Goal: Task Accomplishment & Management: Manage account settings

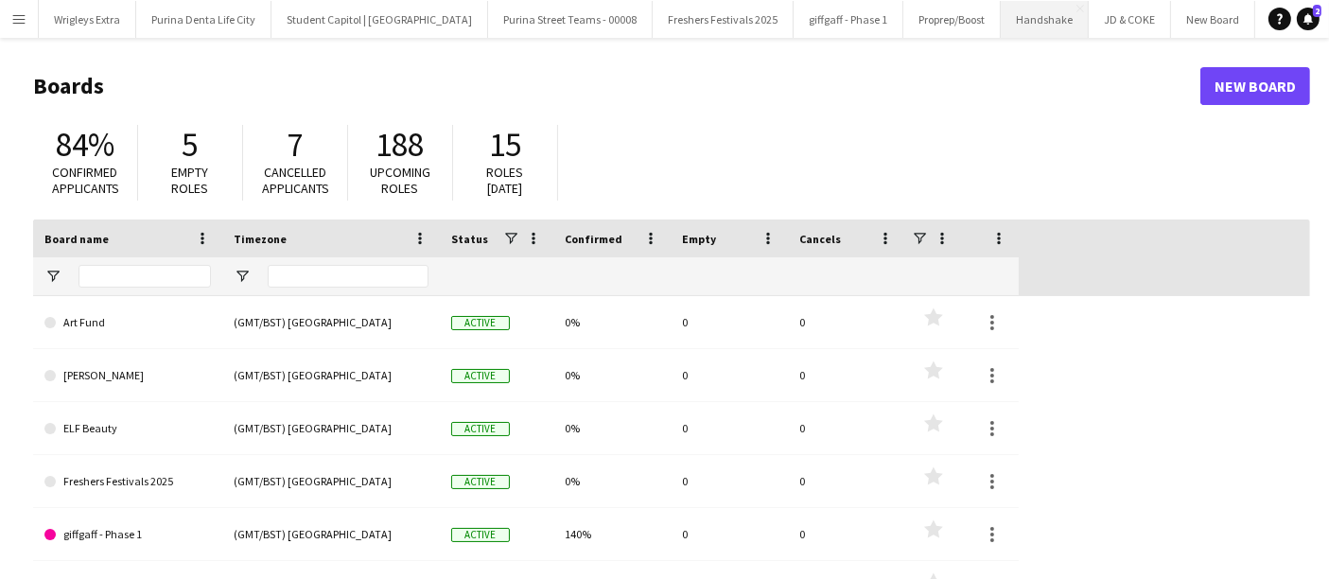
click at [1002, 9] on button "Handshake Close" at bounding box center [1044, 19] width 88 height 37
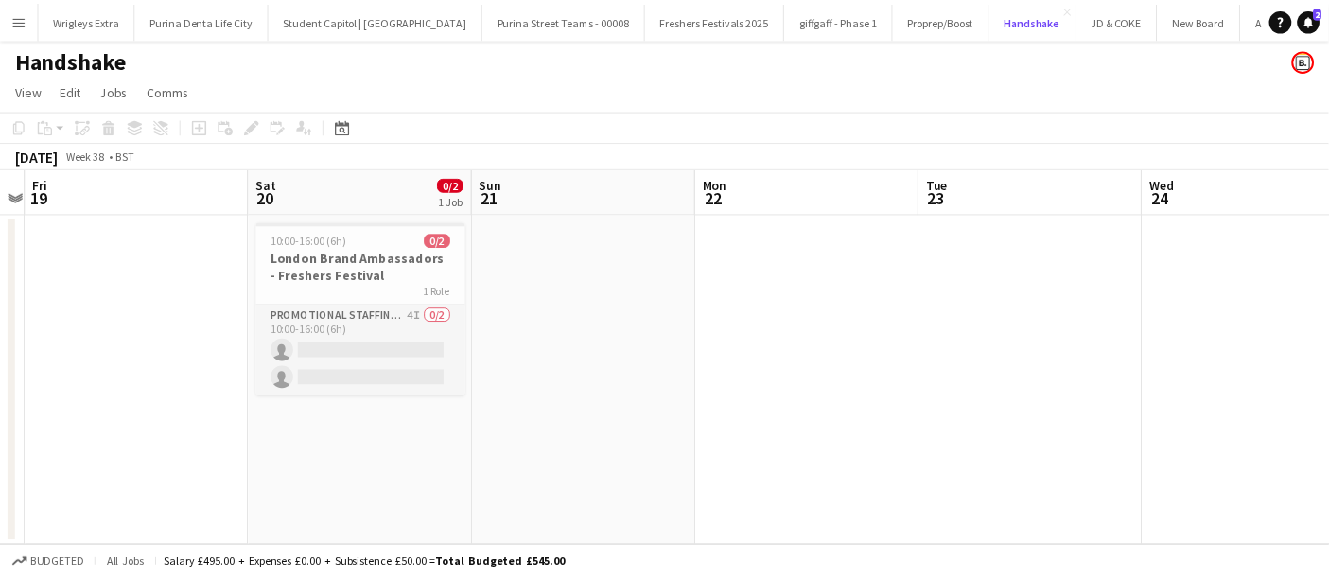
scroll to position [0, 653]
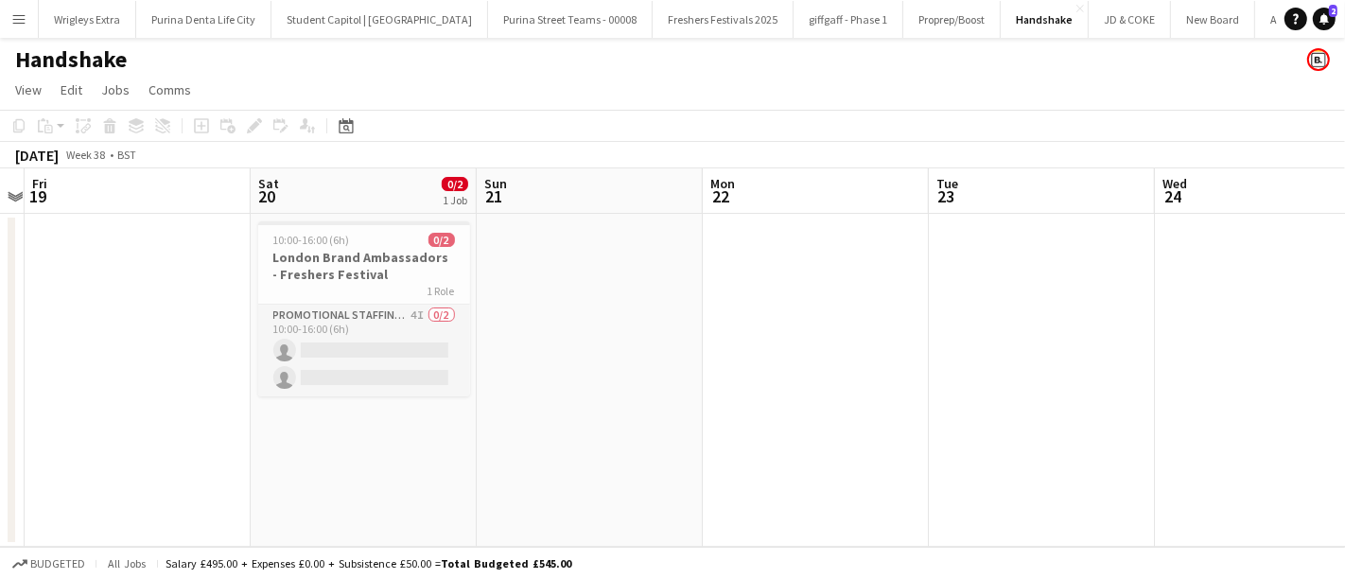
click at [10, 19] on button "Menu" at bounding box center [19, 19] width 38 height 38
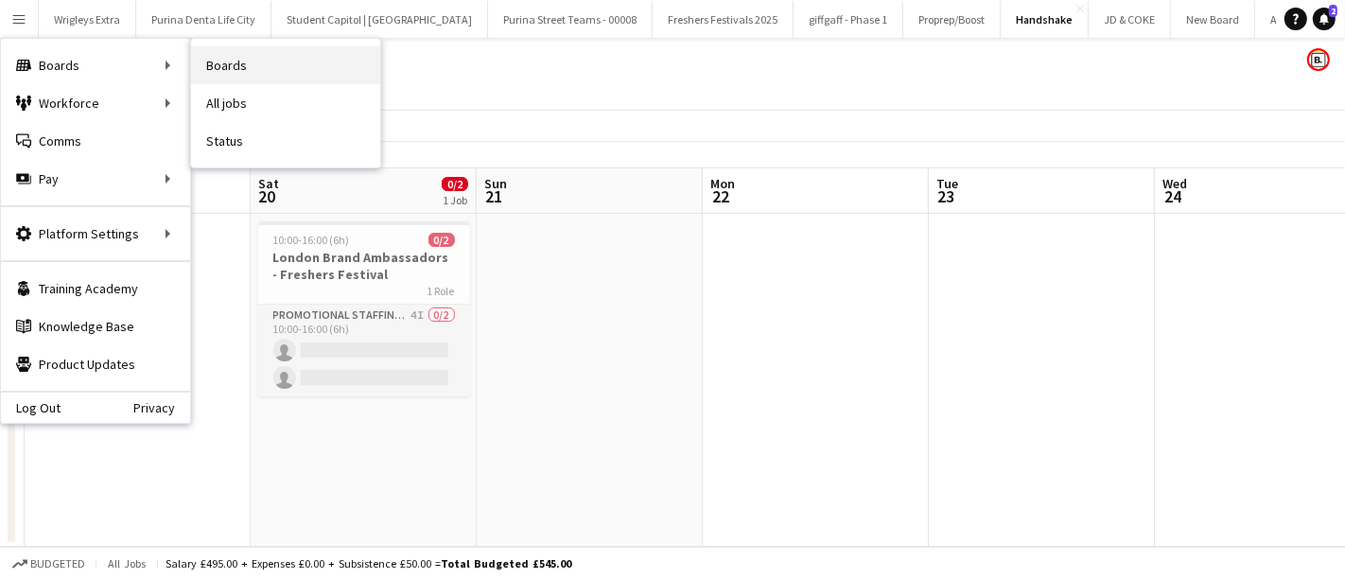
click at [257, 66] on link "Boards" at bounding box center [285, 65] width 189 height 38
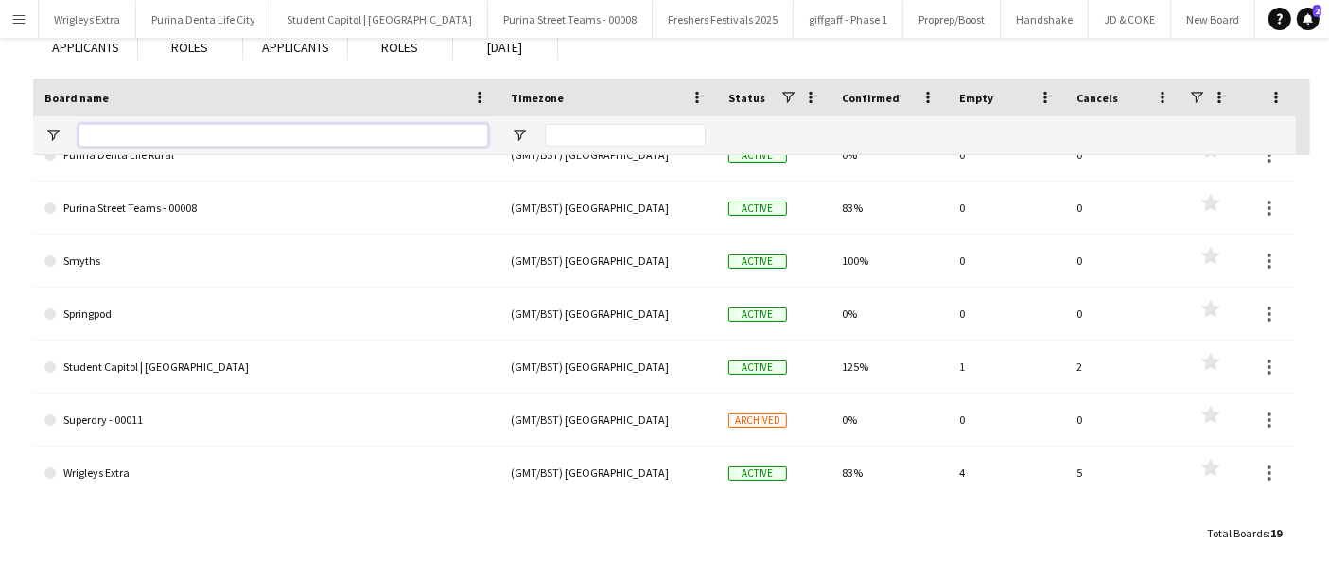
click at [192, 132] on input "Board name Filter Input" at bounding box center [282, 135] width 409 height 23
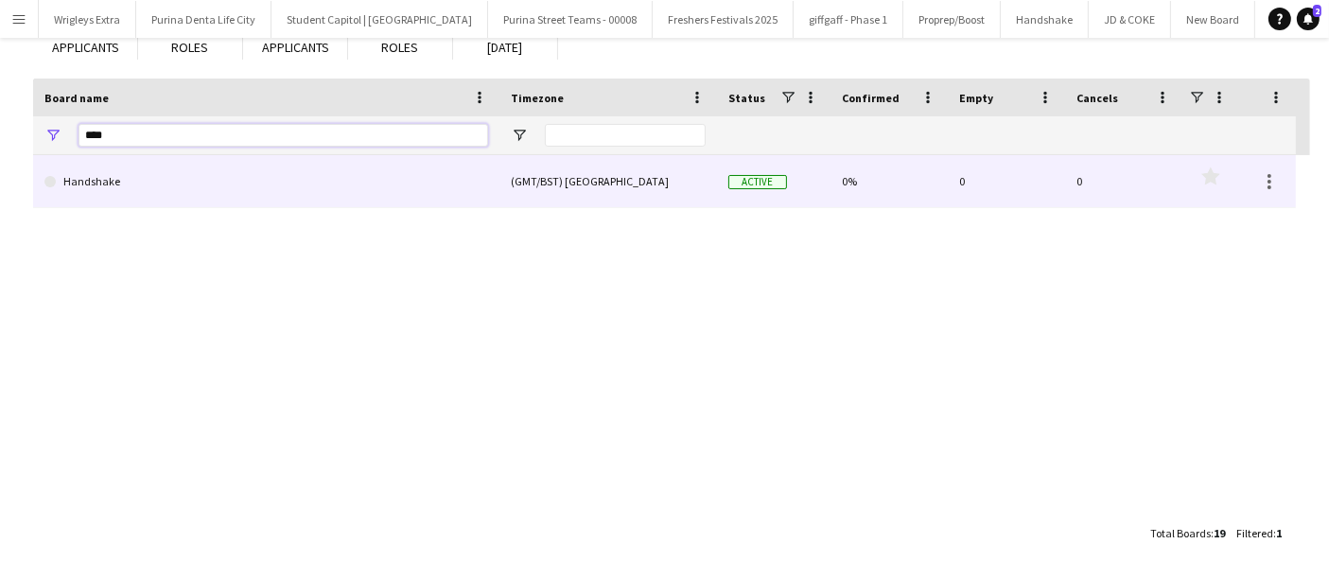
type input "****"
click at [197, 163] on link "Handshake" at bounding box center [265, 181] width 443 height 53
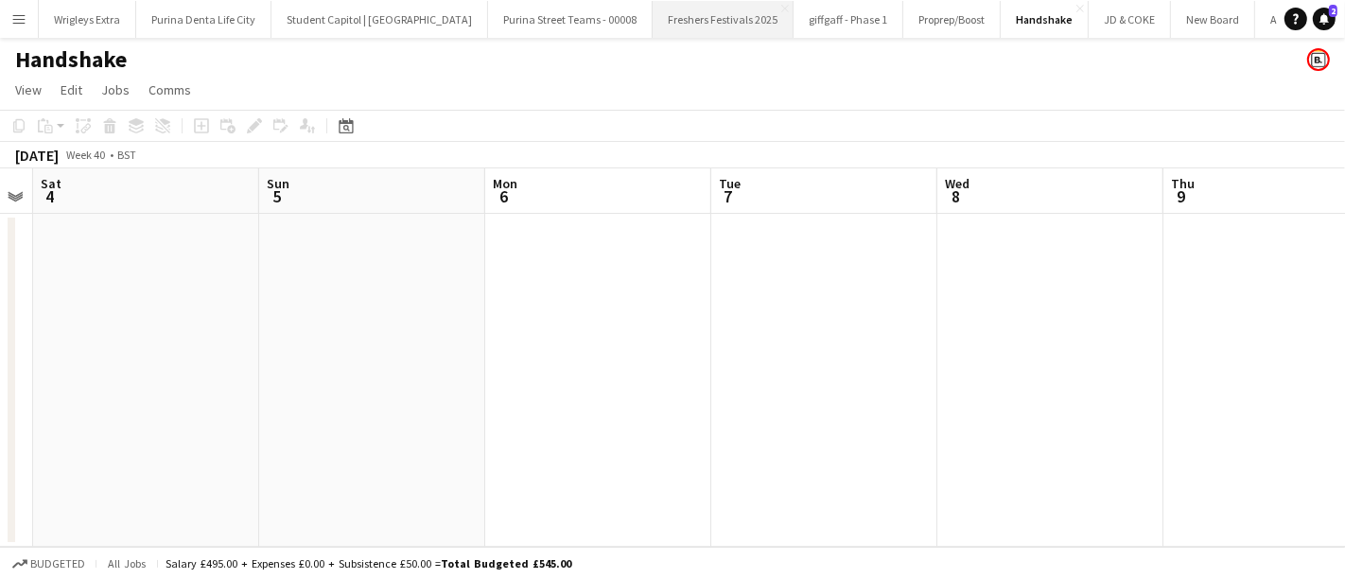
click at [702, 20] on button "Freshers Festivals 2025 Close" at bounding box center [722, 19] width 141 height 37
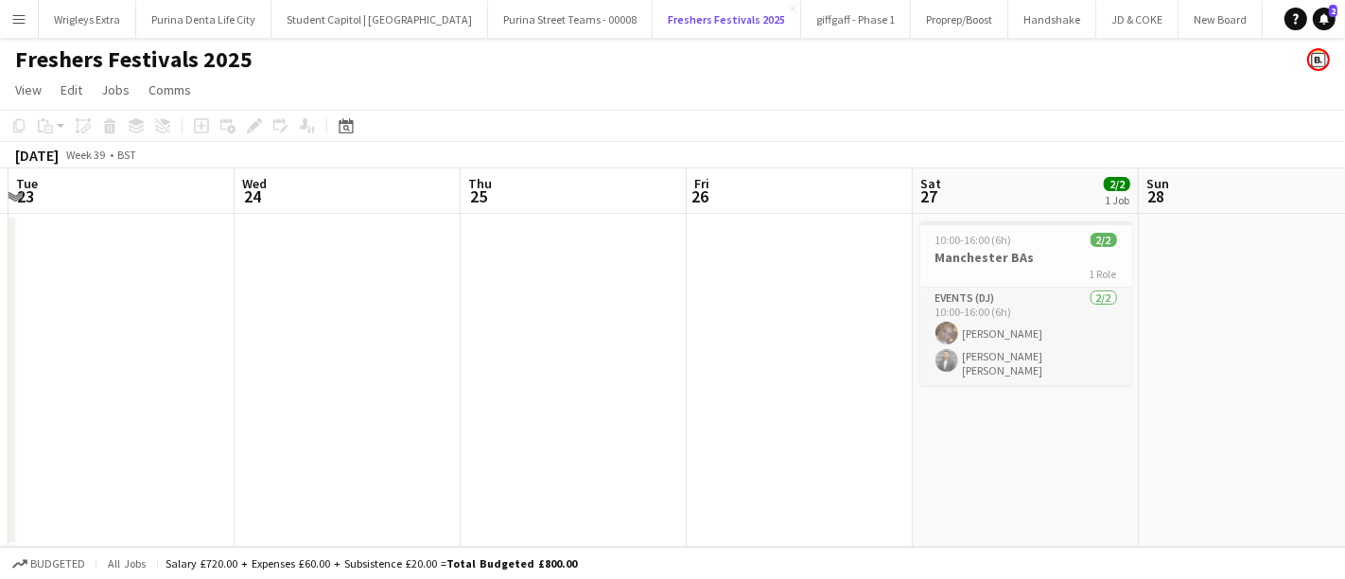
scroll to position [0, 672]
click at [1008, 18] on button "Handshake Close" at bounding box center [1052, 19] width 88 height 37
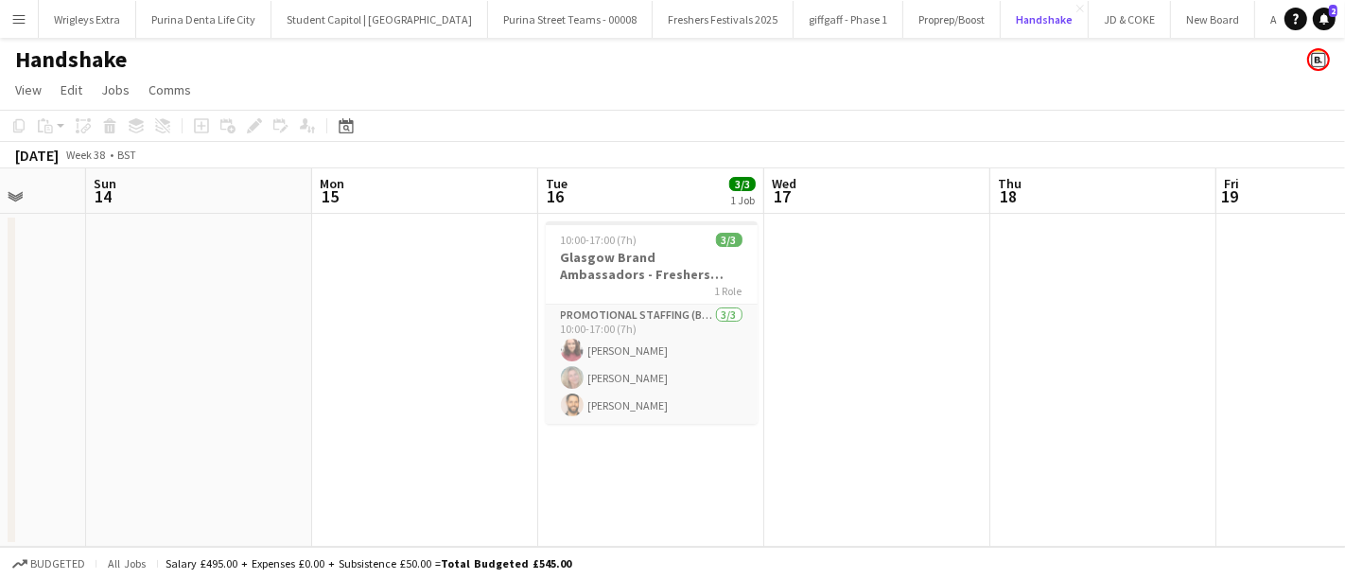
scroll to position [0, 594]
click at [478, 440] on app-date-cell at bounding box center [423, 380] width 226 height 333
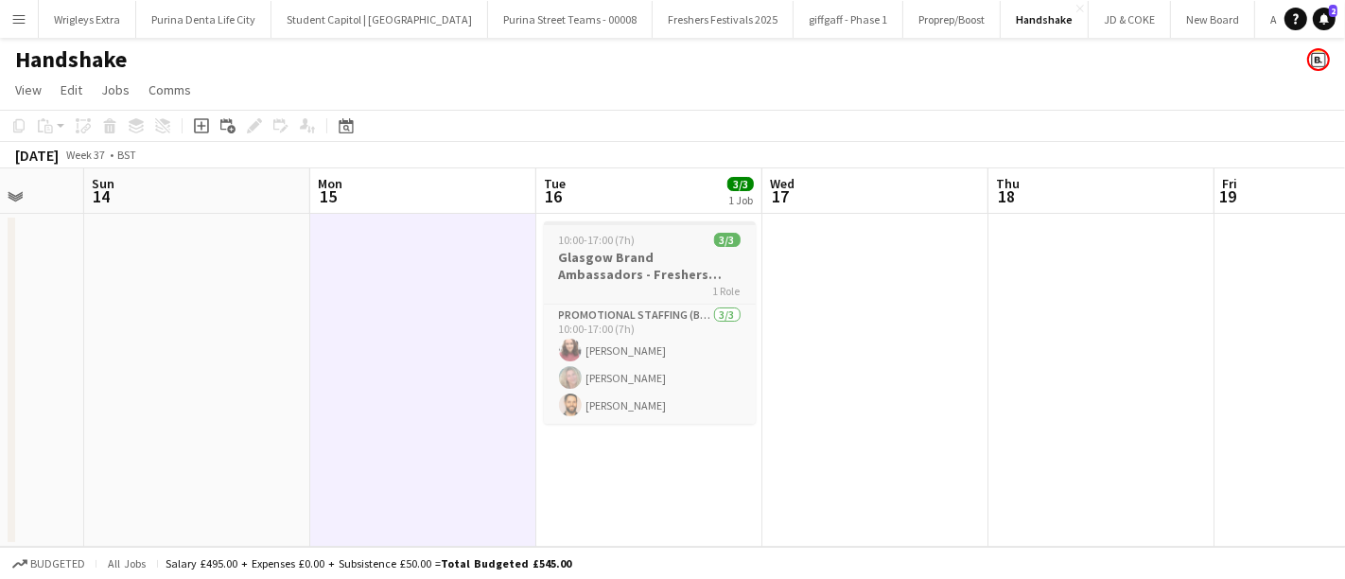
click at [665, 271] on h3 "Glasgow Brand Ambassadors - Freshers Festival" at bounding box center [650, 266] width 212 height 34
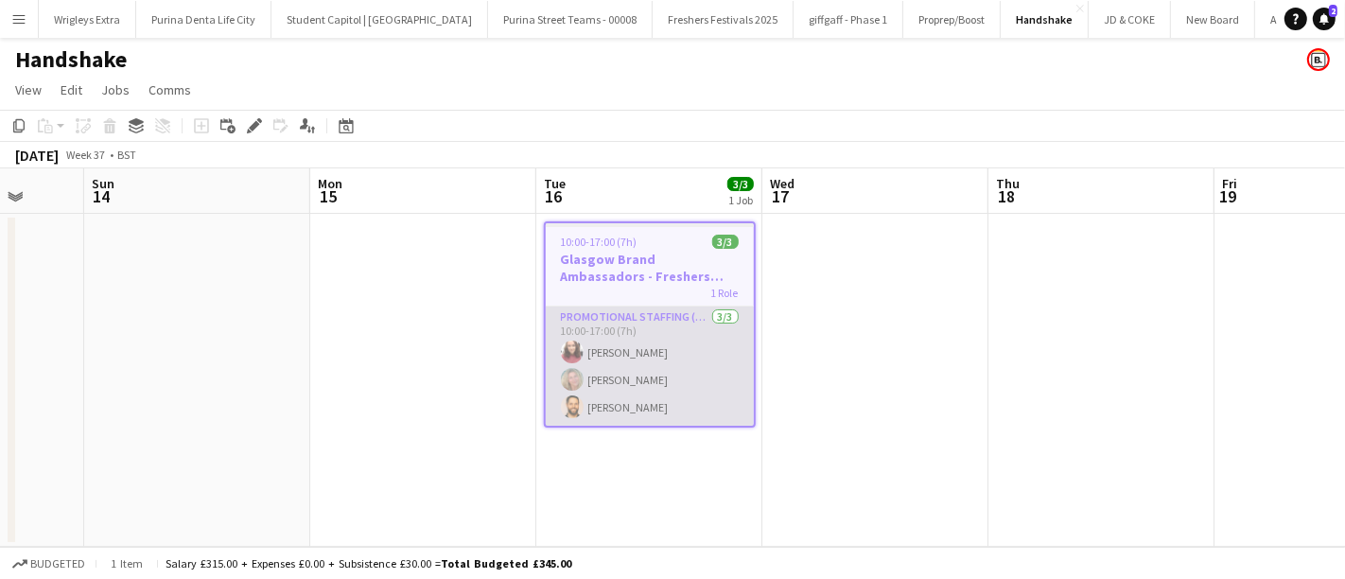
click at [653, 325] on app-card-role "Promotional Staffing (Brand Ambassadors) [DATE] 10:00-17:00 (7h) [PERSON_NAME] …" at bounding box center [650, 365] width 208 height 119
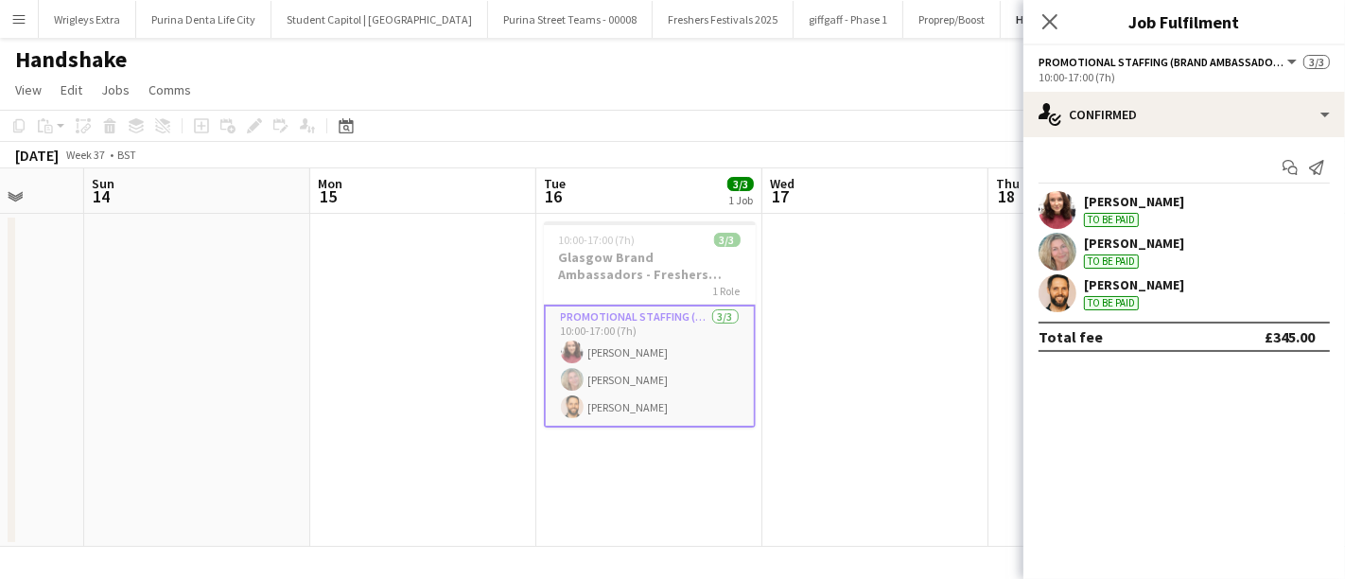
click at [390, 345] on app-date-cell at bounding box center [423, 380] width 226 height 333
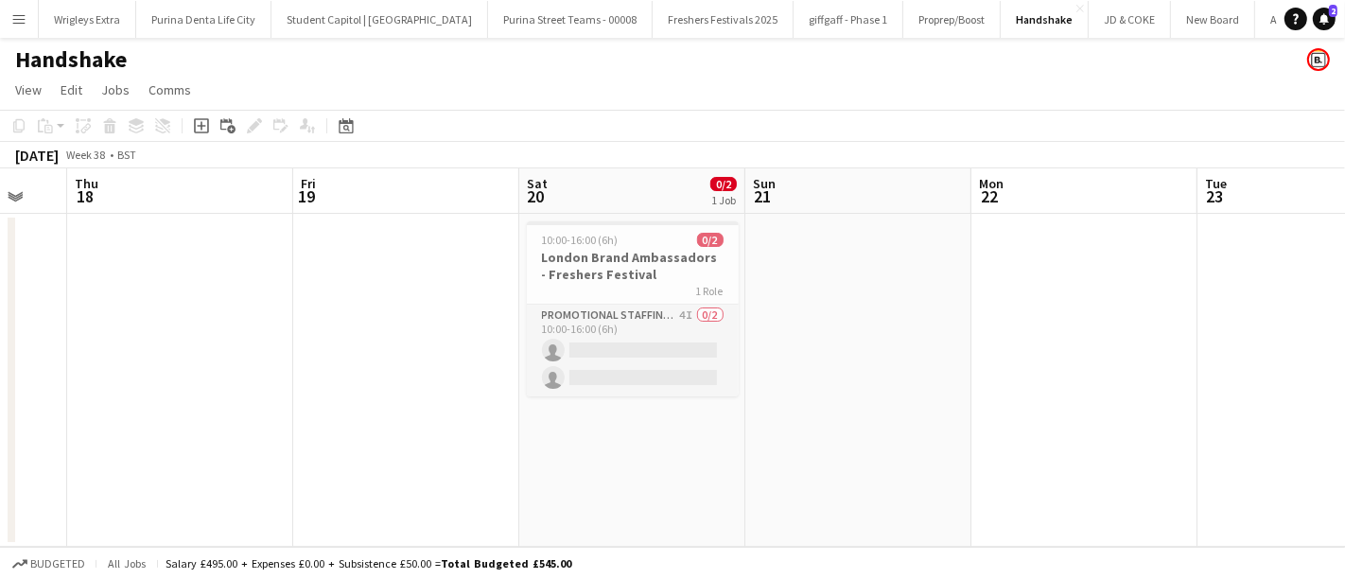
scroll to position [0, 534]
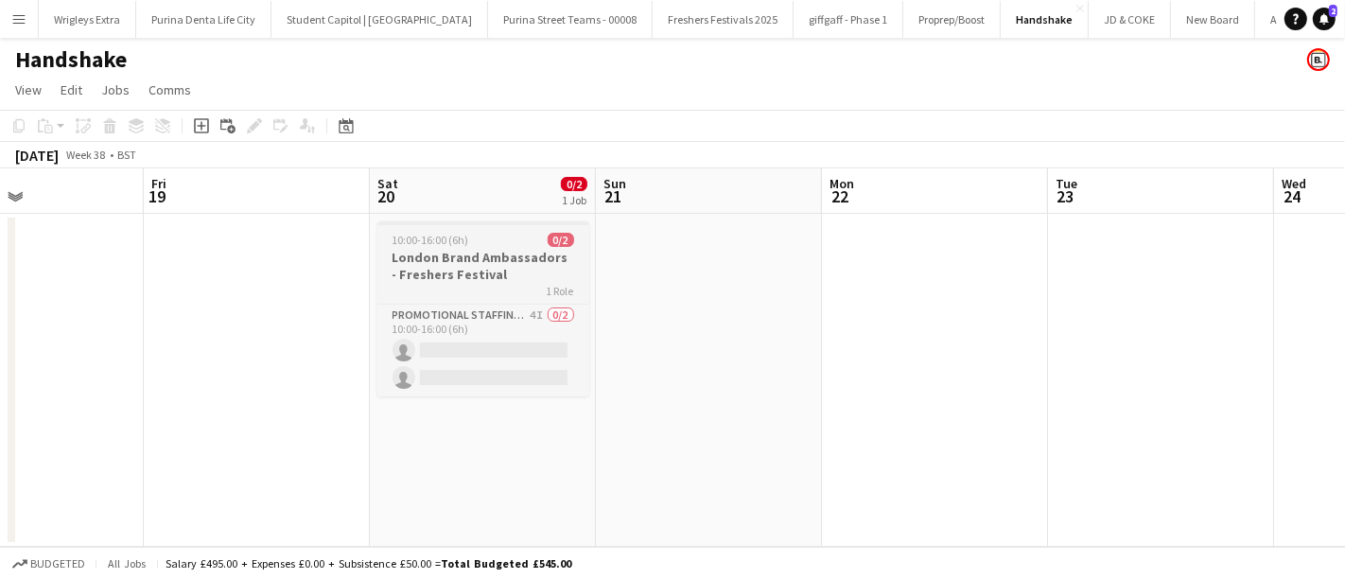
click at [498, 262] on h3 "London Brand Ambassadors - Freshers Festival" at bounding box center [483, 266] width 212 height 34
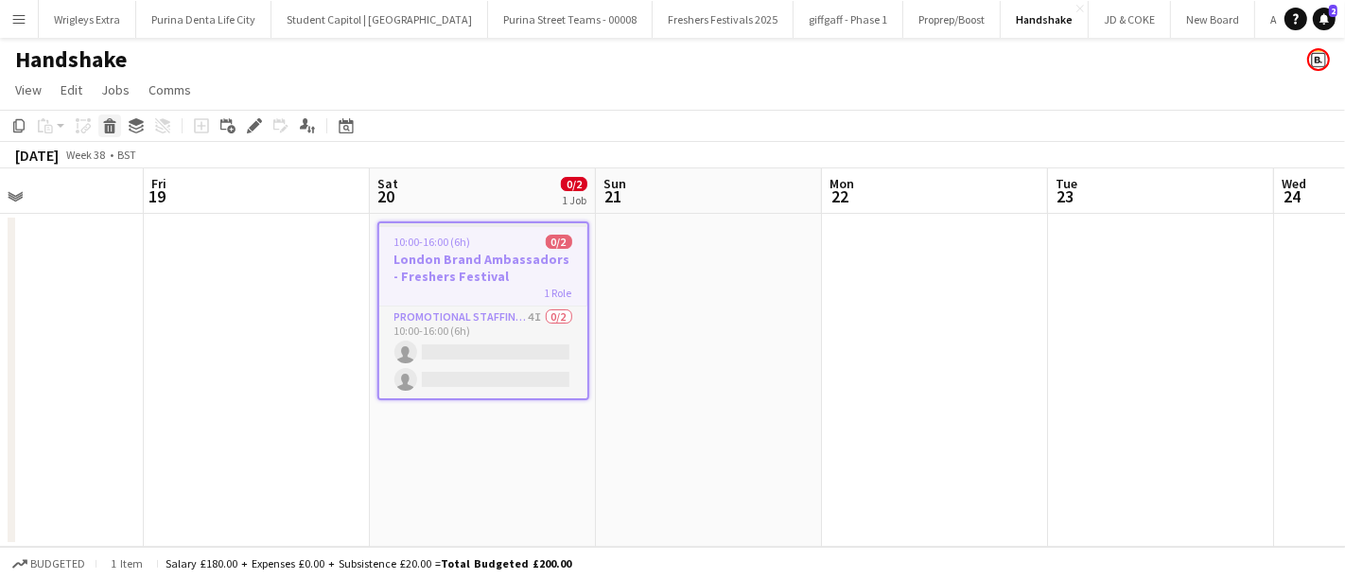
click at [107, 126] on icon "Delete" at bounding box center [109, 125] width 15 height 15
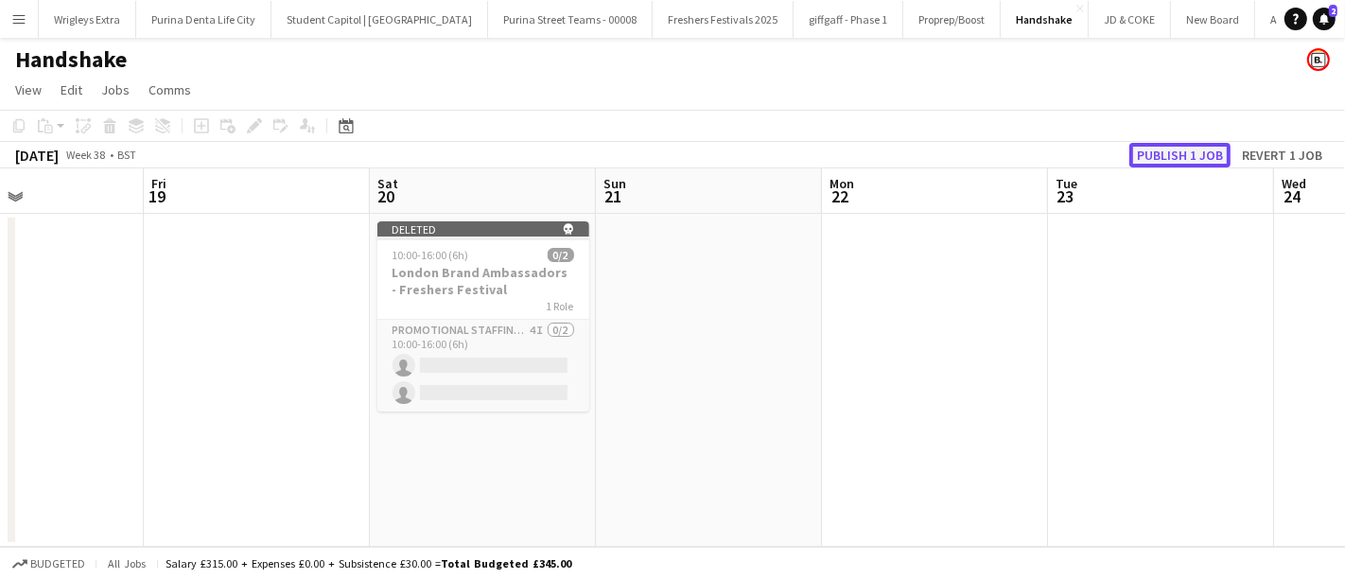
click at [1191, 157] on button "Publish 1 job" at bounding box center [1179, 155] width 101 height 25
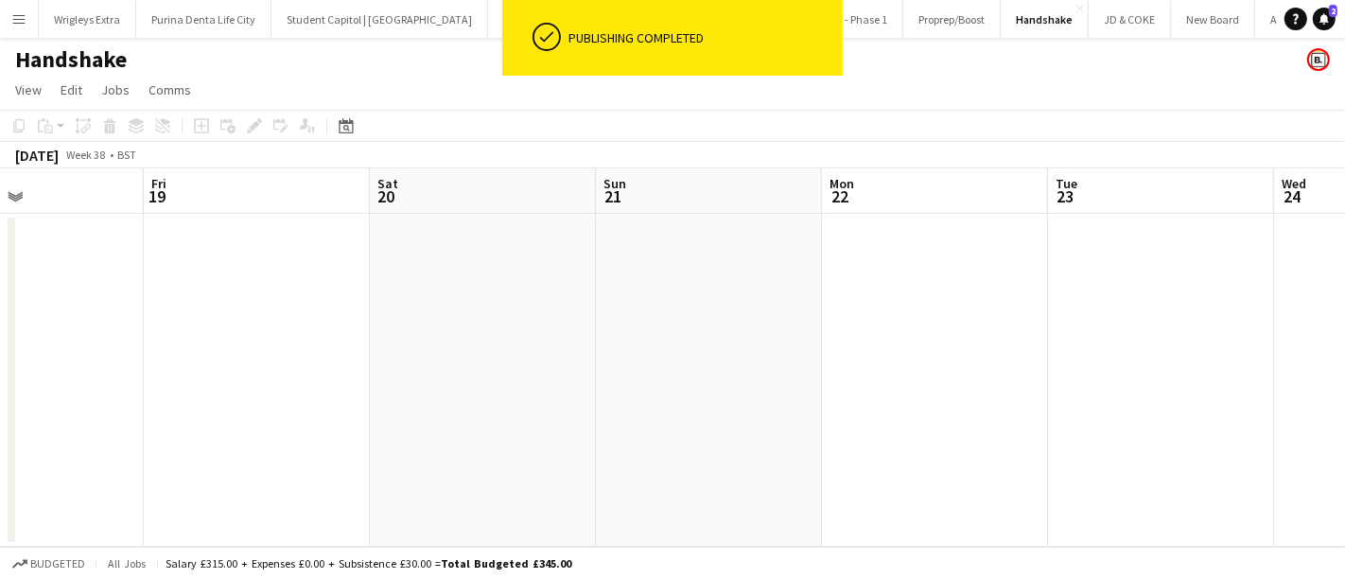
click at [572, 350] on app-date-cell at bounding box center [483, 380] width 226 height 333
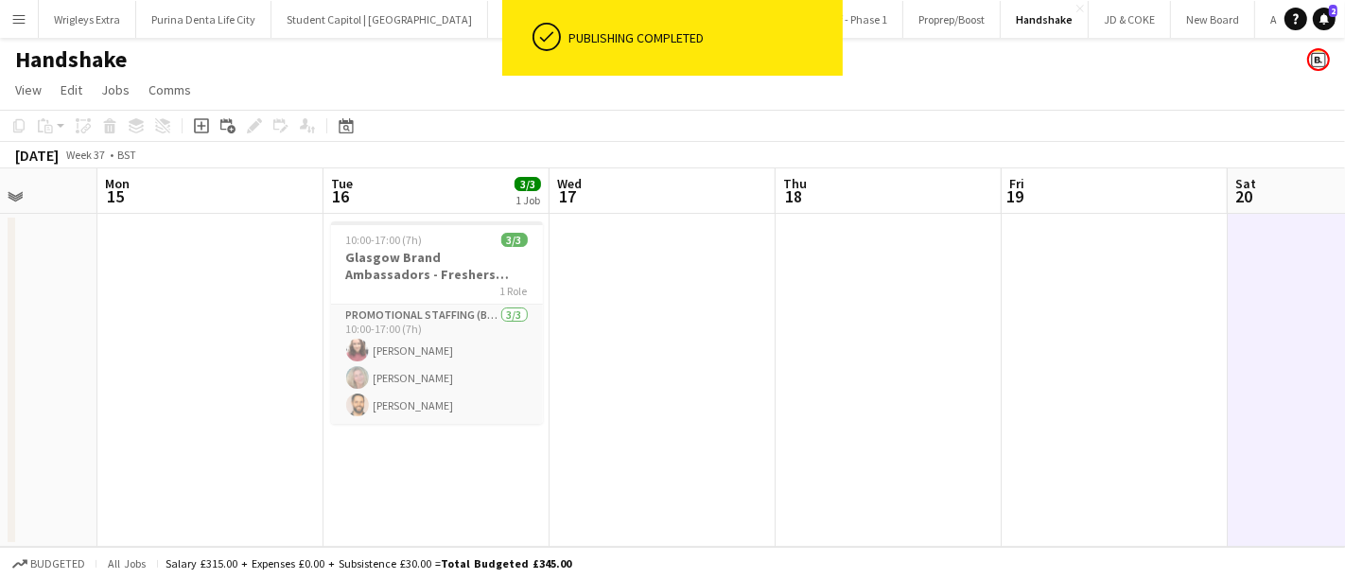
scroll to position [0, 578]
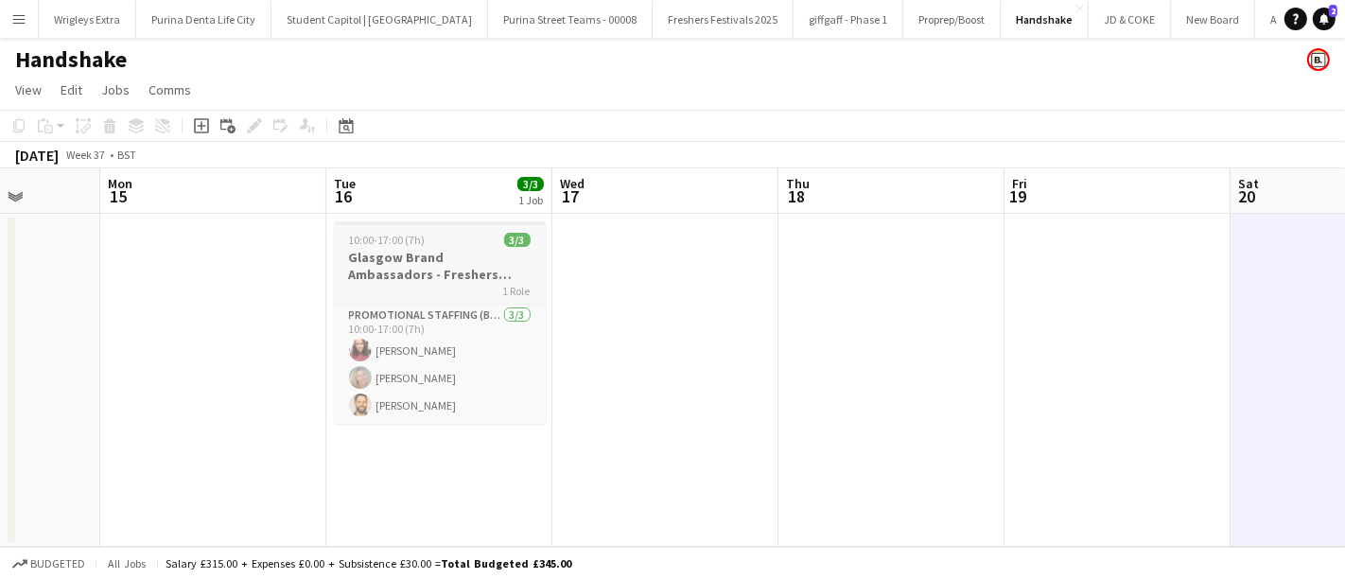
click at [460, 275] on h3 "Glasgow Brand Ambassadors - Freshers Festival" at bounding box center [440, 266] width 212 height 34
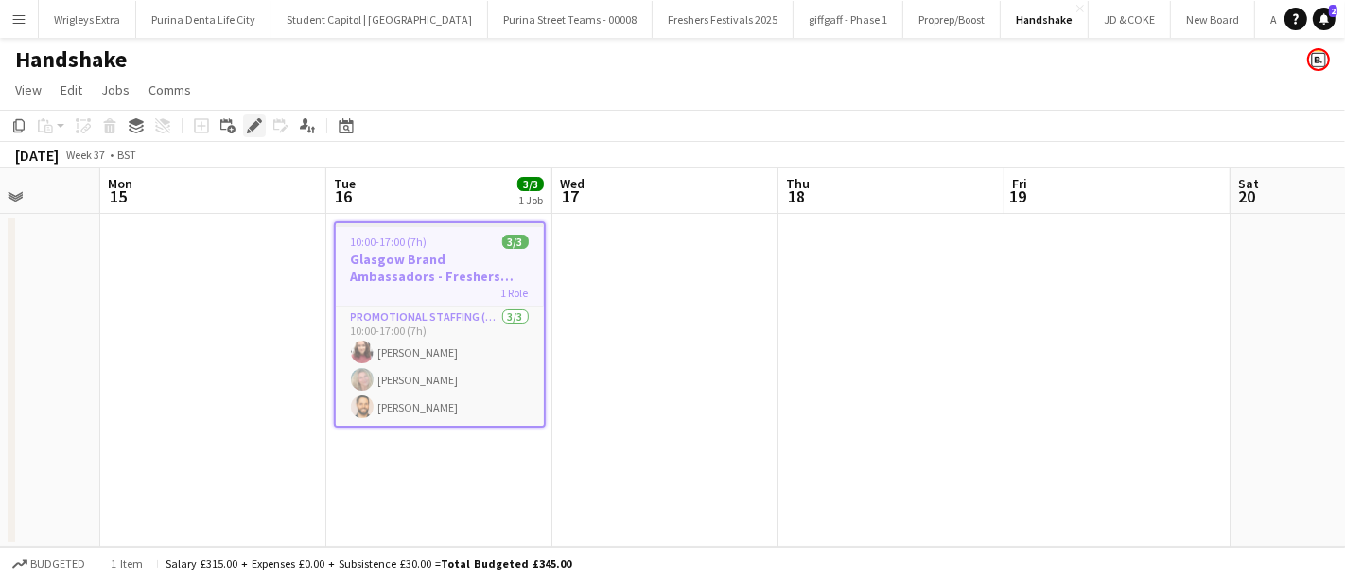
click at [254, 130] on icon "Edit" at bounding box center [254, 125] width 15 height 15
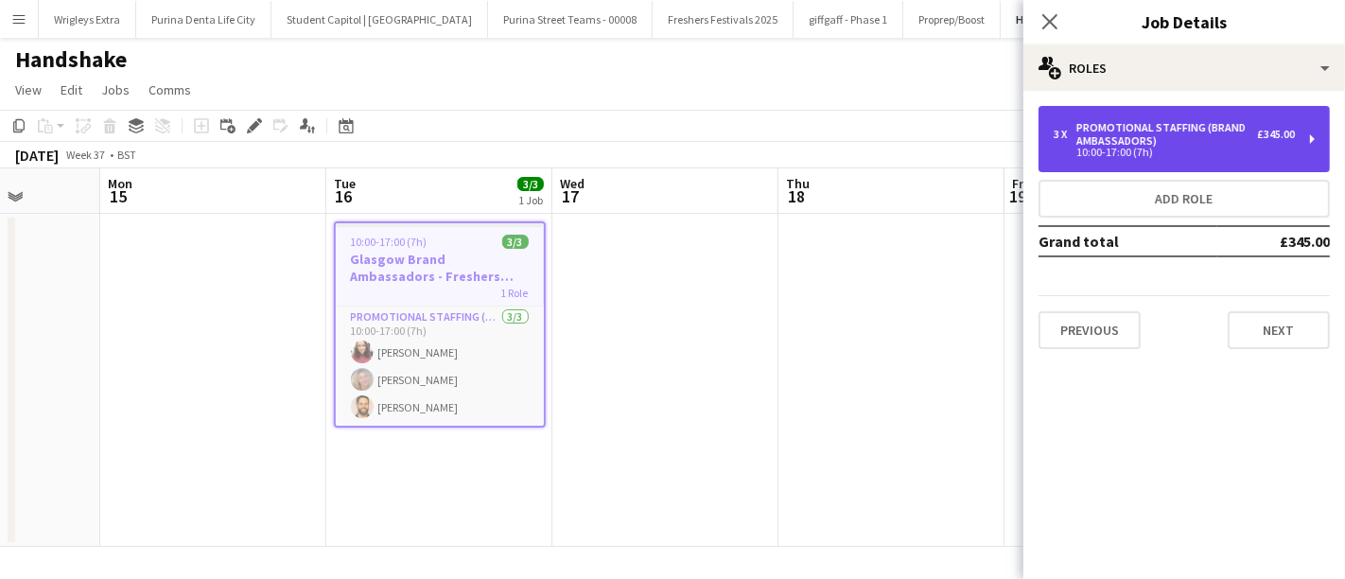
click at [1245, 148] on div "10:00-17:00 (7h)" at bounding box center [1173, 152] width 241 height 9
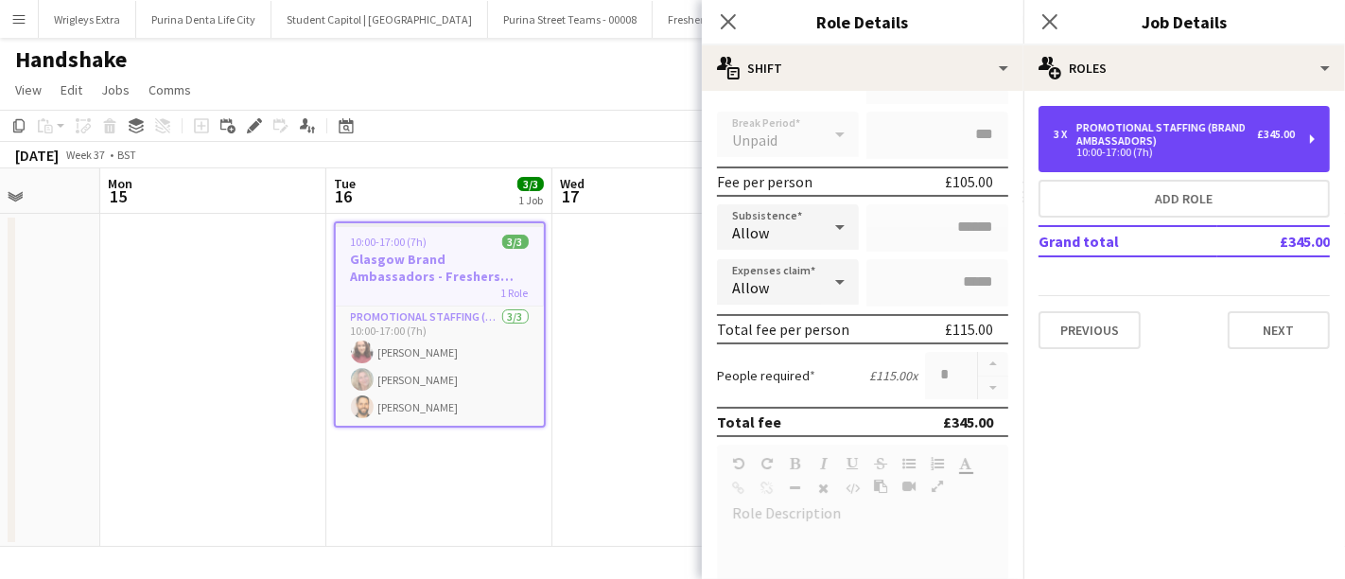
scroll to position [0, 0]
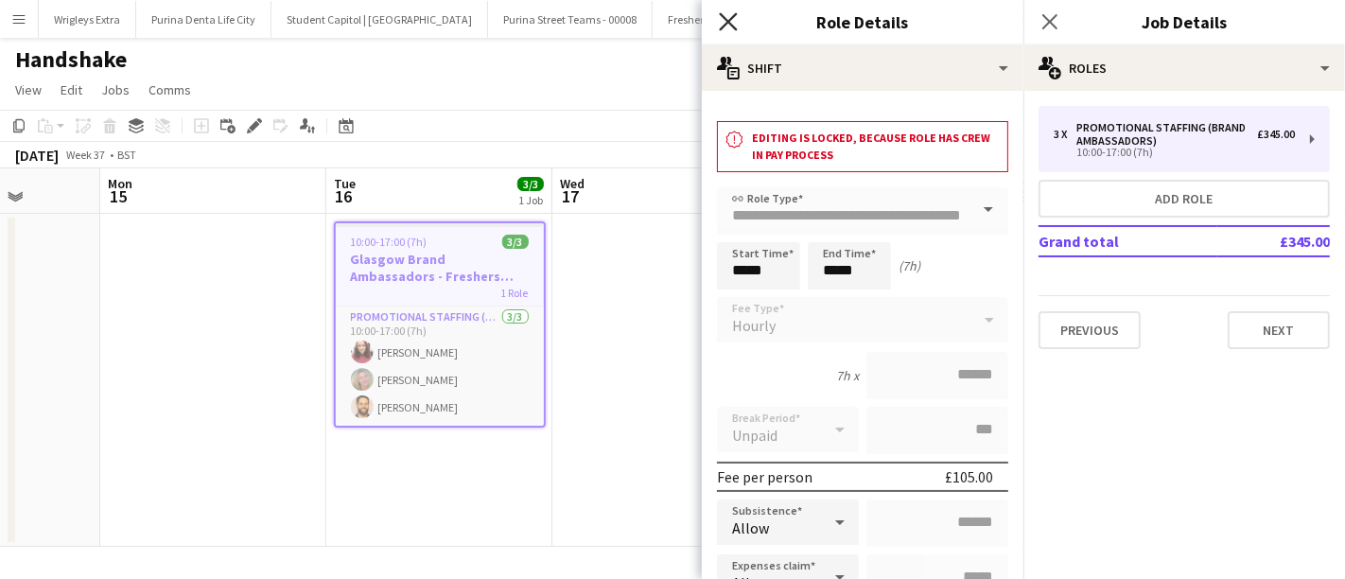
click at [734, 17] on icon at bounding box center [728, 21] width 18 height 18
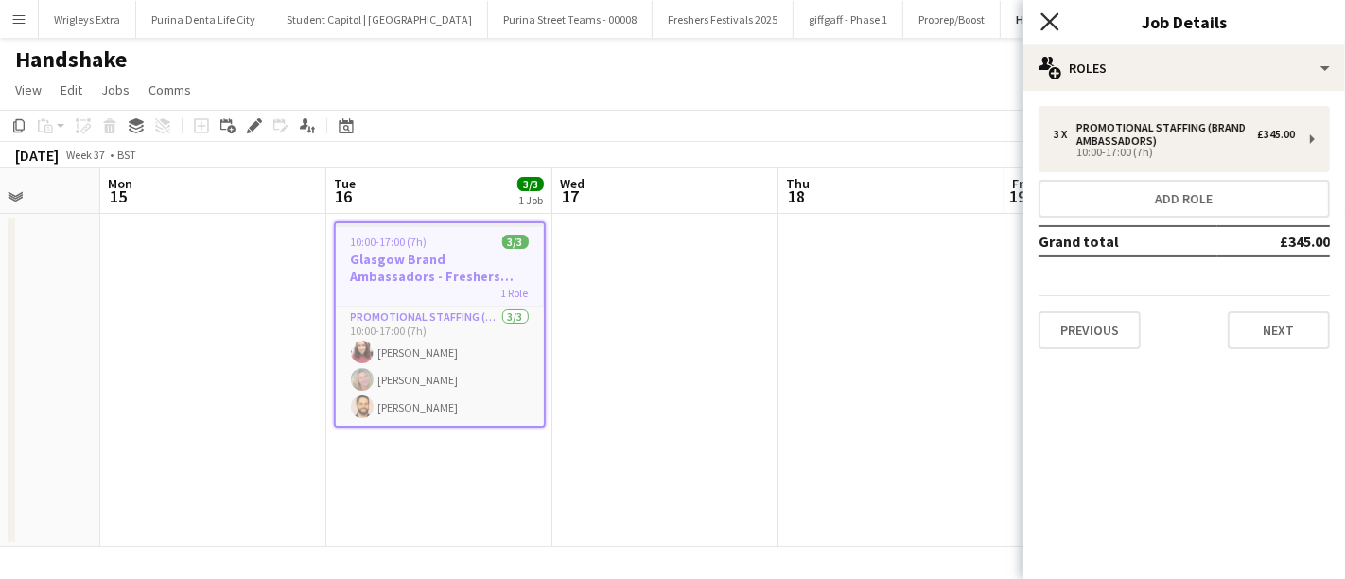
click at [1052, 23] on icon at bounding box center [1049, 21] width 18 height 18
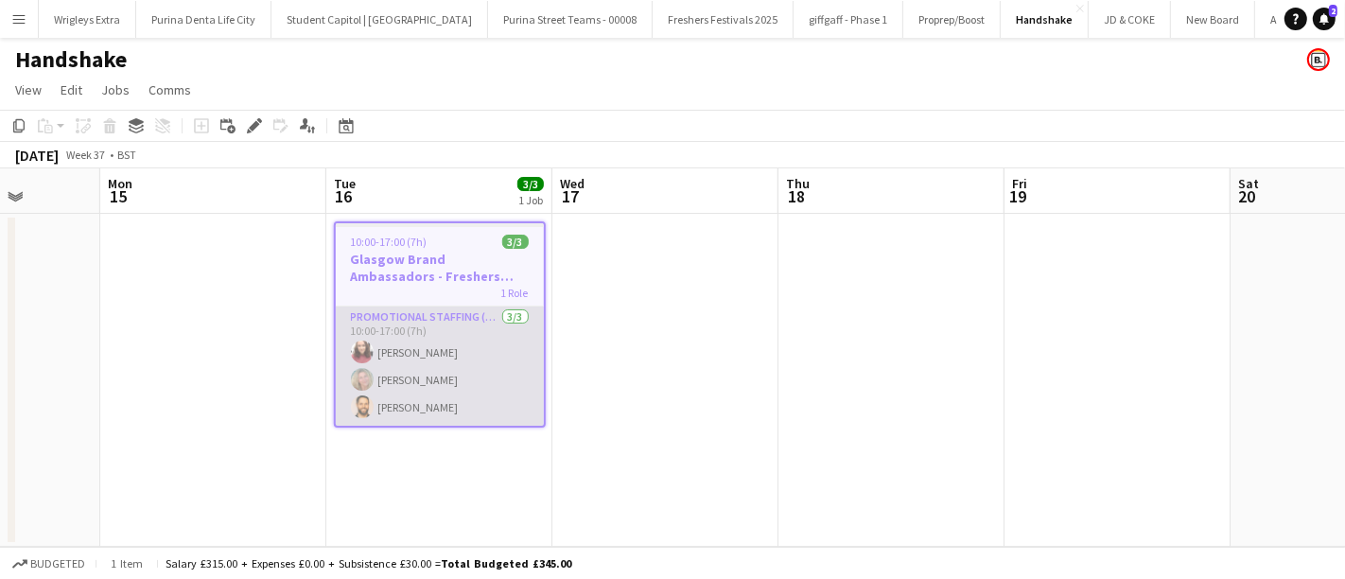
click at [497, 366] on app-card-role "Promotional Staffing (Brand Ambassadors) [DATE] 10:00-17:00 (7h) [PERSON_NAME] …" at bounding box center [440, 365] width 208 height 119
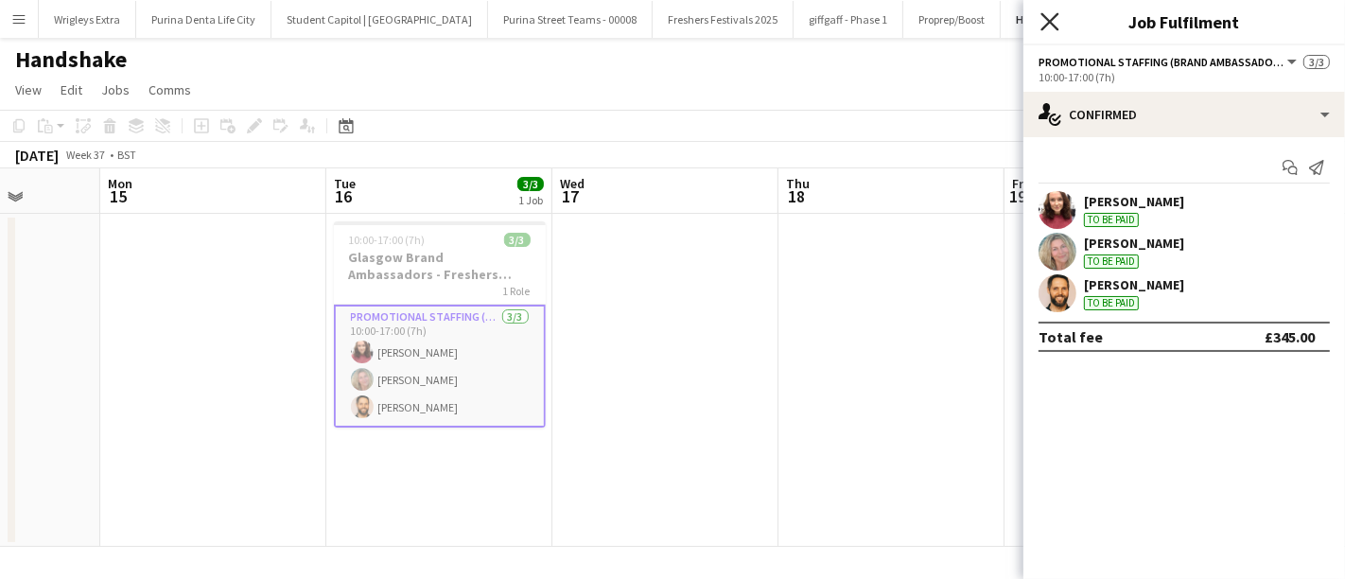
click at [1052, 21] on icon "Close pop-in" at bounding box center [1049, 21] width 18 height 18
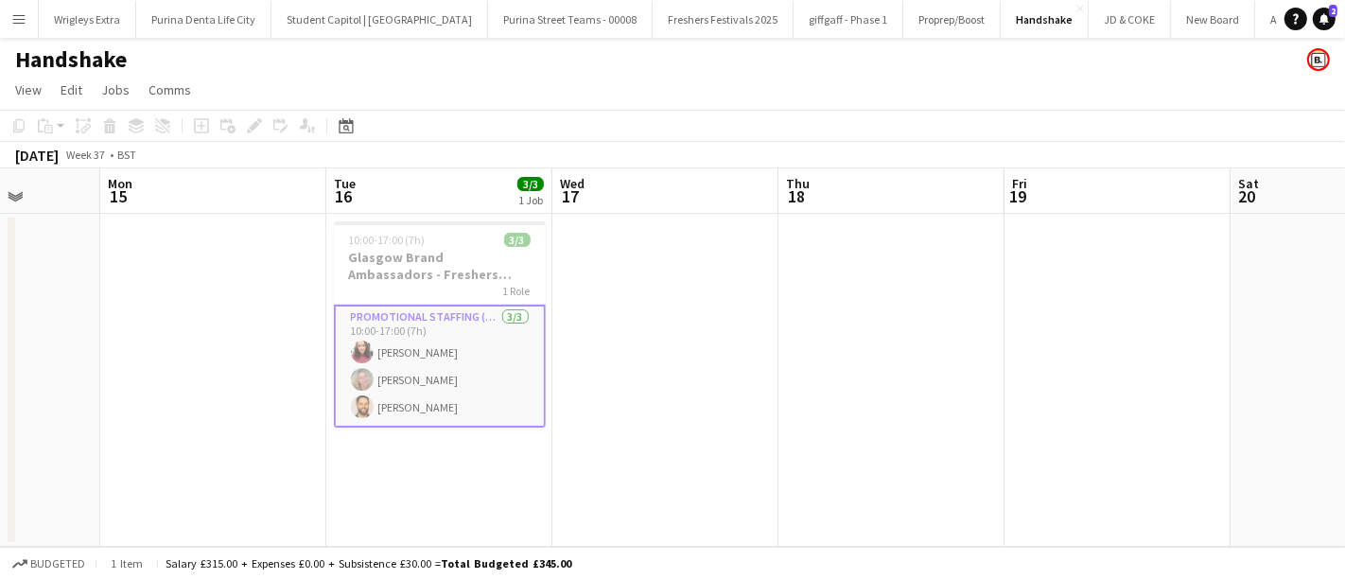
click at [773, 323] on app-date-cell at bounding box center [665, 380] width 226 height 333
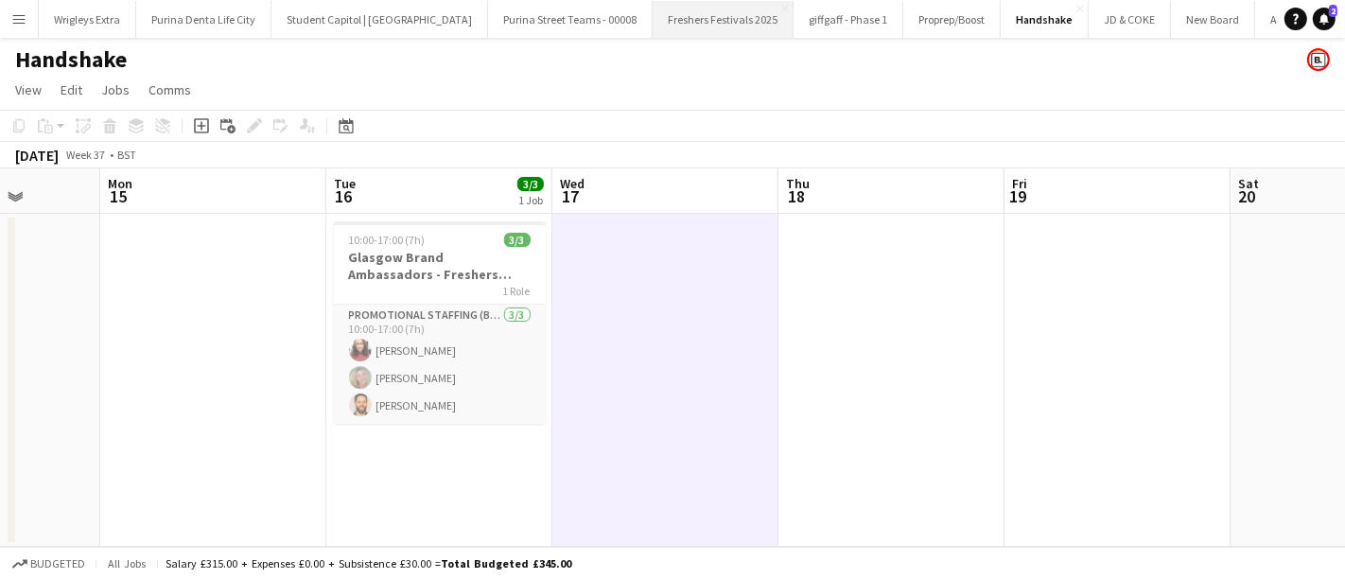
click at [714, 15] on button "Freshers Festivals 2025 Close" at bounding box center [722, 19] width 141 height 37
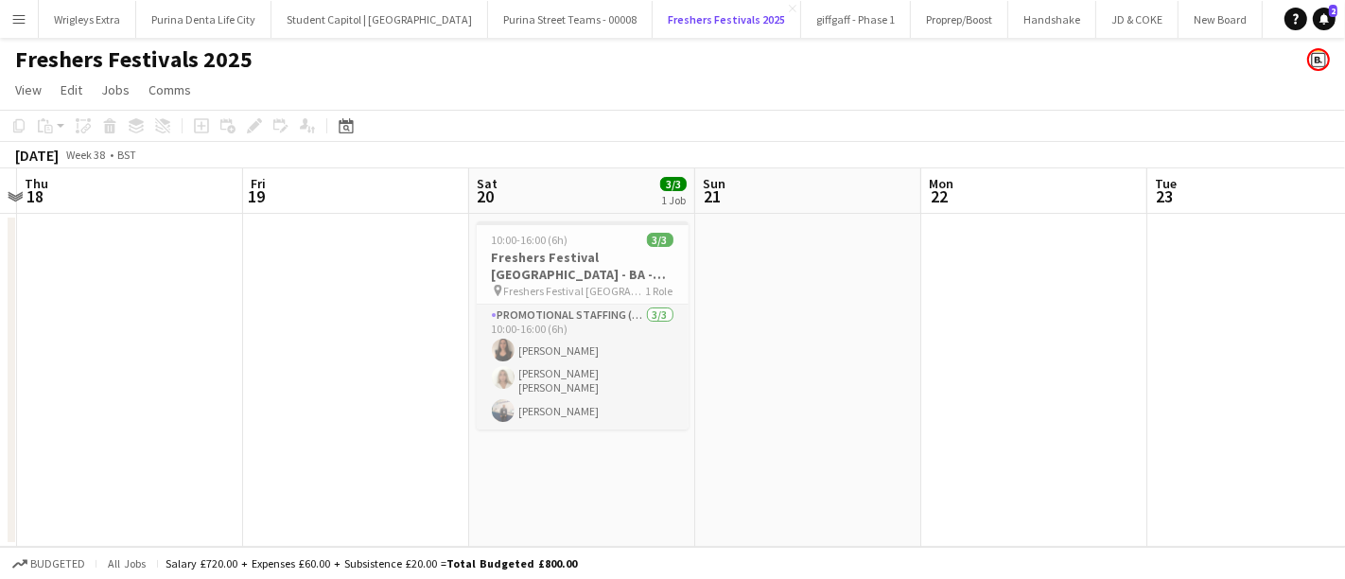
scroll to position [0, 379]
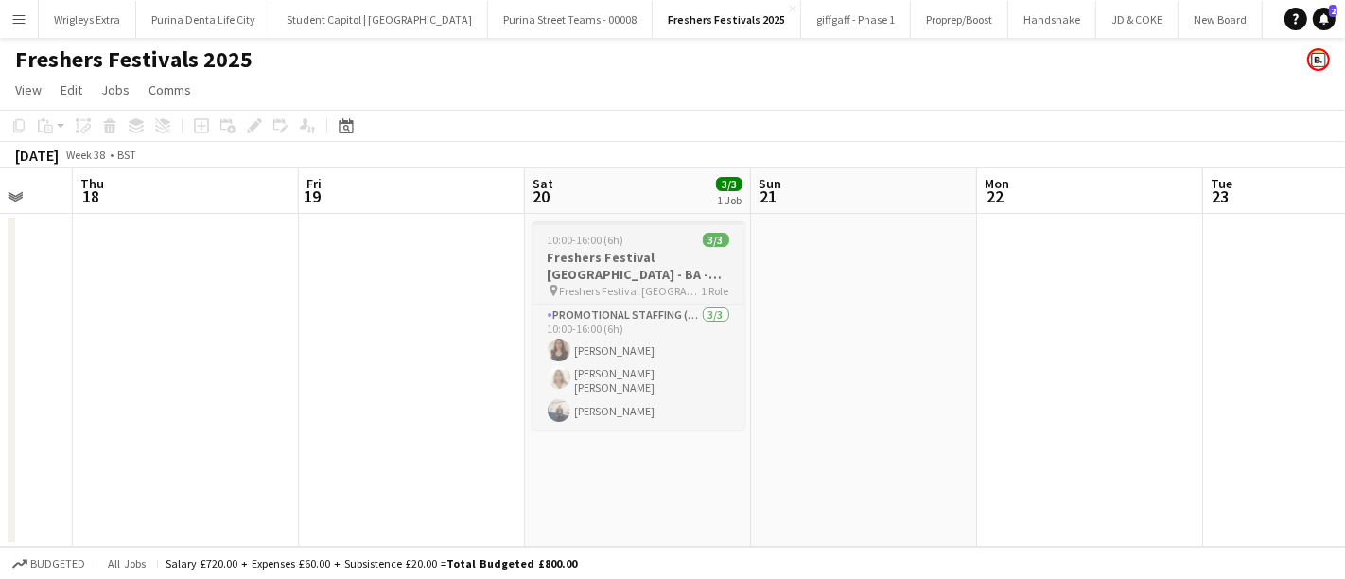
click at [655, 276] on h3 "Freshers Festival [GEOGRAPHIC_DATA] - BA - Data Capture" at bounding box center [638, 266] width 212 height 34
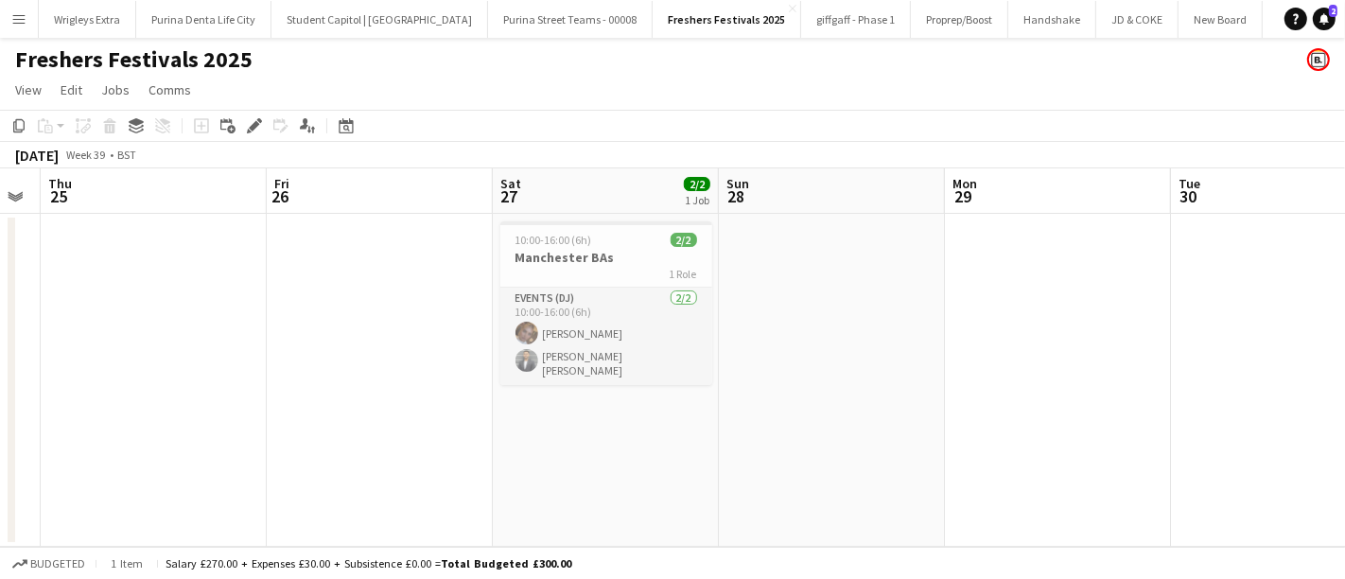
scroll to position [0, 653]
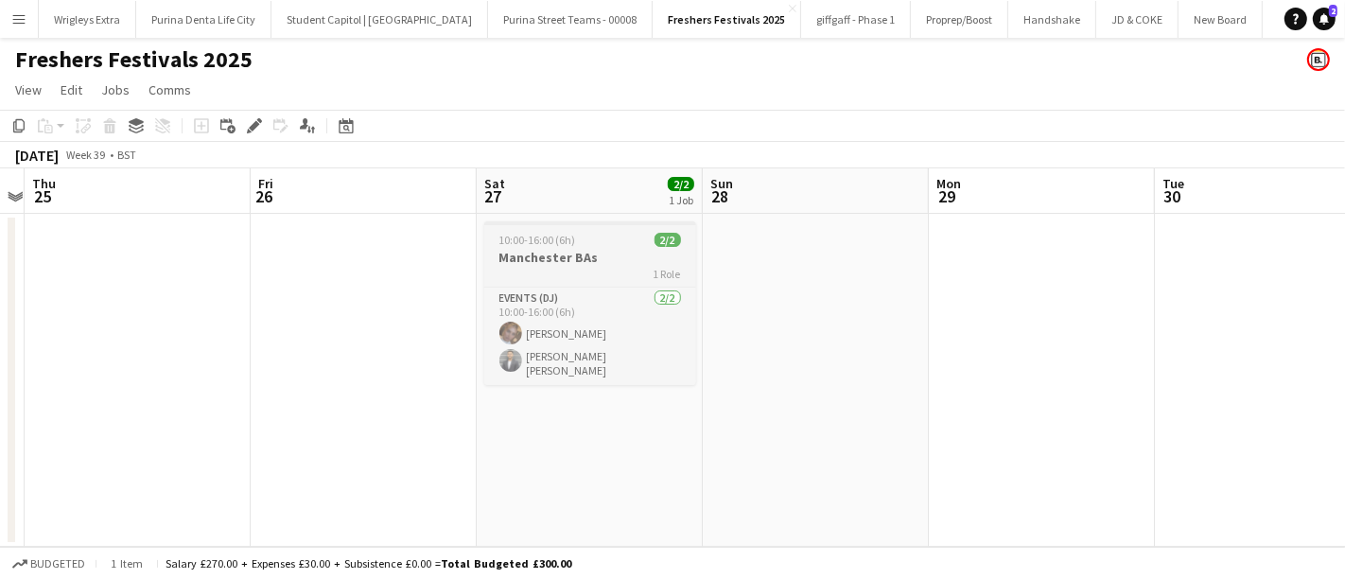
click at [607, 251] on h3 "Manchester BAs" at bounding box center [590, 257] width 212 height 17
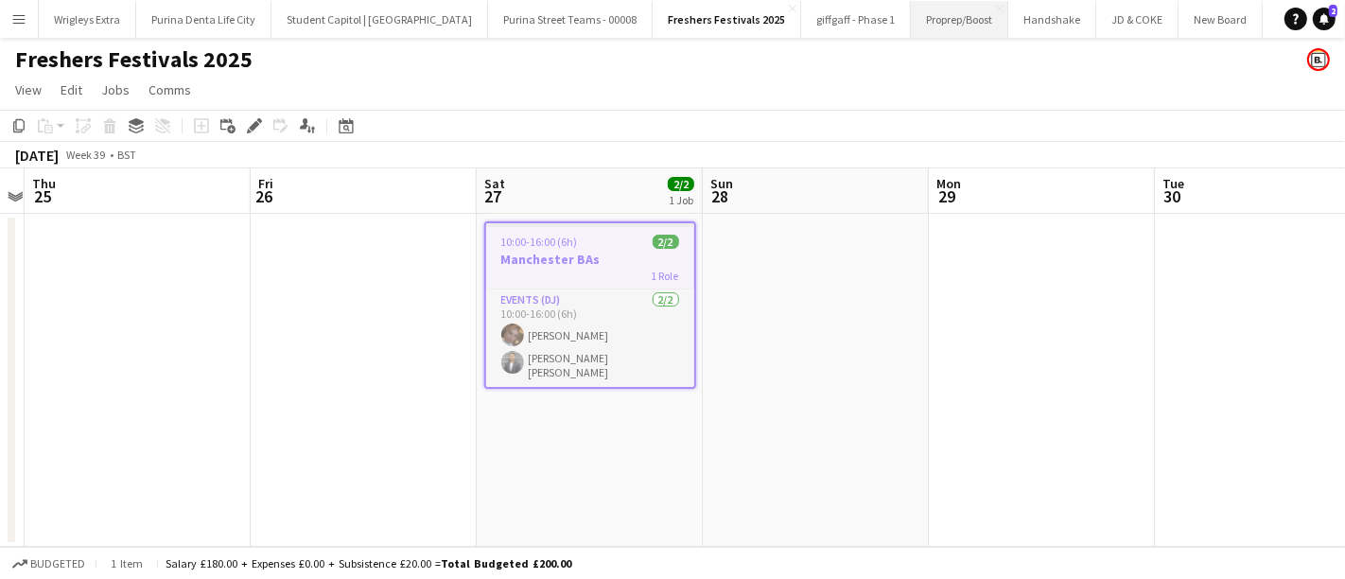
click at [922, 7] on button "Proprep/Boost Close" at bounding box center [959, 19] width 97 height 37
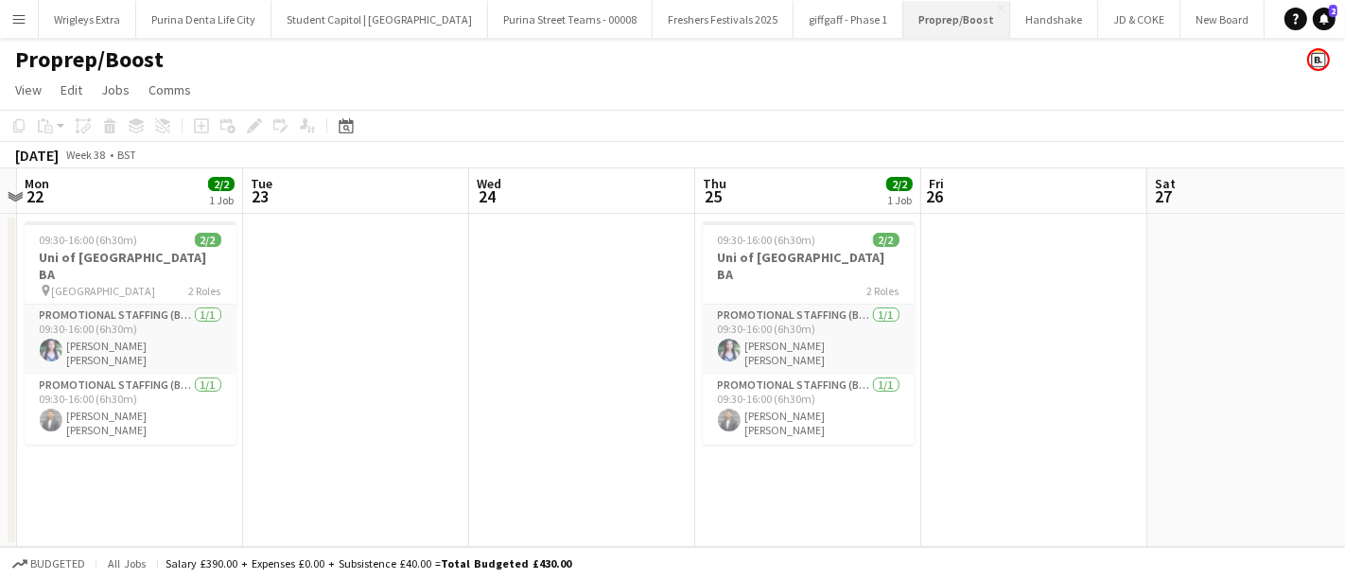
scroll to position [0, 165]
click at [1100, 13] on button "Art Fund Close" at bounding box center [1136, 19] width 73 height 37
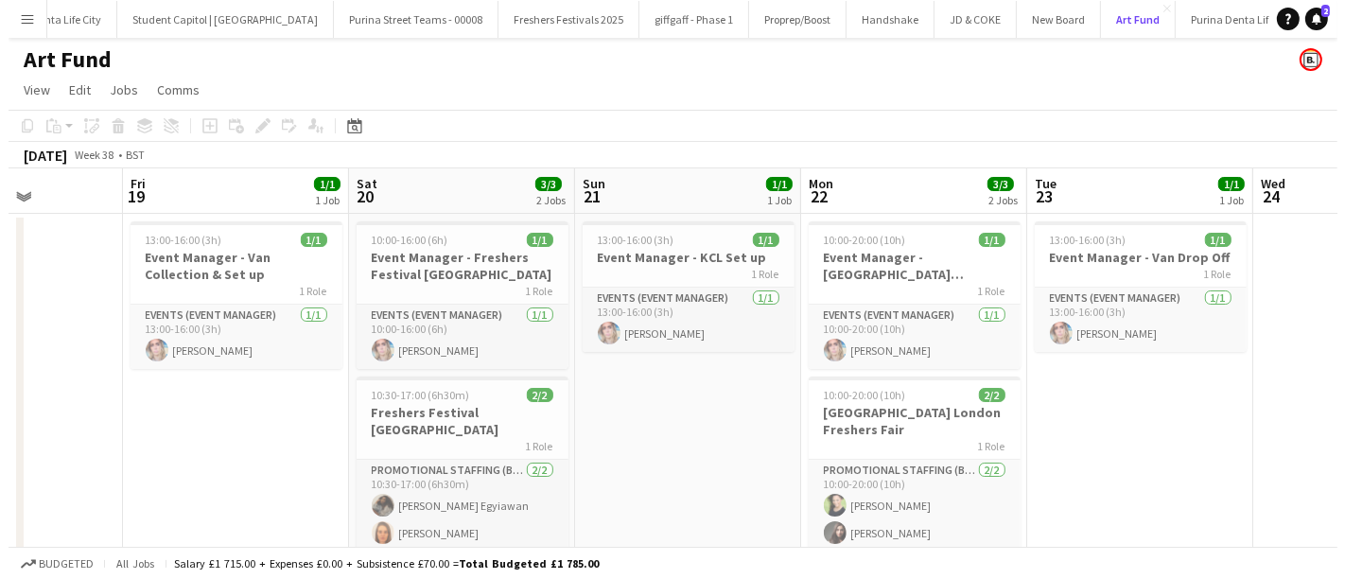
scroll to position [0, 551]
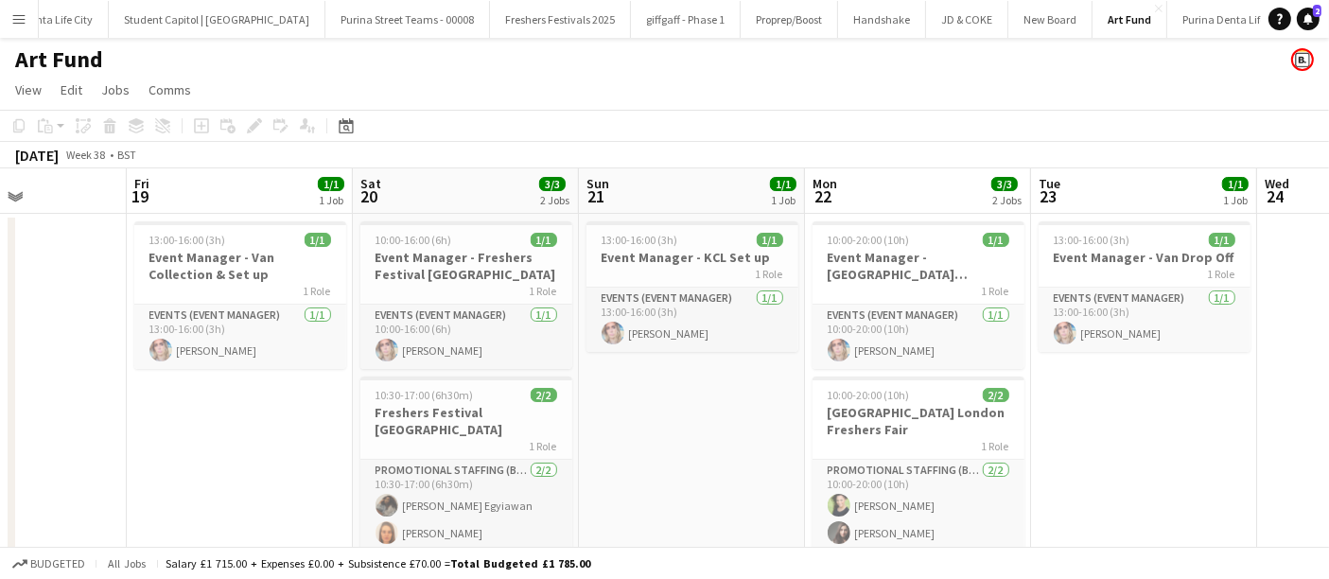
click at [25, 11] on app-icon "Menu" at bounding box center [18, 18] width 15 height 15
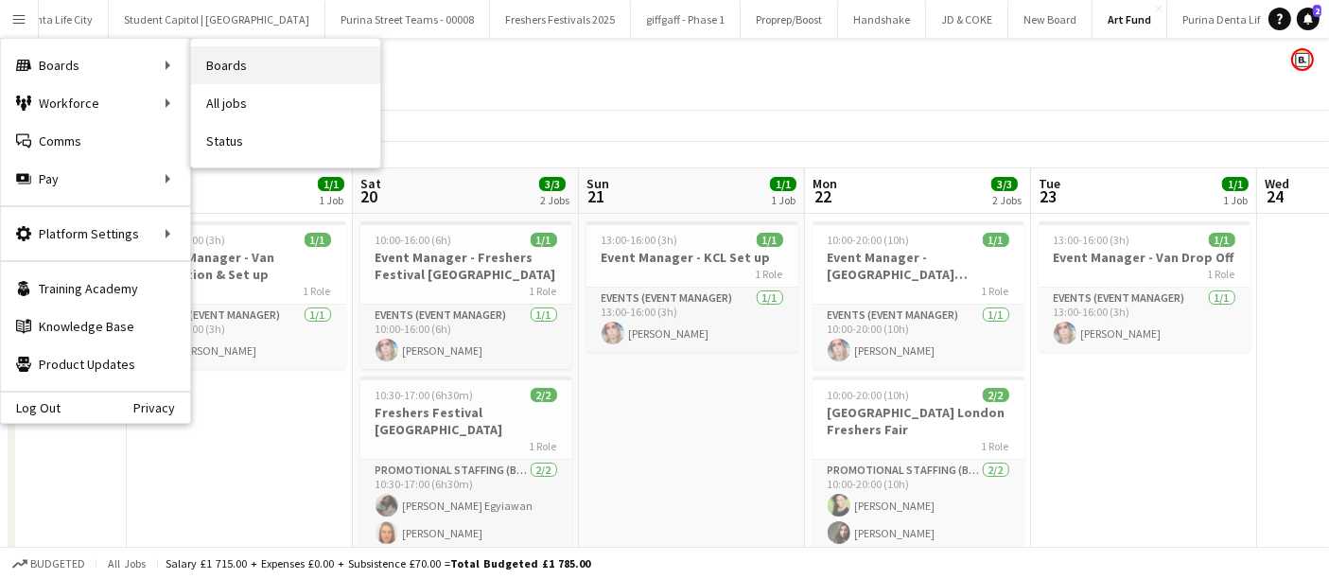
click at [238, 71] on link "Boards" at bounding box center [285, 65] width 189 height 38
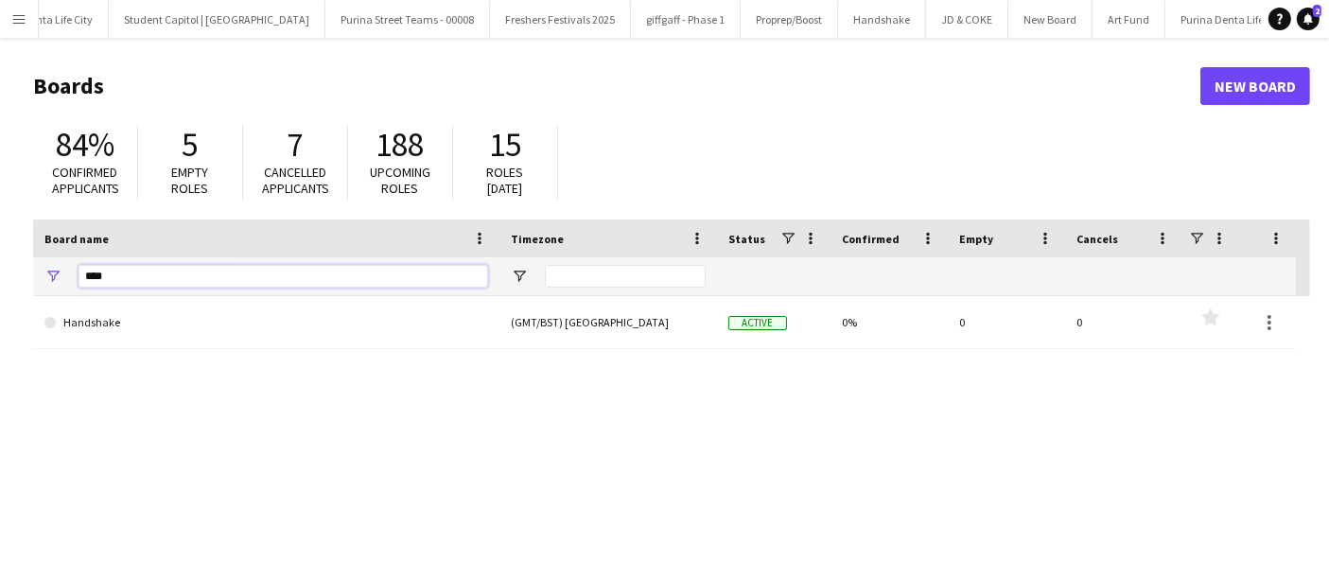
click at [386, 271] on input "****" at bounding box center [282, 276] width 409 height 23
type input "*"
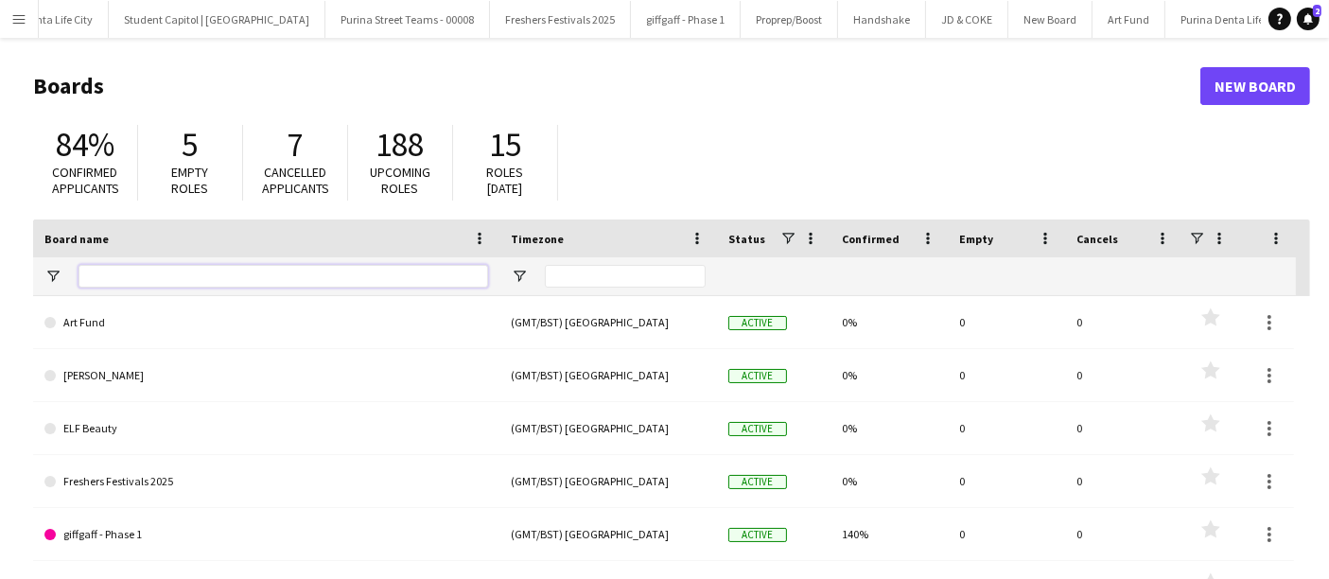
type input "*"
click at [1094, 19] on button "Art Fund Close" at bounding box center [1128, 19] width 73 height 37
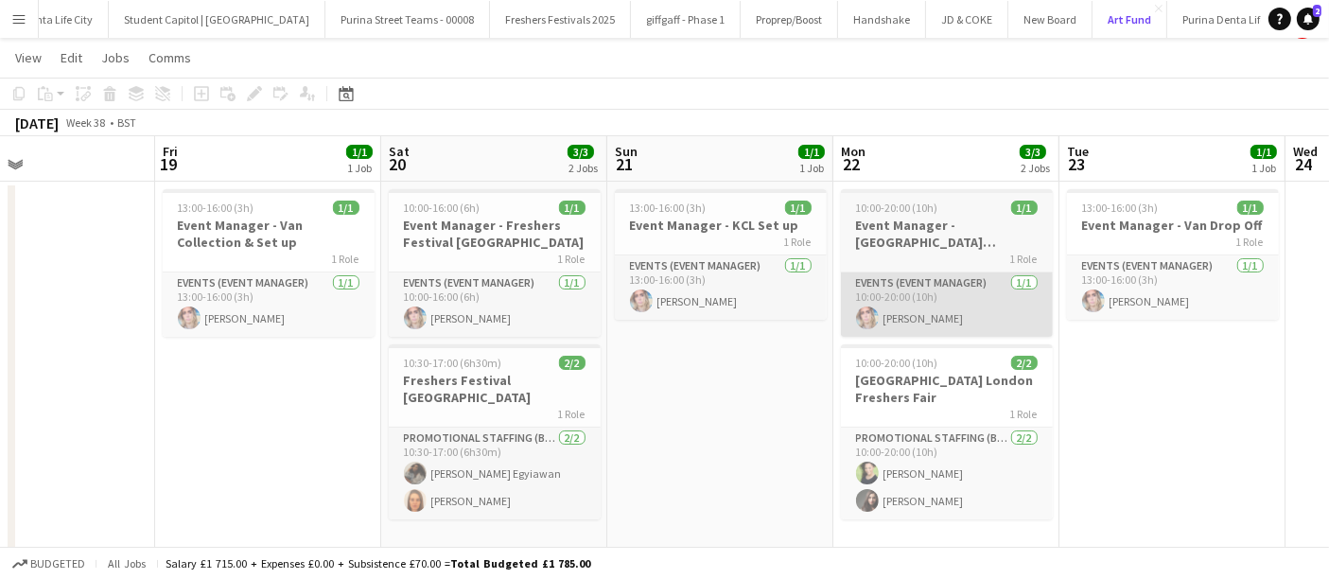
scroll to position [33, 0]
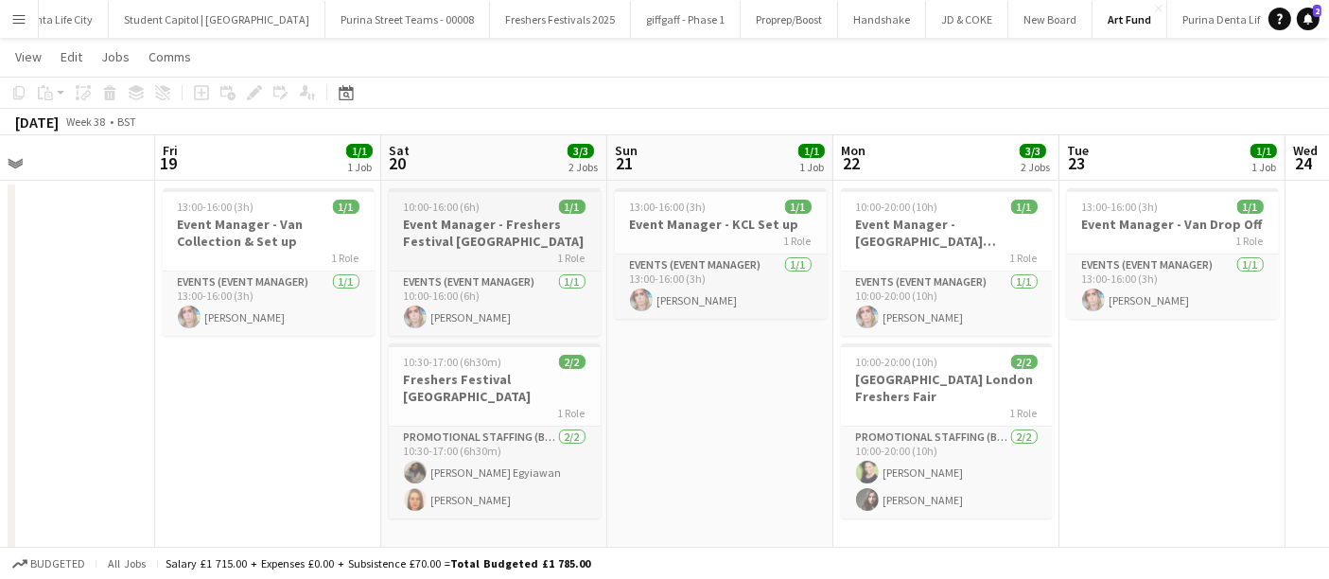
click at [501, 240] on h3 "Event Manager - Freshers Festival [GEOGRAPHIC_DATA]" at bounding box center [495, 233] width 212 height 34
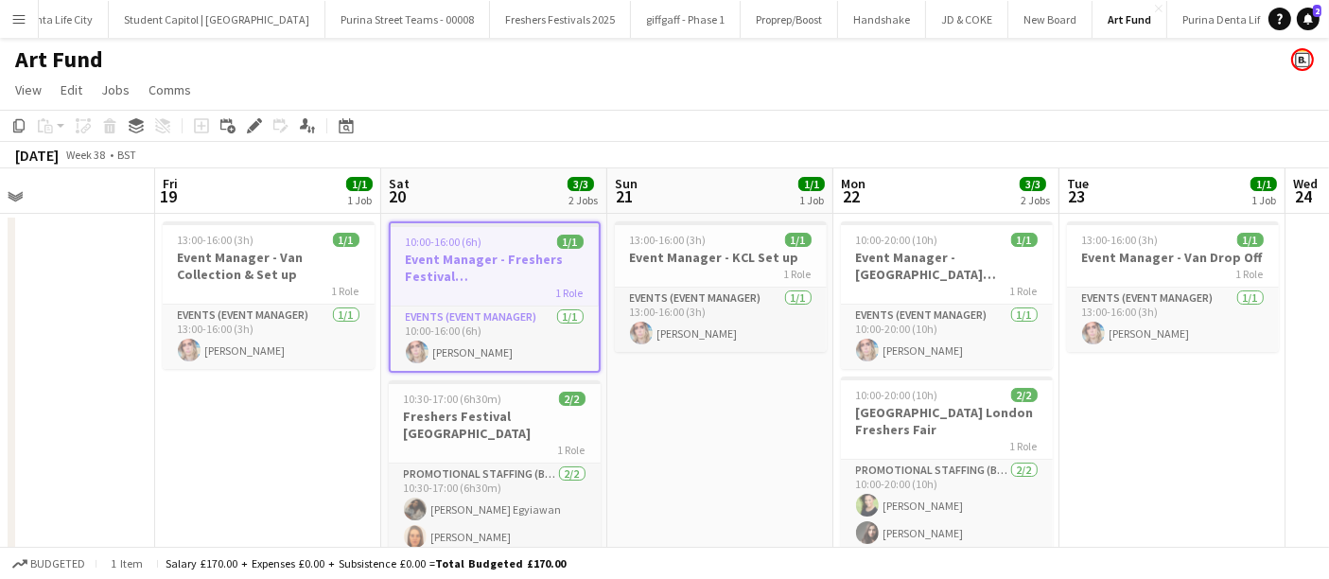
scroll to position [0, 569]
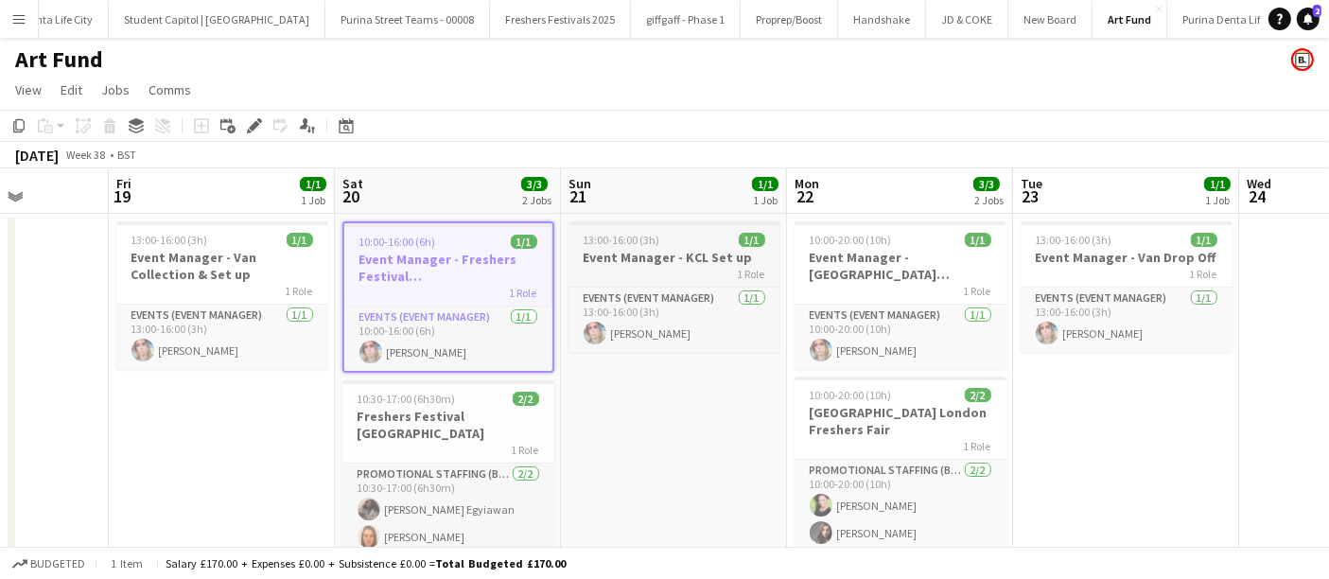
click at [674, 268] on div "1 Role" at bounding box center [674, 273] width 212 height 15
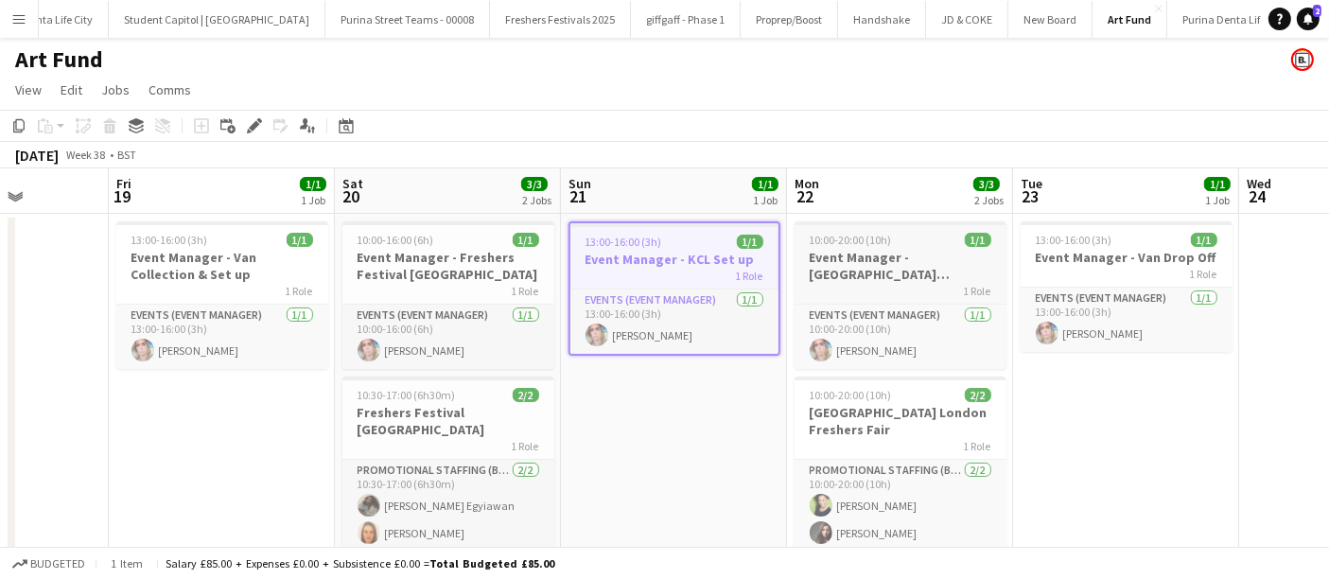
click at [899, 271] on h3 "Event Manager - [GEOGRAPHIC_DATA] [GEOGRAPHIC_DATA]" at bounding box center [900, 266] width 212 height 34
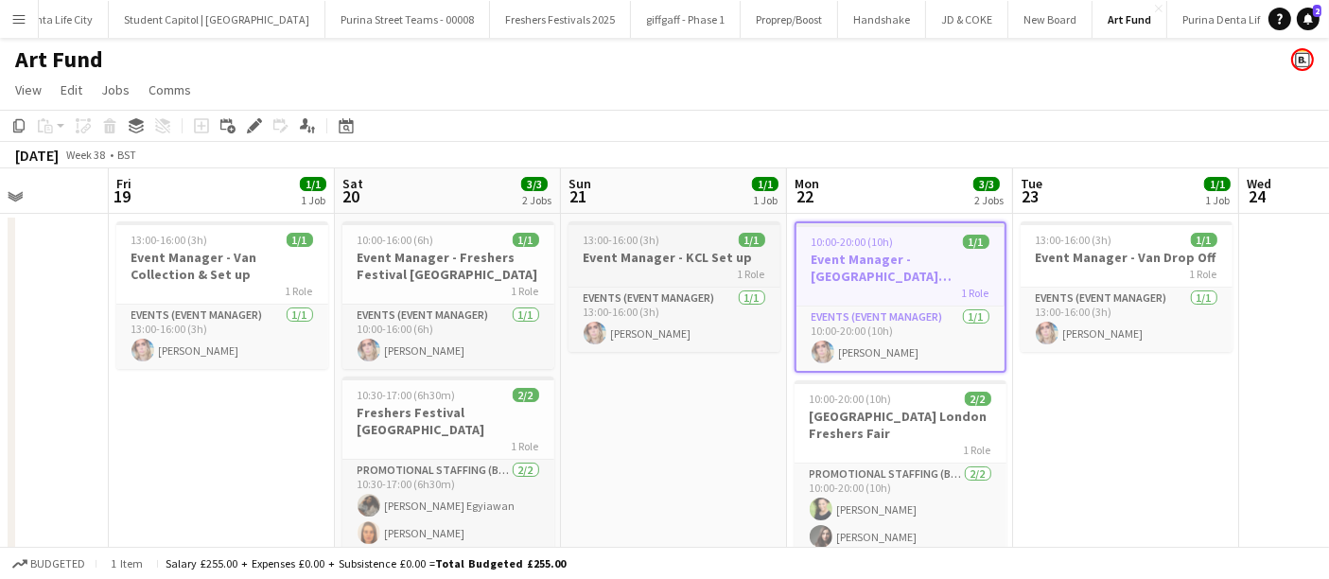
click at [700, 272] on div "1 Role" at bounding box center [674, 273] width 212 height 15
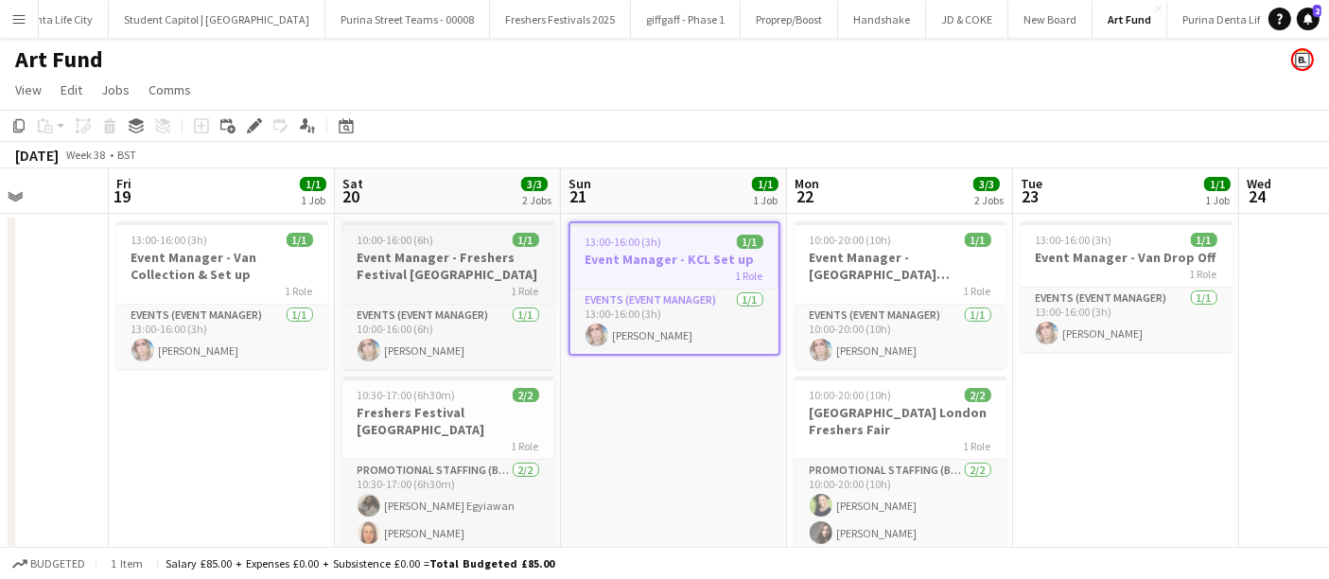
click at [446, 283] on div "1 Role" at bounding box center [448, 290] width 212 height 15
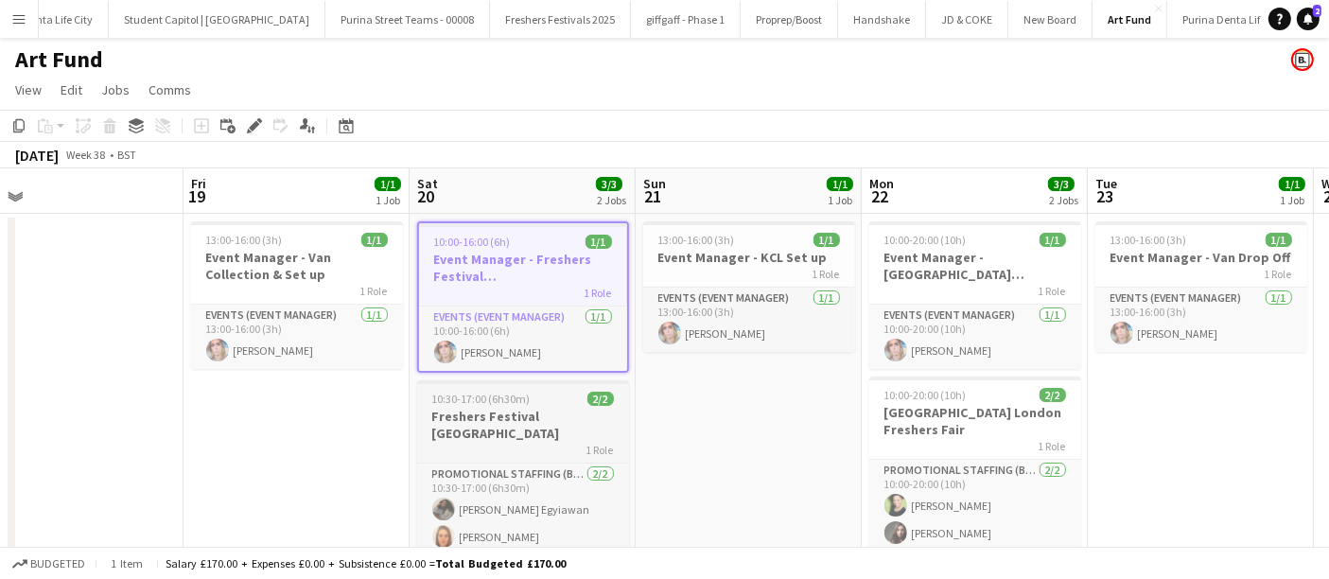
scroll to position [0, 494]
click at [310, 299] on app-job-card "13:00-16:00 (3h) 1/1 Event Manager - Van Collection & Set up 1 Role Events (Eve…" at bounding box center [298, 295] width 212 height 148
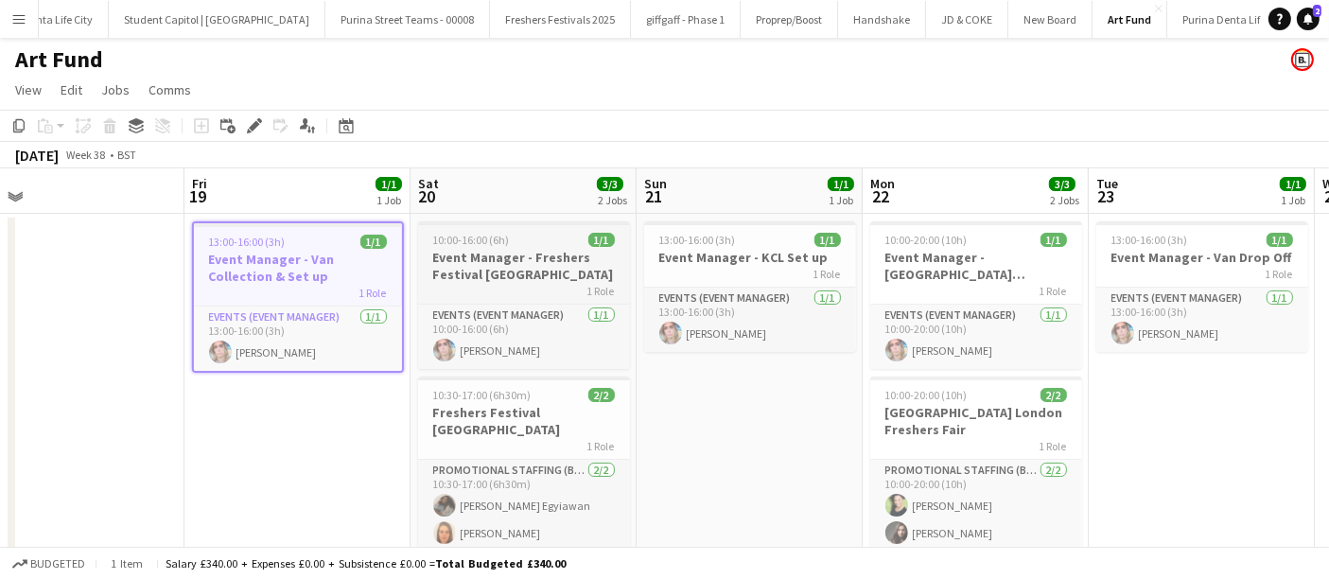
click at [478, 263] on h3 "Event Manager - Freshers Festival [GEOGRAPHIC_DATA]" at bounding box center [524, 266] width 212 height 34
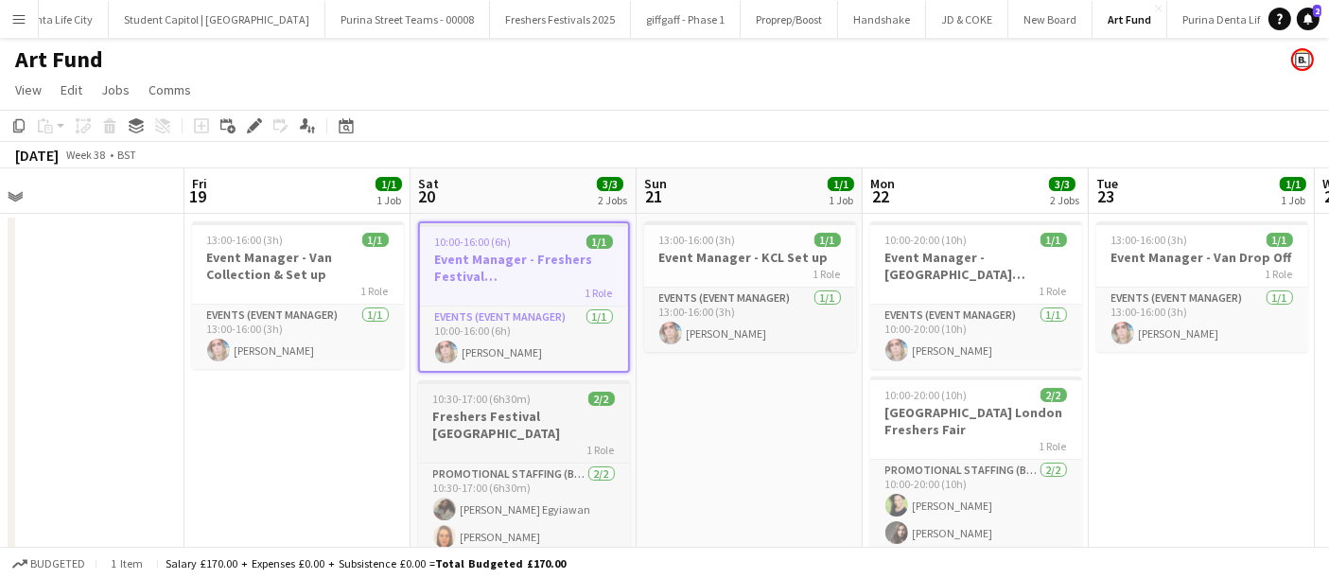
click at [508, 412] on h3 "Freshers Festival [GEOGRAPHIC_DATA]" at bounding box center [524, 425] width 212 height 34
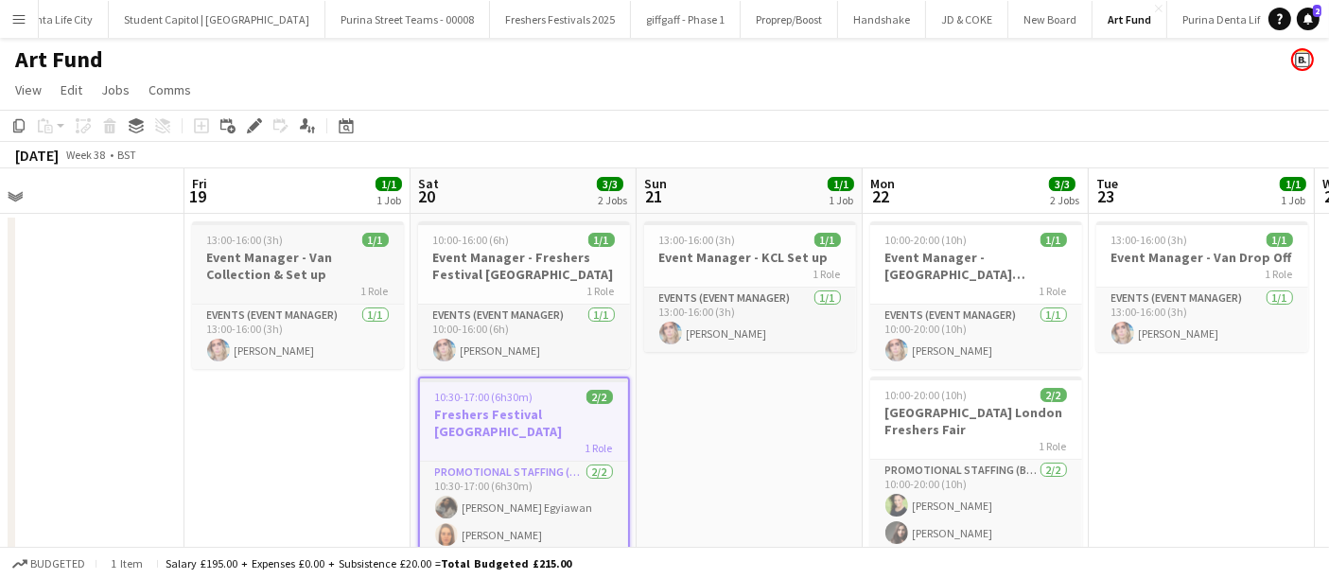
click at [332, 259] on h3 "Event Manager - Van Collection & Set up" at bounding box center [298, 266] width 212 height 34
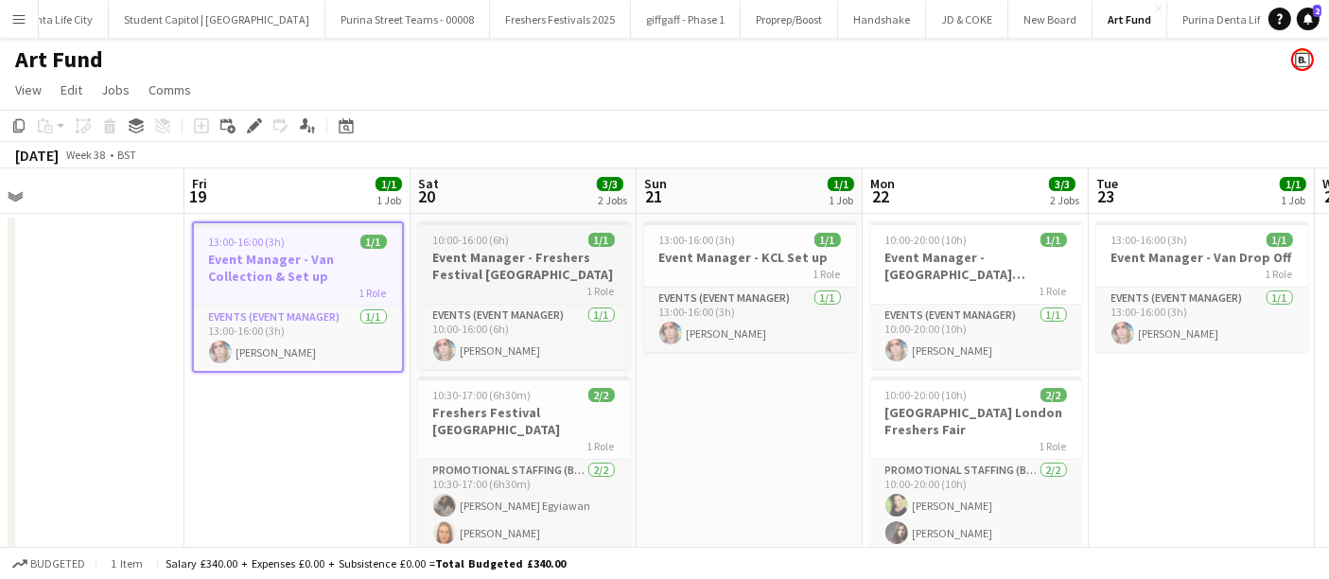
click at [534, 292] on div "1 Role" at bounding box center [524, 290] width 212 height 15
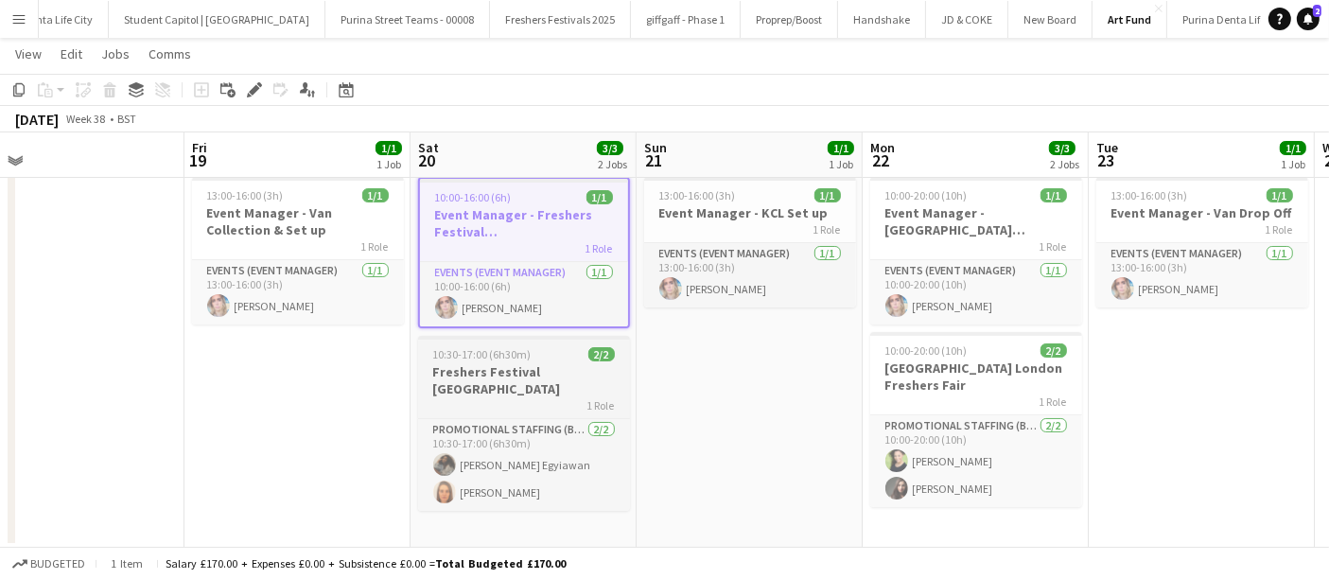
scroll to position [0, 0]
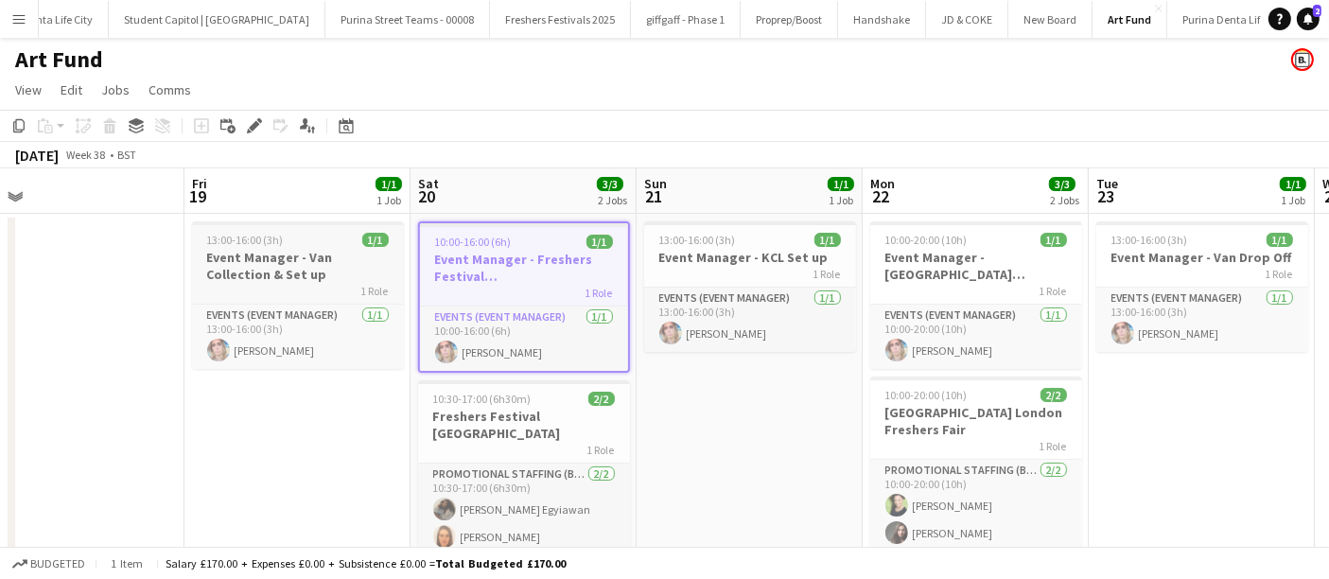
click at [331, 273] on h3 "Event Manager - Van Collection & Set up" at bounding box center [298, 266] width 212 height 34
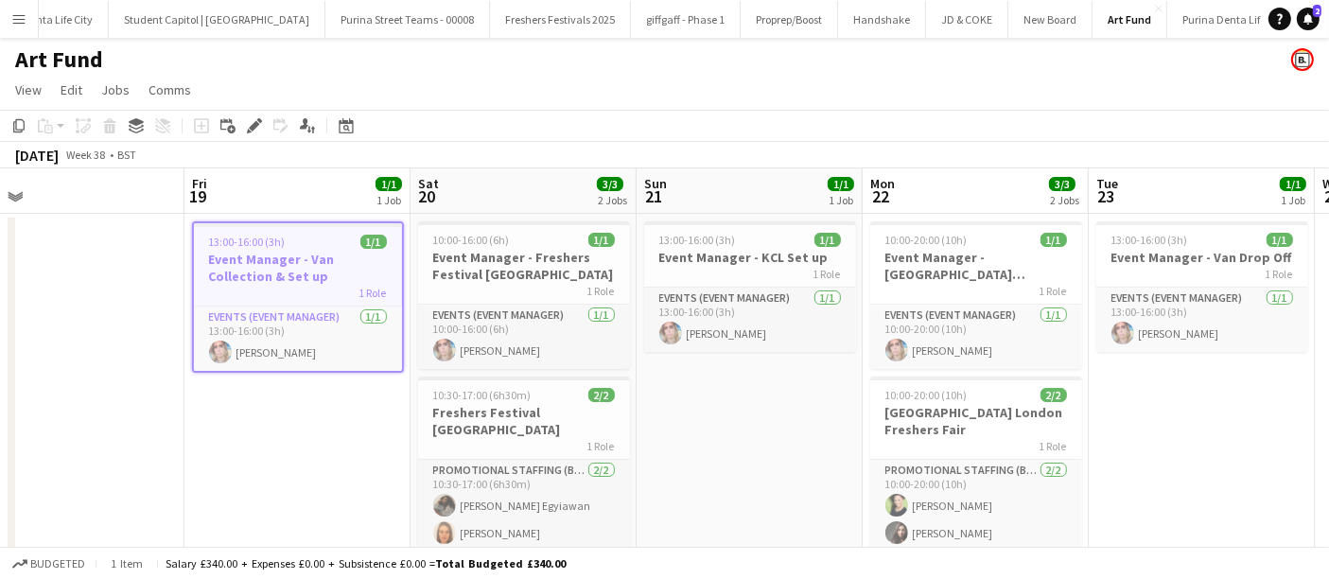
scroll to position [0, 710]
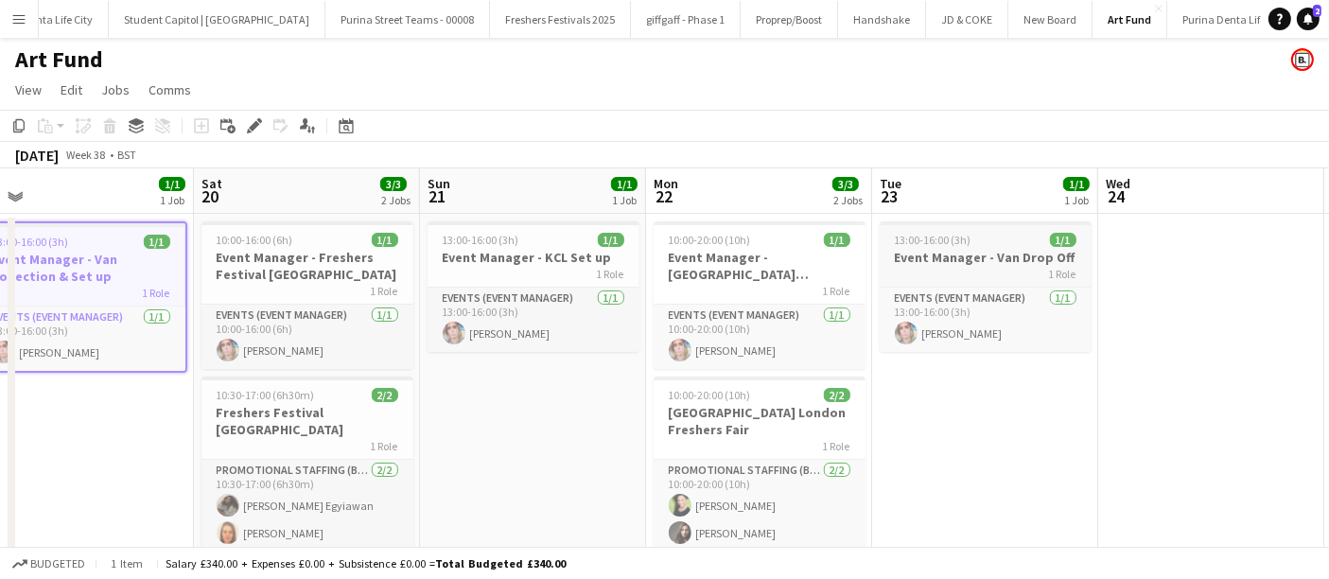
click at [1001, 263] on h3 "Event Manager - Van Drop Off" at bounding box center [985, 257] width 212 height 17
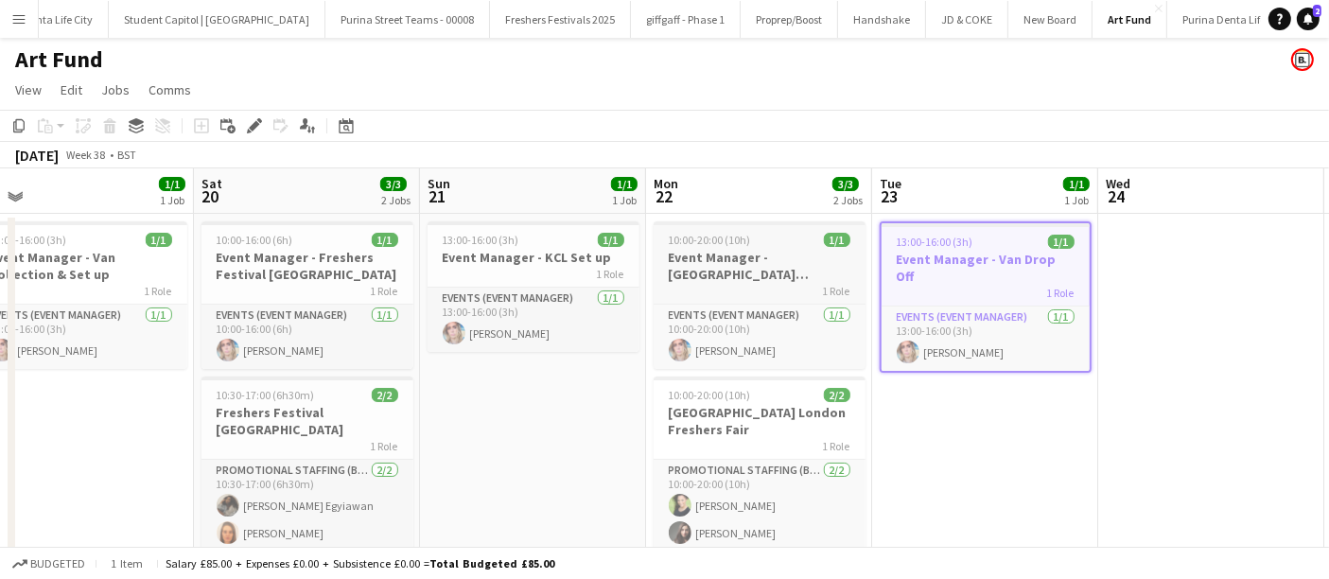
click at [806, 279] on h3 "Event Manager - [GEOGRAPHIC_DATA] [GEOGRAPHIC_DATA]" at bounding box center [759, 266] width 212 height 34
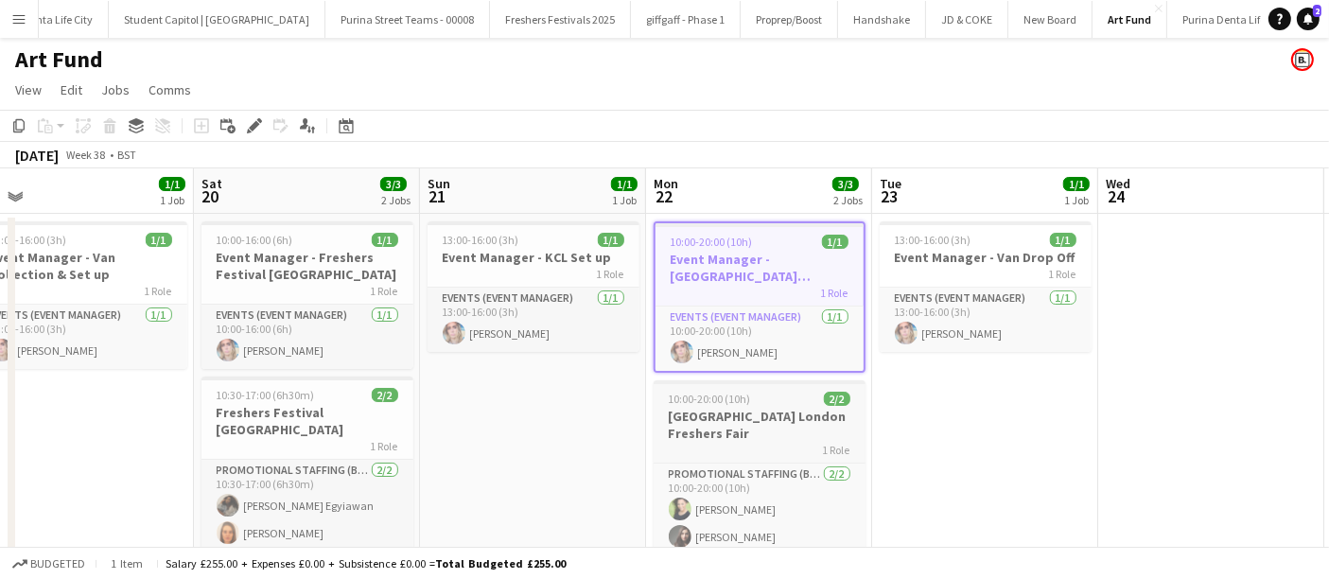
click at [773, 425] on h3 "[GEOGRAPHIC_DATA] London Freshers Fair" at bounding box center [759, 425] width 212 height 34
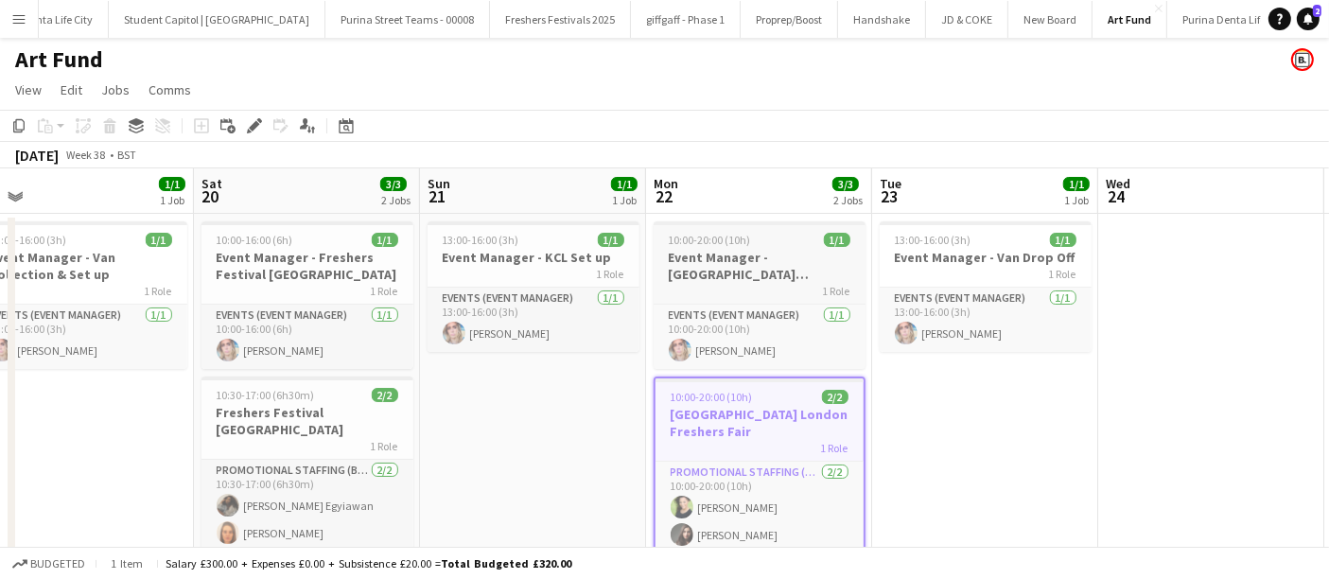
click at [783, 284] on div "1 Role" at bounding box center [759, 290] width 212 height 15
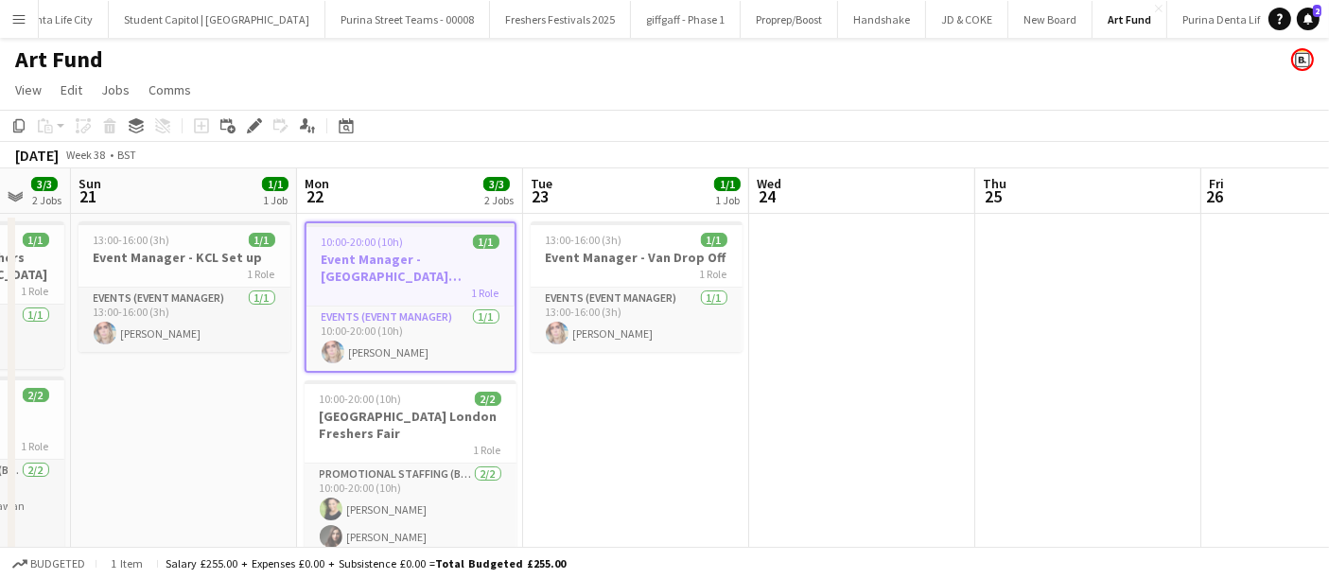
scroll to position [0, 743]
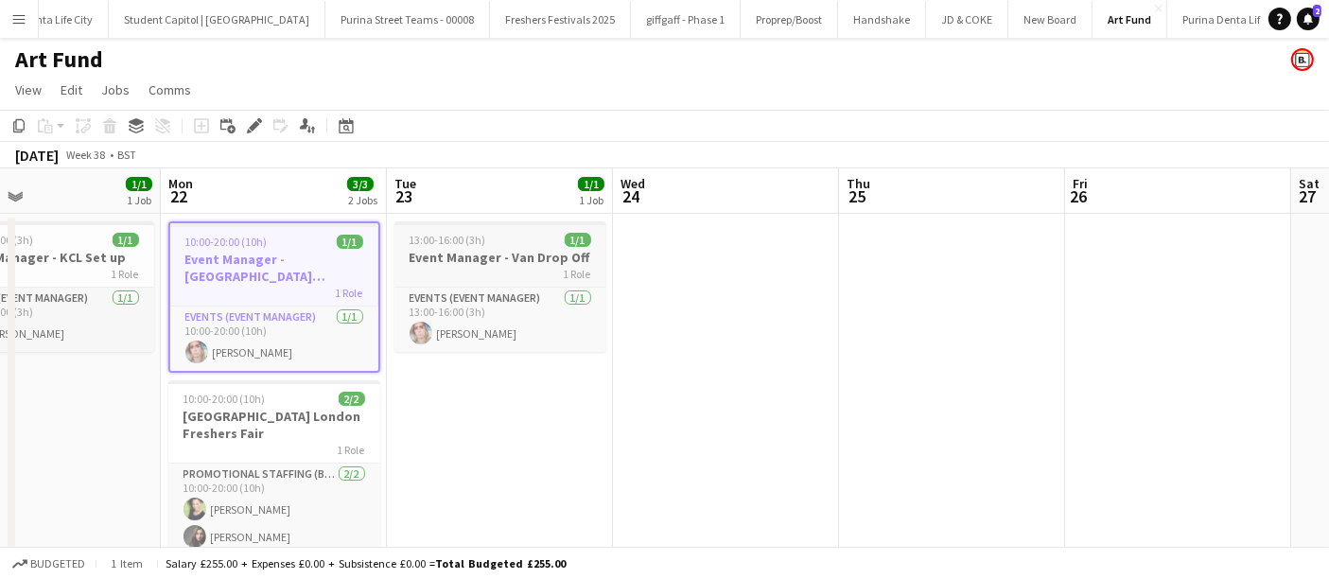
click at [530, 271] on div "1 Role" at bounding box center [500, 273] width 212 height 15
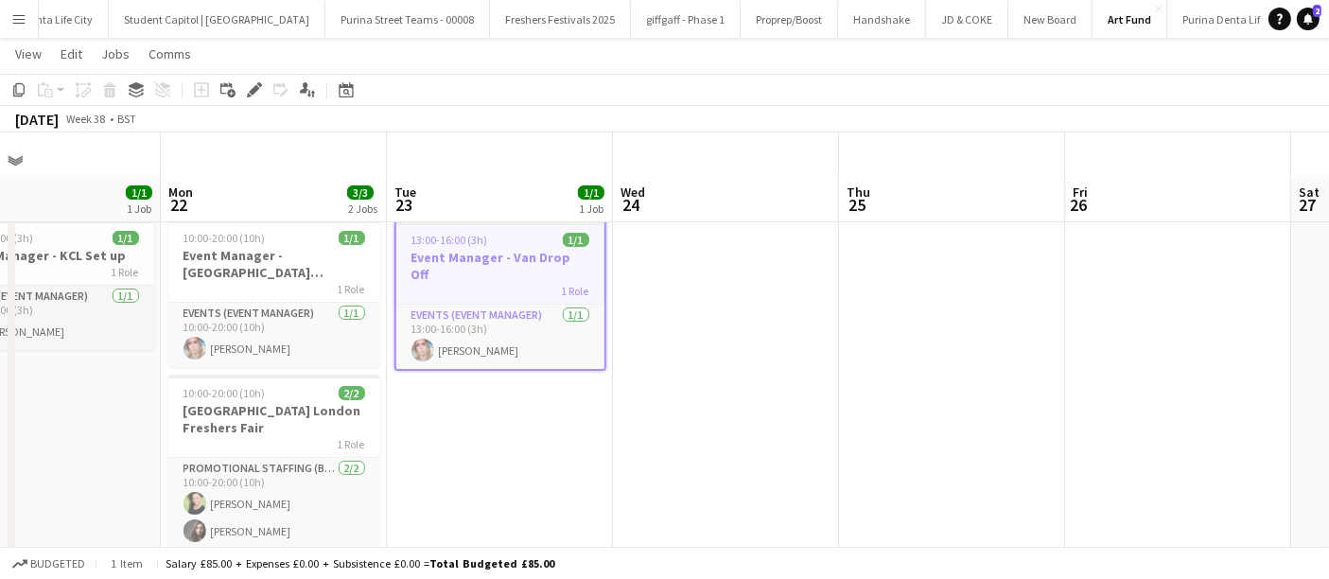
scroll to position [43, 0]
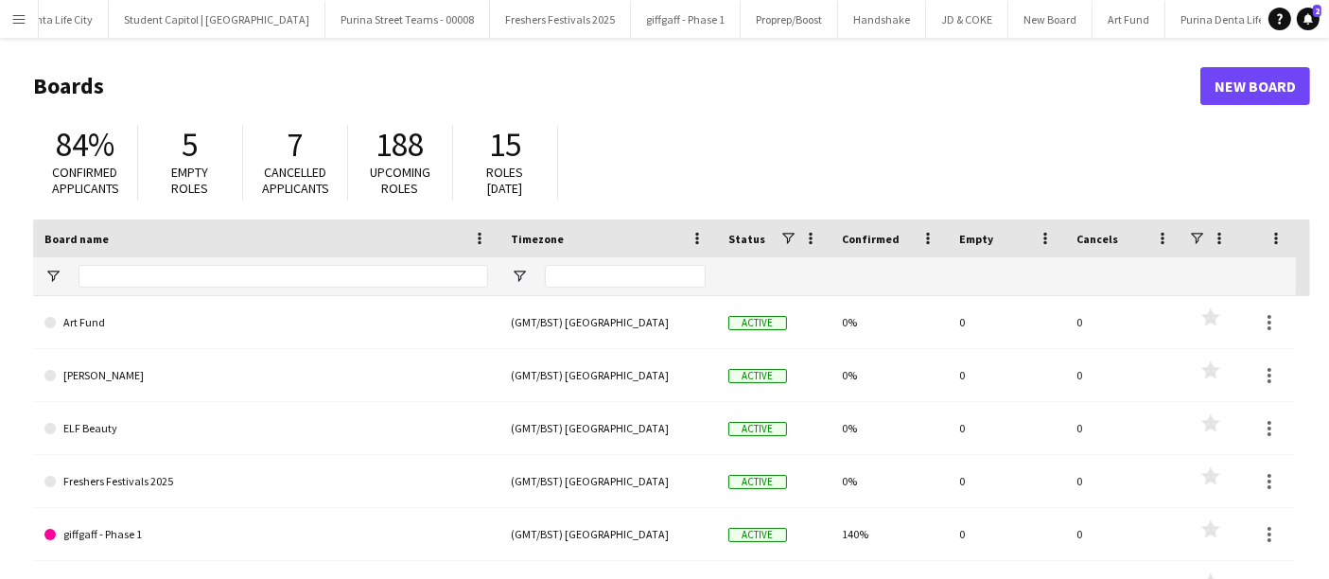
click at [11, 11] on app-icon "Menu" at bounding box center [18, 18] width 15 height 15
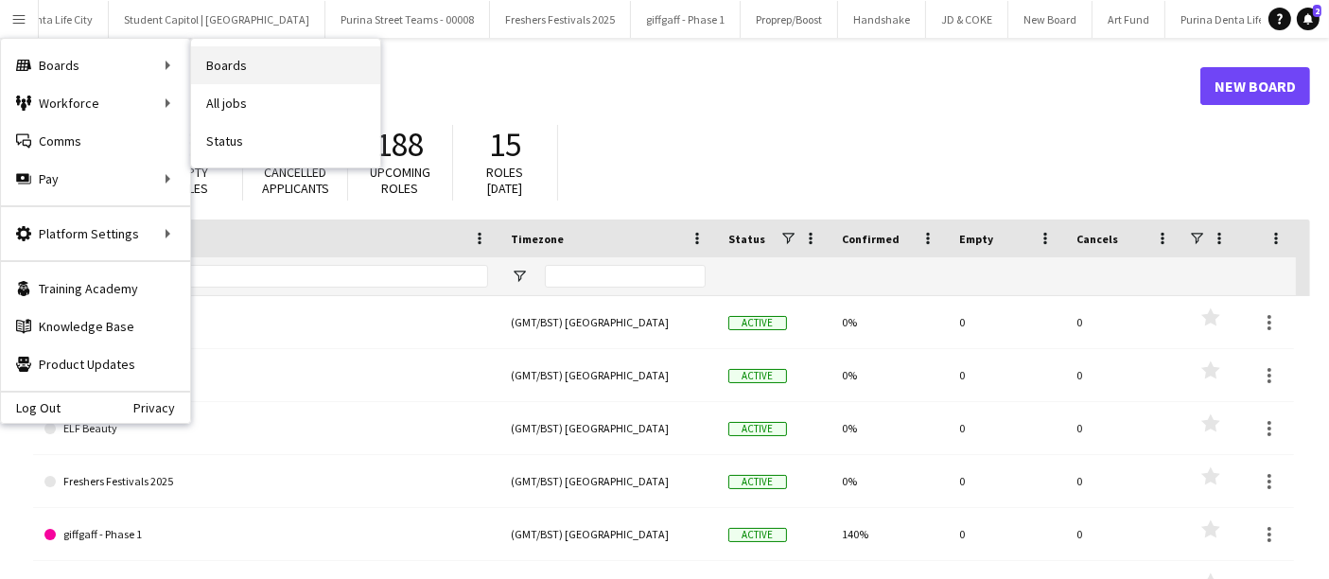
click at [269, 72] on link "Boards" at bounding box center [285, 65] width 189 height 38
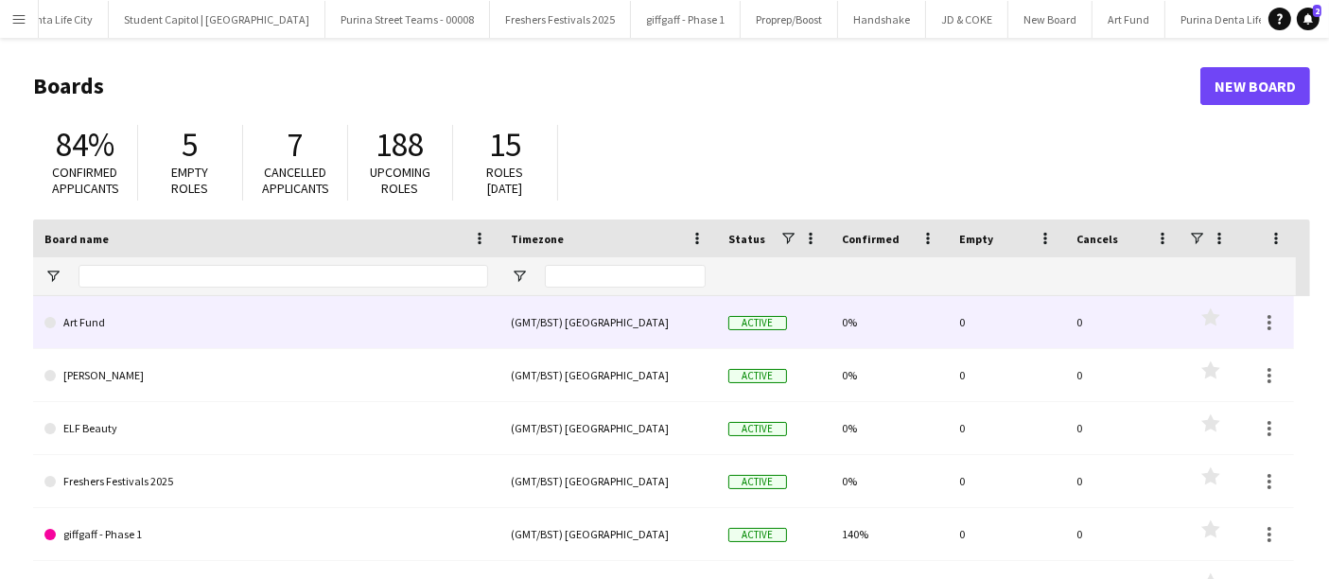
click at [290, 315] on link "Art Fund" at bounding box center [265, 322] width 443 height 53
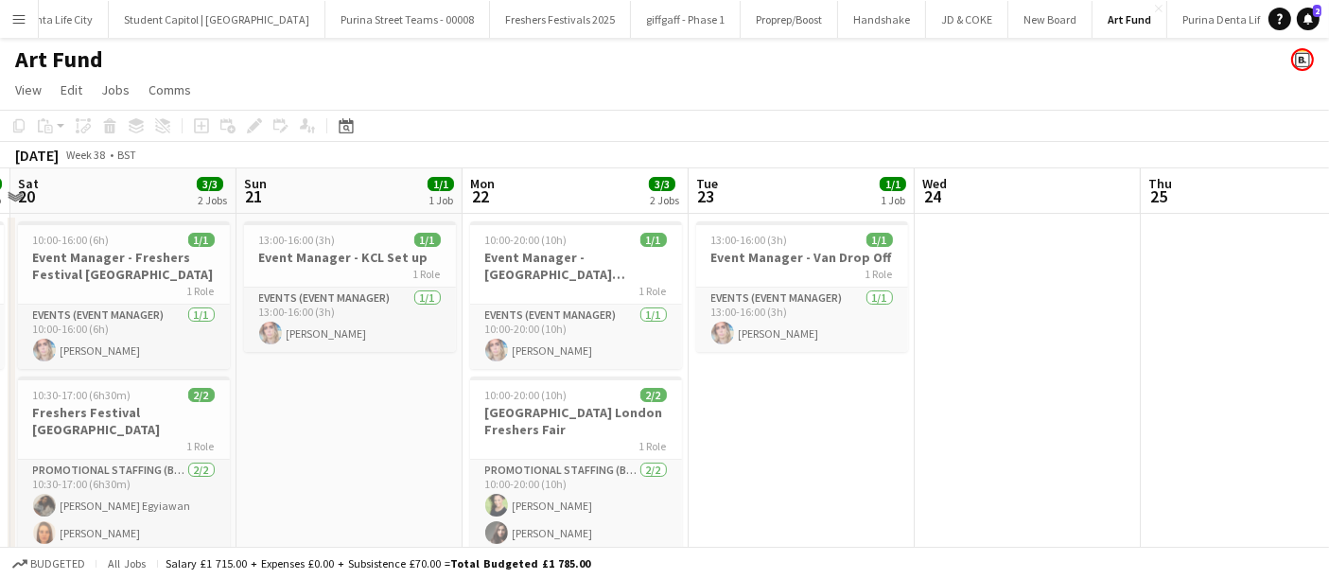
scroll to position [0, 441]
click at [23, 23] on app-icon "Menu" at bounding box center [18, 18] width 15 height 15
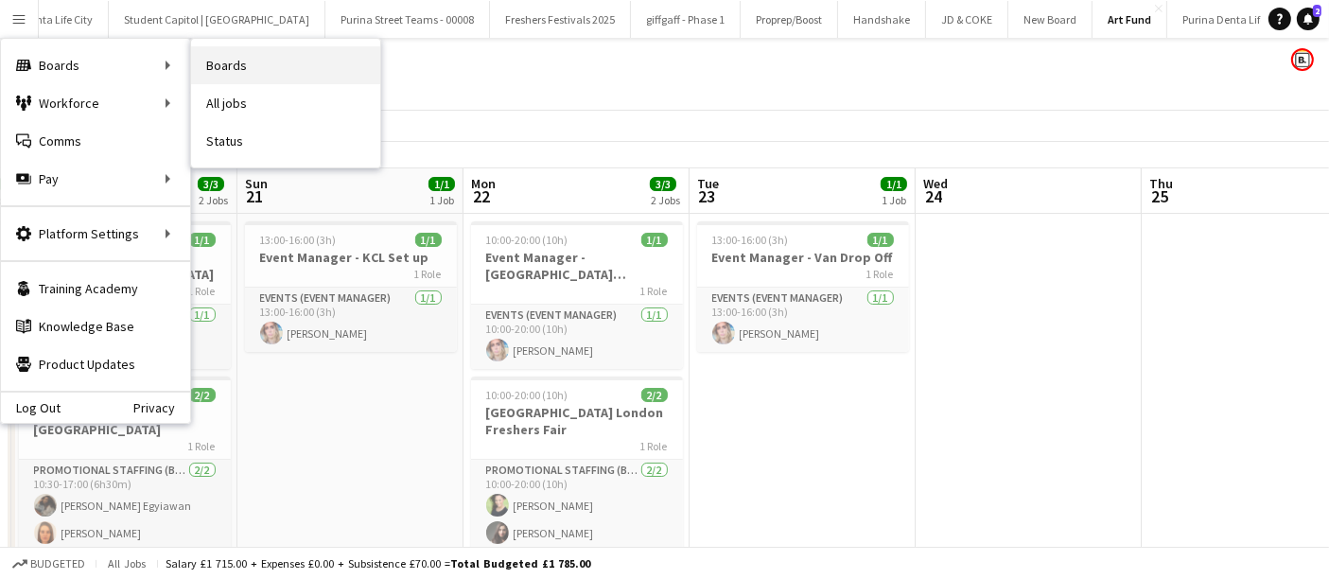
click at [243, 63] on link "Boards" at bounding box center [285, 65] width 189 height 38
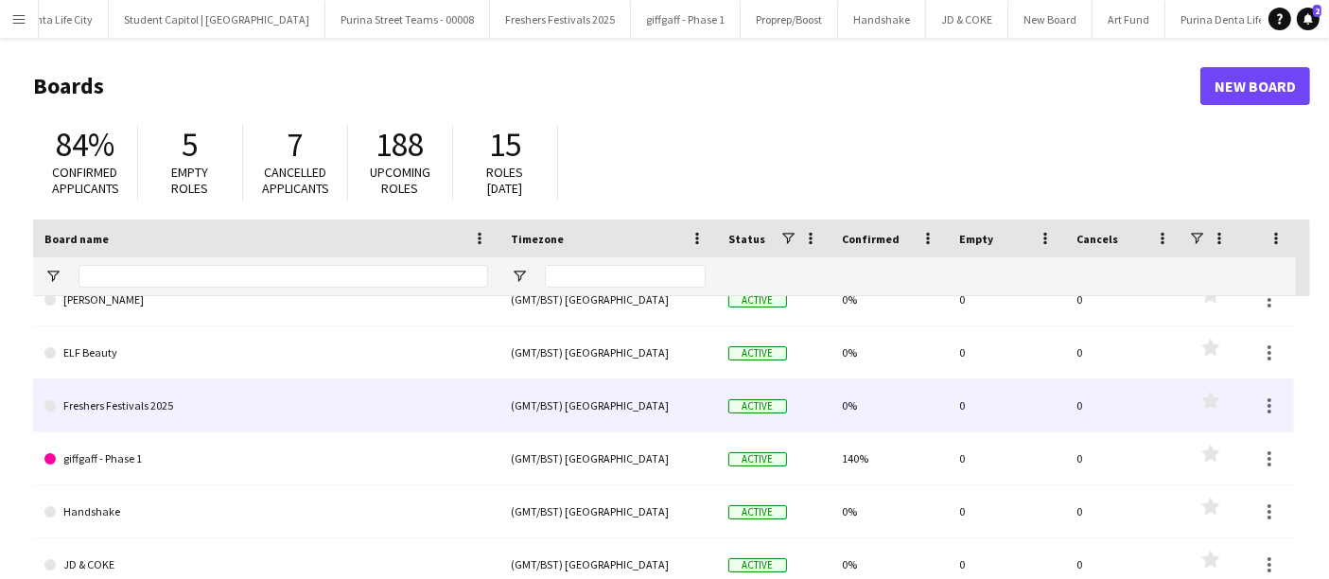
scroll to position [78, 0]
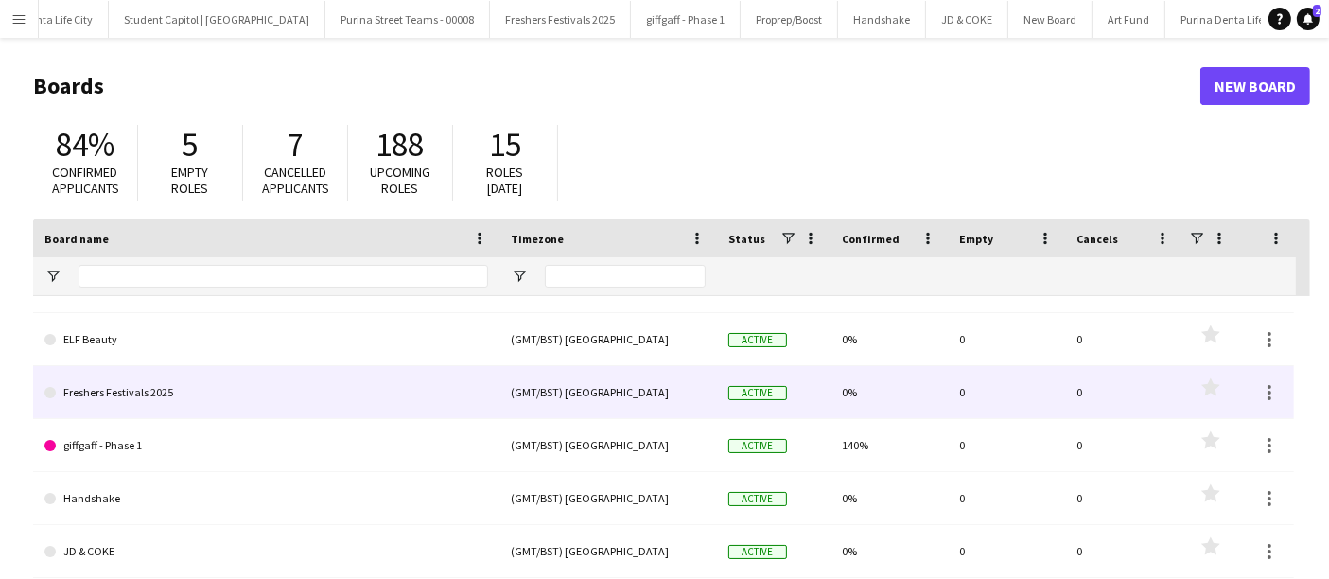
click at [267, 379] on link "Freshers Festivals 2025" at bounding box center [265, 392] width 443 height 53
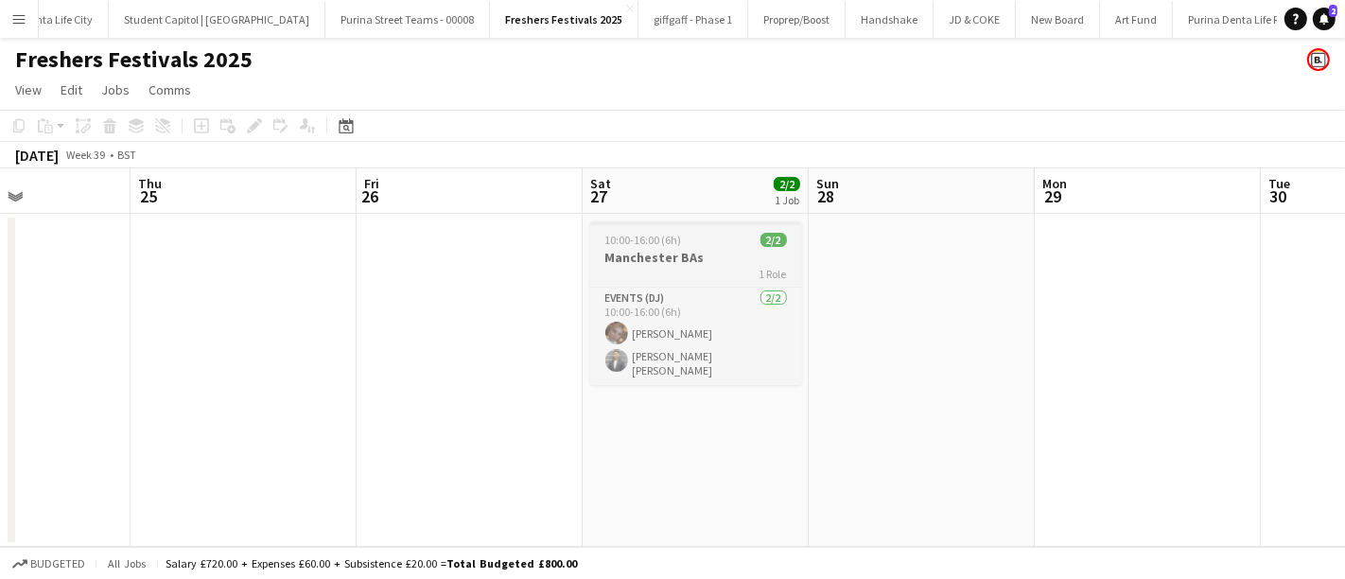
click at [681, 268] on div "1 Role" at bounding box center [696, 273] width 212 height 15
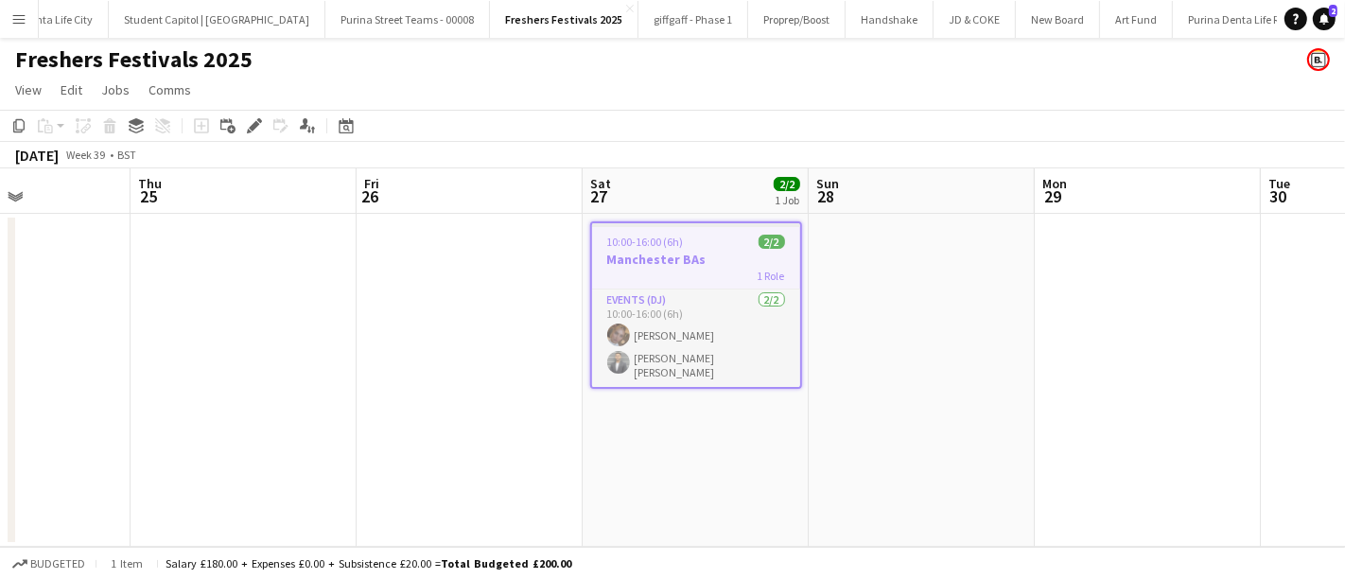
click at [16, 24] on app-icon "Menu" at bounding box center [18, 18] width 15 height 15
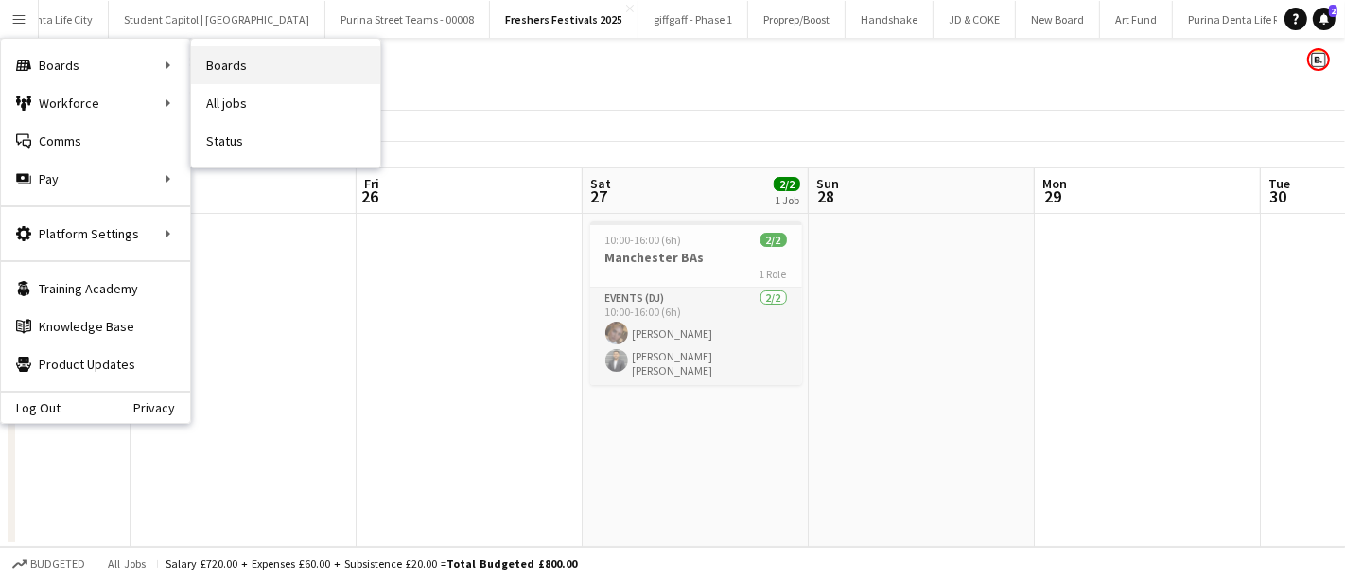
click at [253, 69] on link "Boards" at bounding box center [285, 65] width 189 height 38
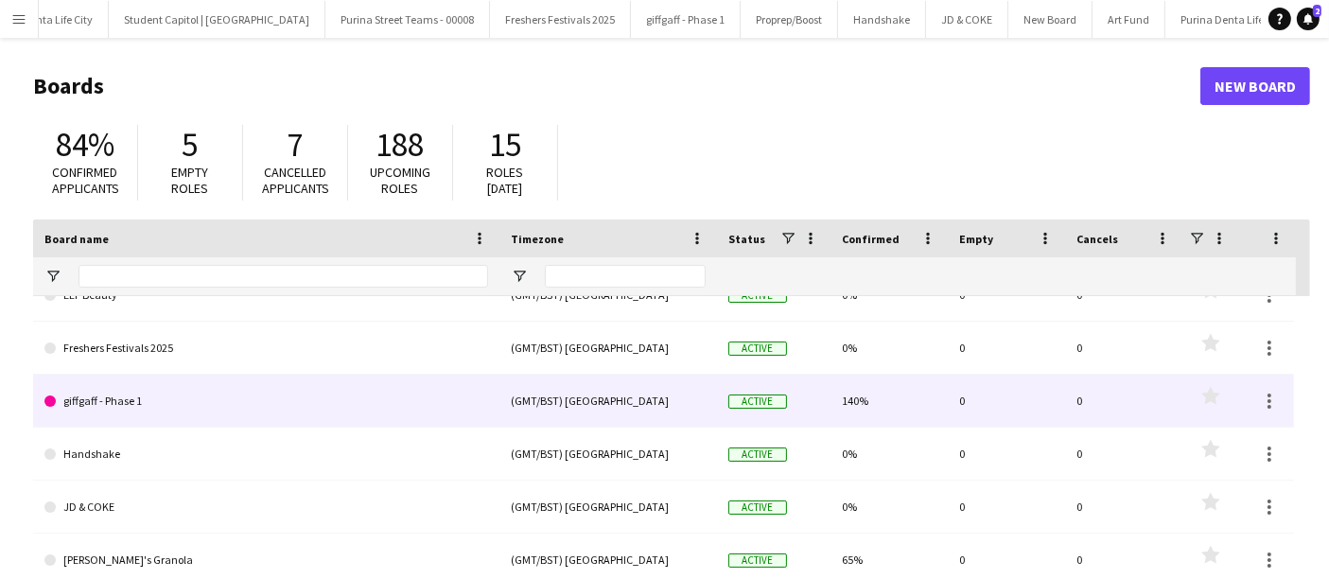
click at [171, 393] on link "giffgaff - Phase 1" at bounding box center [265, 400] width 443 height 53
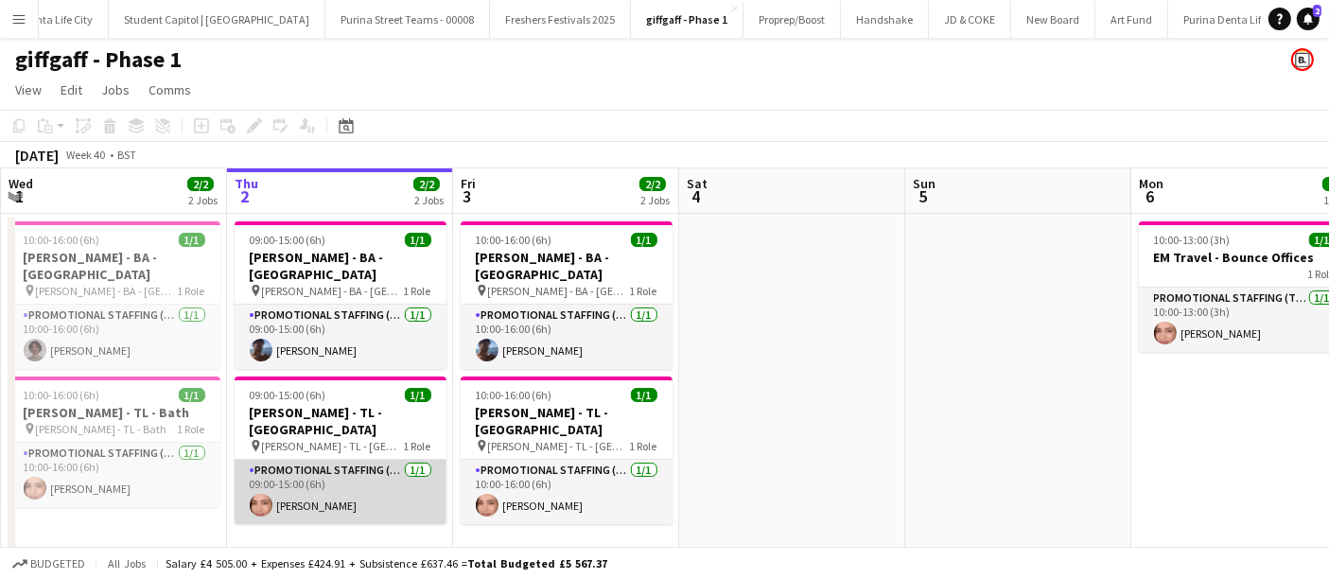
click at [313, 460] on app-card-role "Promotional Staffing (Team Leader) [DATE] 09:00-15:00 (6h) [PERSON_NAME]" at bounding box center [341, 492] width 212 height 64
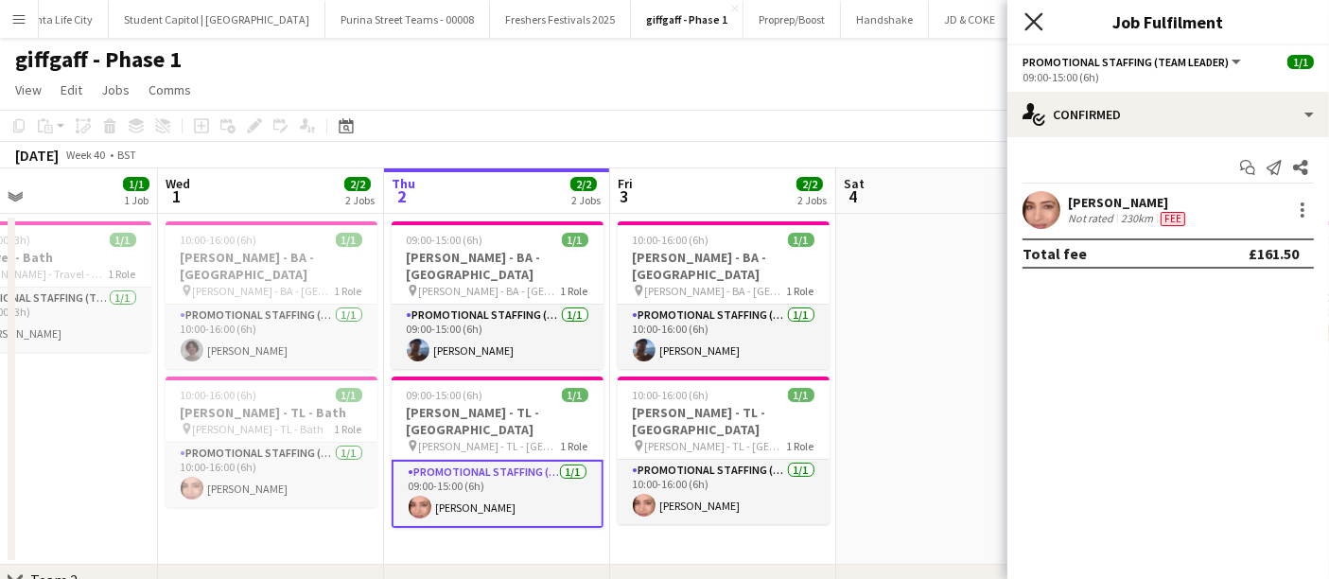
click at [1037, 20] on icon "Close pop-in" at bounding box center [1033, 21] width 18 height 18
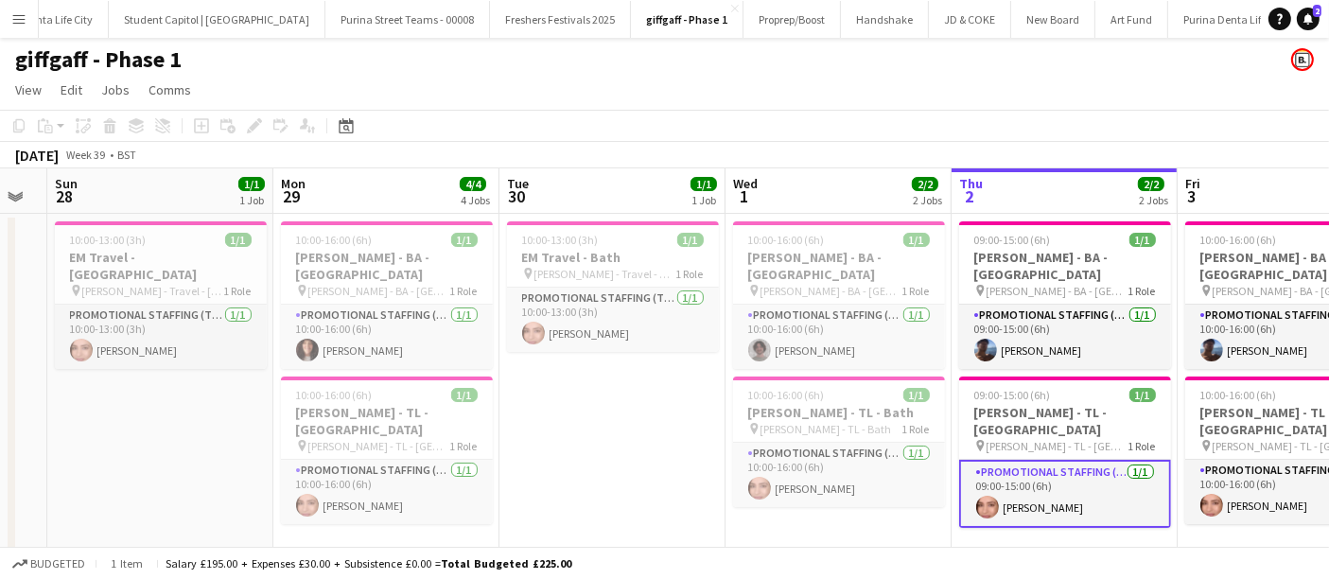
click at [751, 142] on div "[DATE] Week 39 • BST" at bounding box center [664, 155] width 1329 height 26
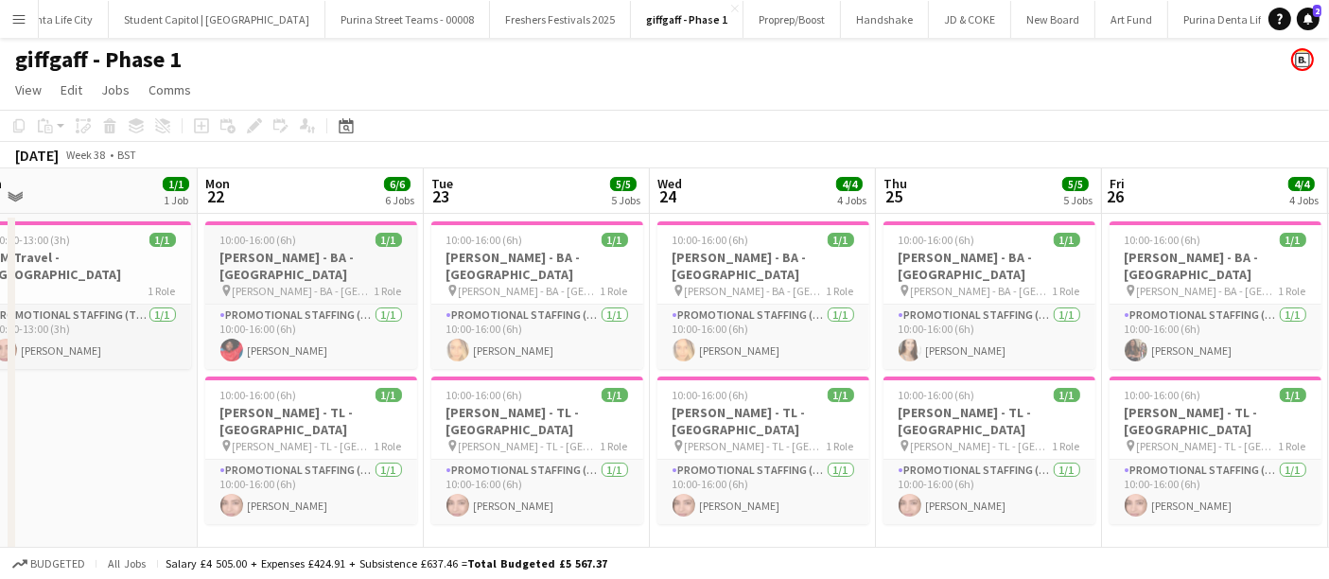
click at [331, 262] on h3 "[PERSON_NAME] - BA - [GEOGRAPHIC_DATA]" at bounding box center [311, 266] width 212 height 34
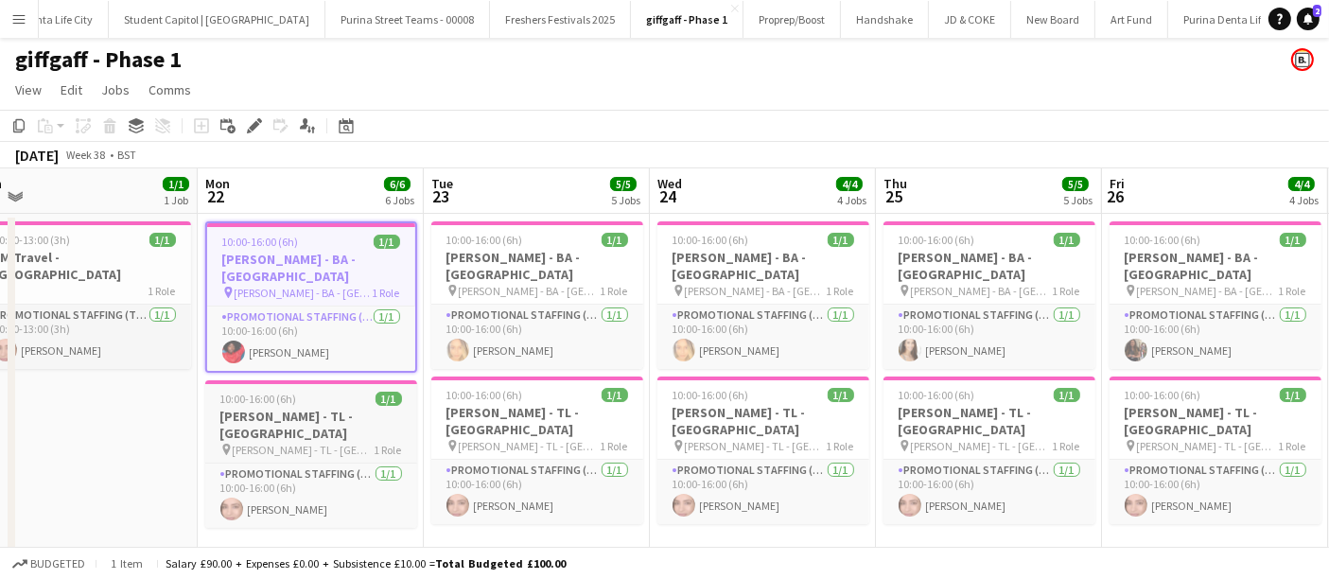
click at [318, 408] on h3 "[PERSON_NAME] - TL - [GEOGRAPHIC_DATA]" at bounding box center [311, 425] width 212 height 34
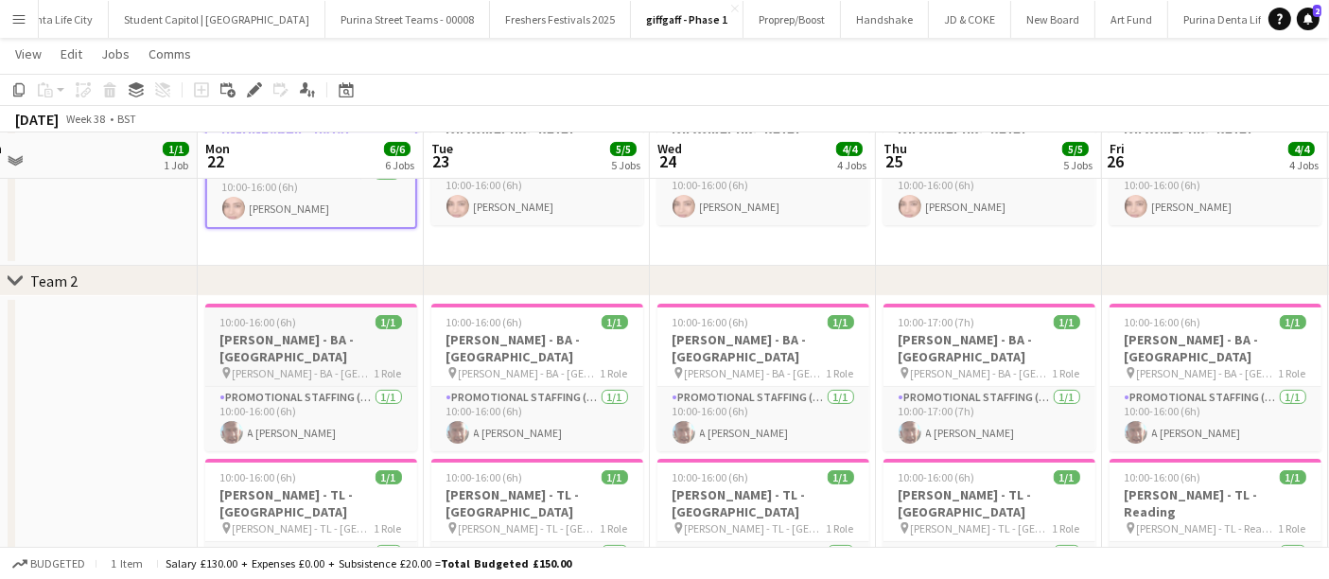
click at [327, 366] on span "[PERSON_NAME] - BA - [GEOGRAPHIC_DATA]" at bounding box center [304, 373] width 142 height 14
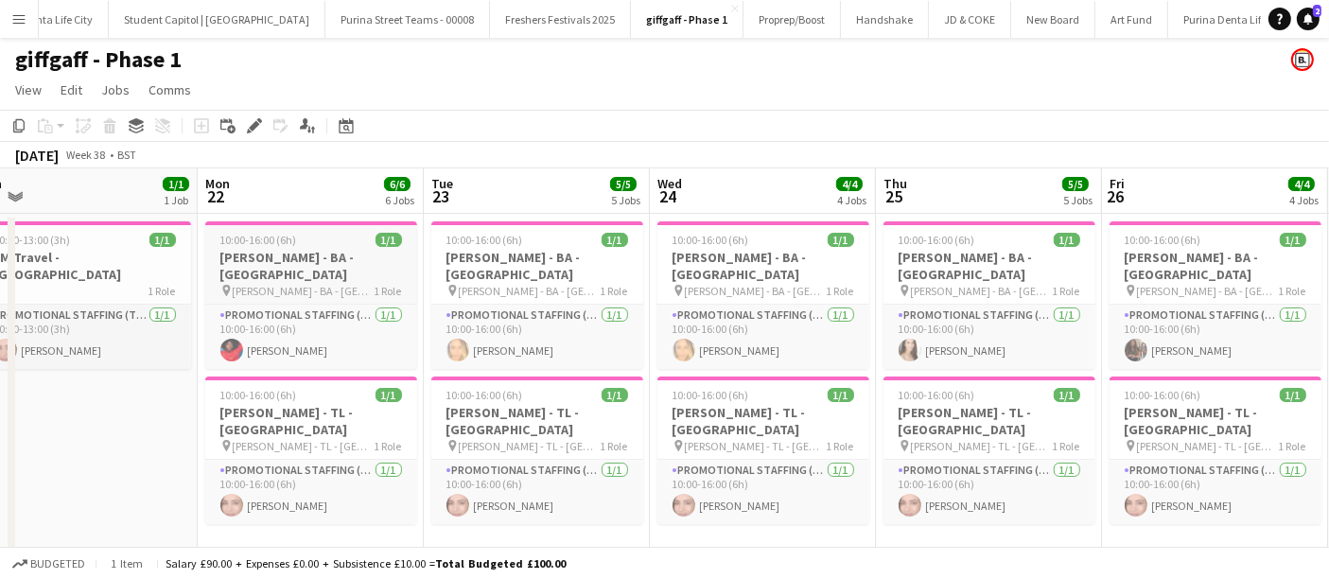
click at [333, 249] on h3 "[PERSON_NAME] - BA - [GEOGRAPHIC_DATA]" at bounding box center [311, 266] width 212 height 34
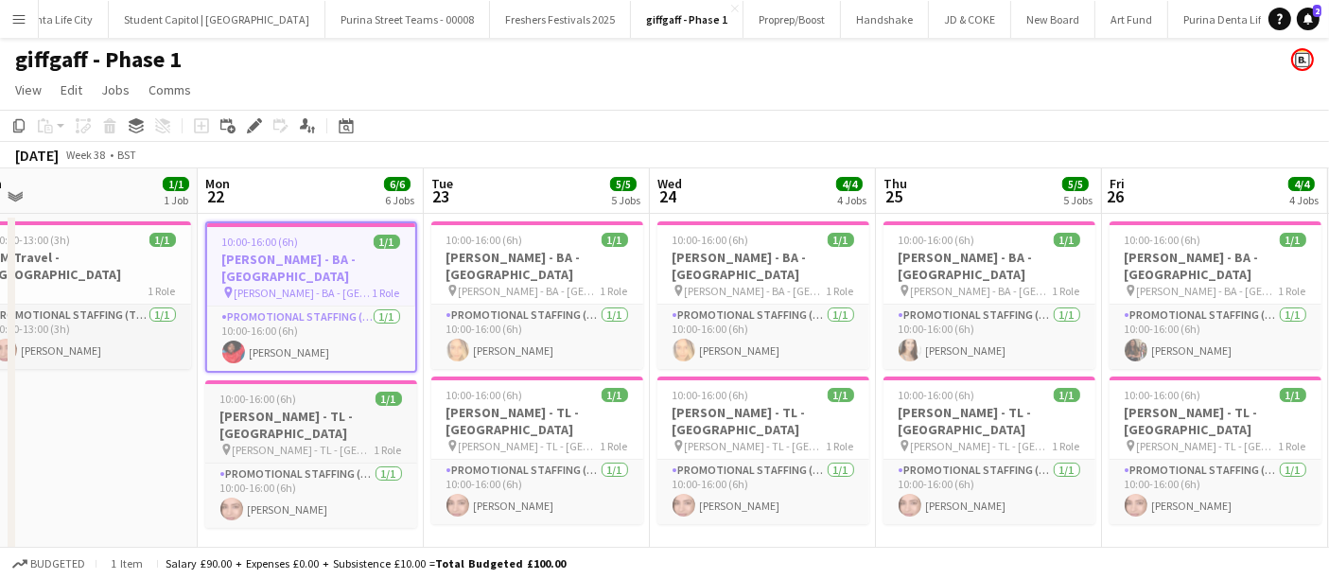
click at [345, 391] on div "10:00-16:00 (6h) 1/1" at bounding box center [311, 398] width 212 height 14
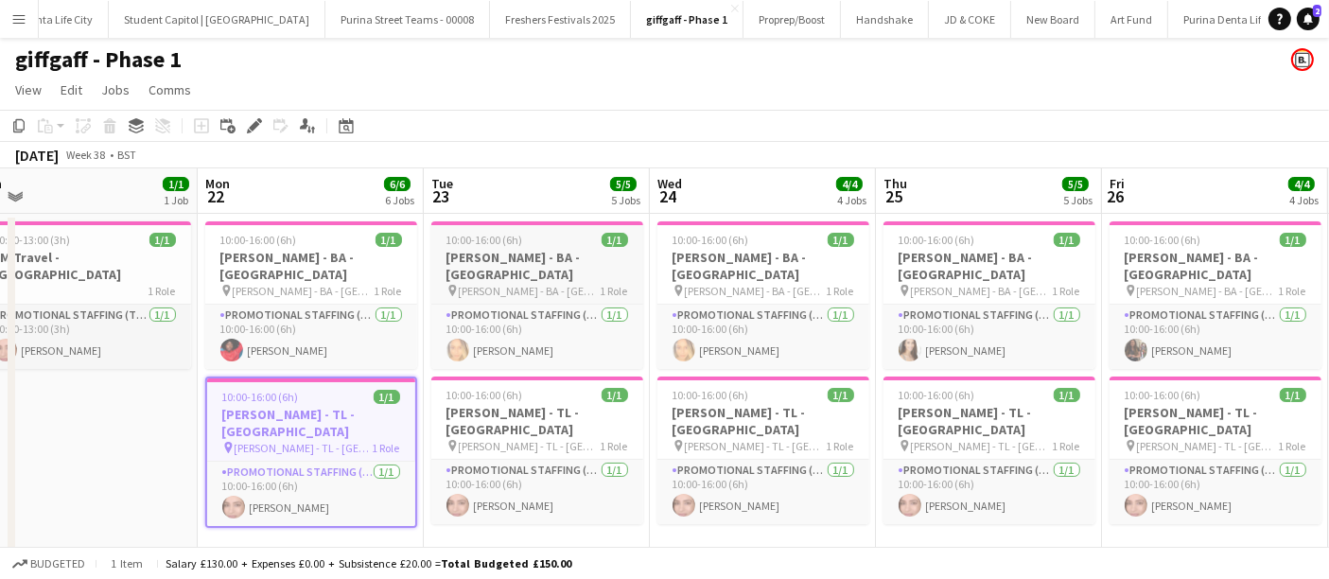
click at [539, 283] on app-job-card "10:00-16:00 (6h) 1/1 [PERSON_NAME] - BA - [GEOGRAPHIC_DATA] pin [PERSON_NAME] -…" at bounding box center [537, 295] width 212 height 148
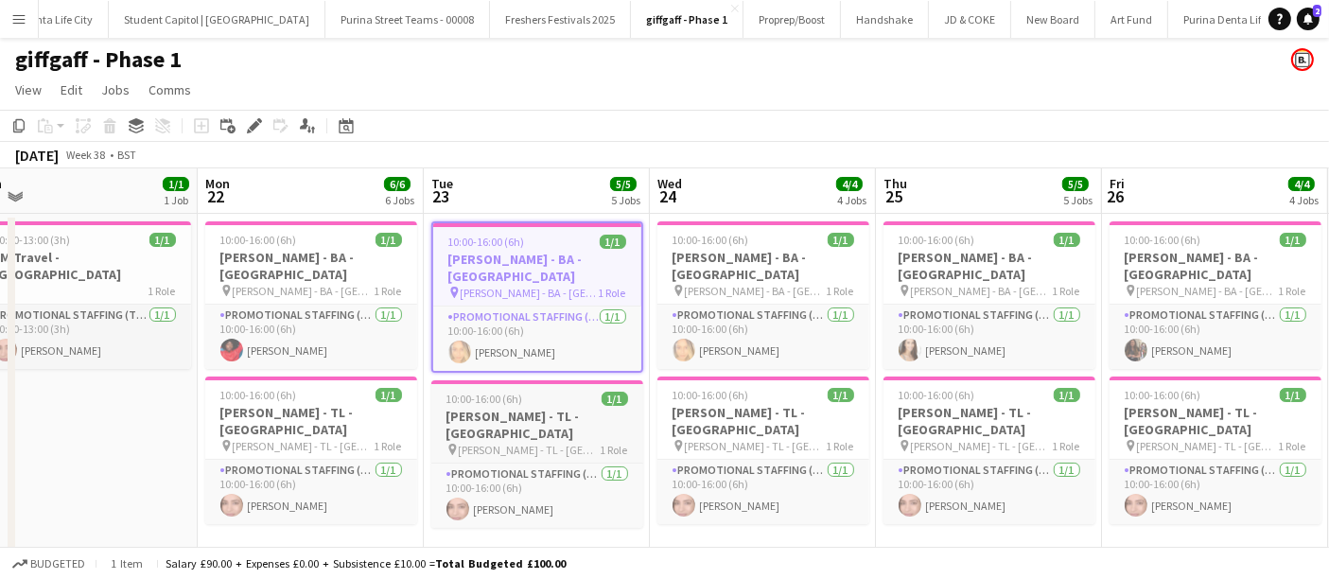
click at [543, 443] on span "[PERSON_NAME] - TL - [GEOGRAPHIC_DATA]" at bounding box center [530, 450] width 142 height 14
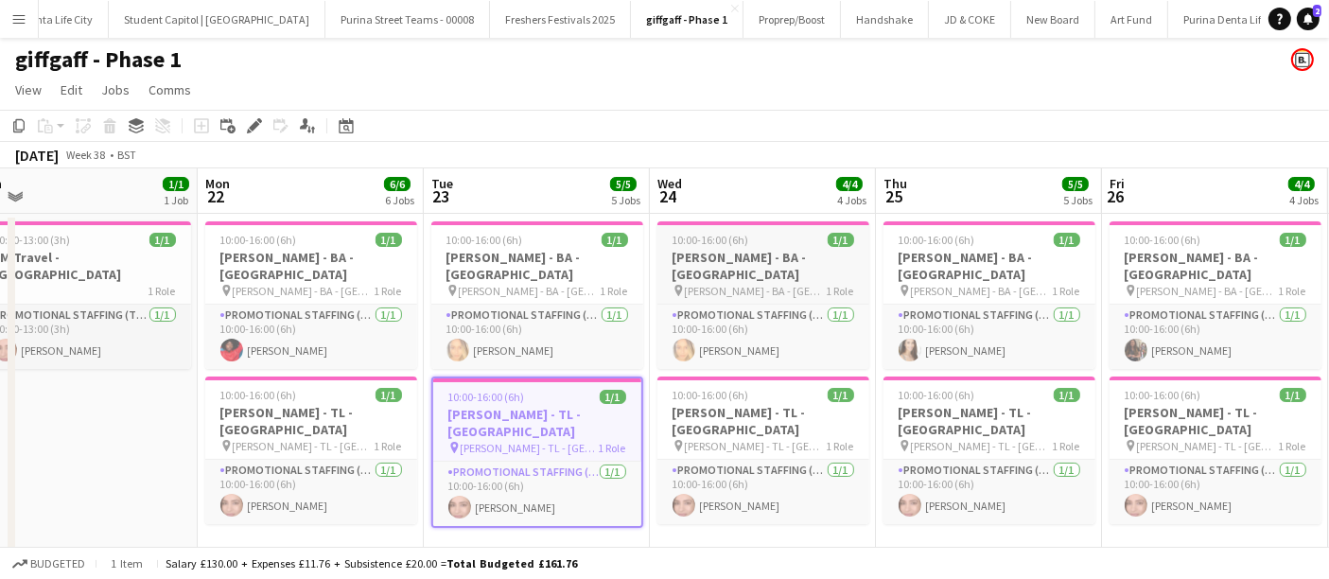
click at [788, 254] on h3 "[PERSON_NAME] - BA - [GEOGRAPHIC_DATA]" at bounding box center [763, 266] width 212 height 34
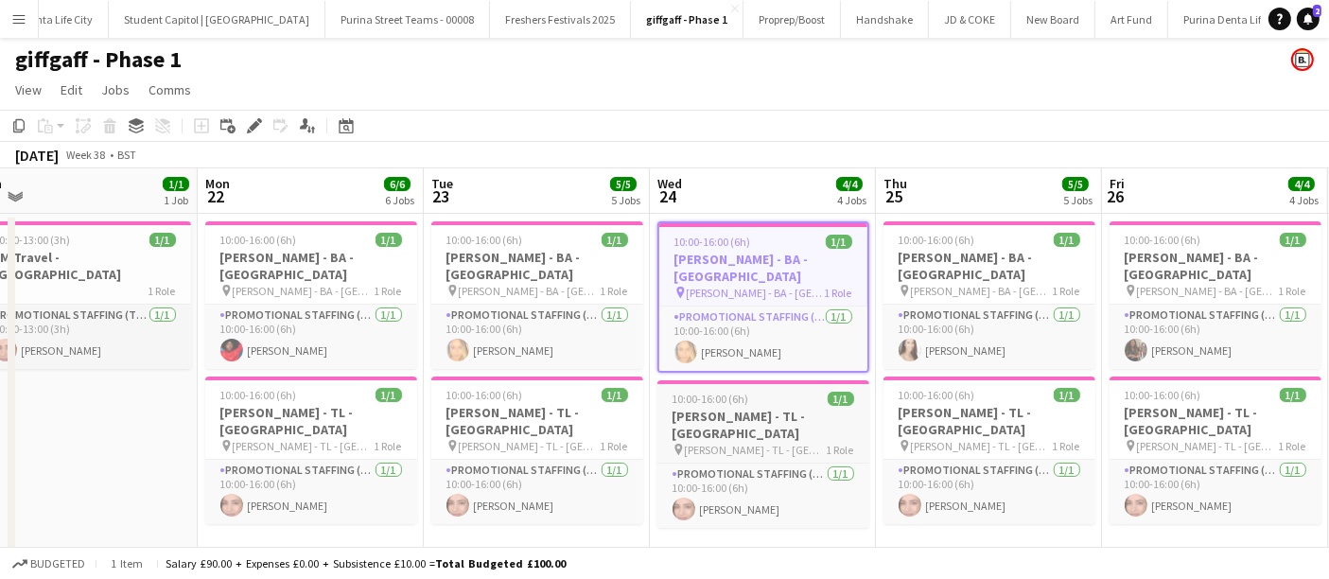
click at [793, 408] on h3 "[PERSON_NAME] - TL - [GEOGRAPHIC_DATA]" at bounding box center [763, 425] width 212 height 34
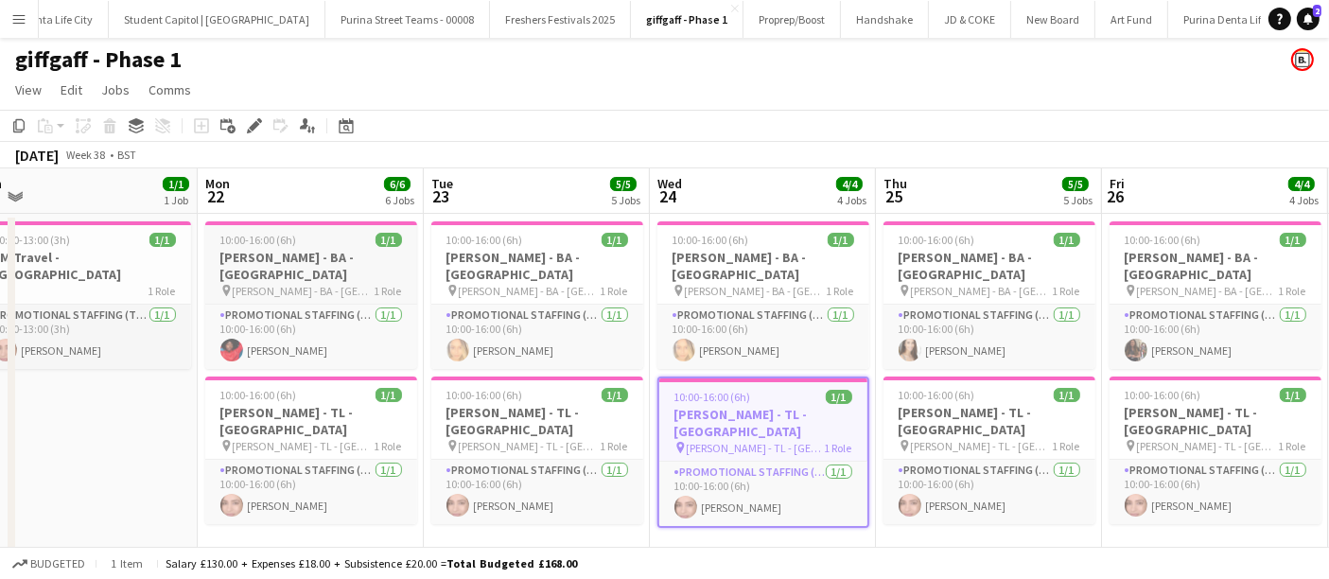
click at [368, 233] on div "10:00-16:00 (6h) 1/1" at bounding box center [311, 240] width 212 height 14
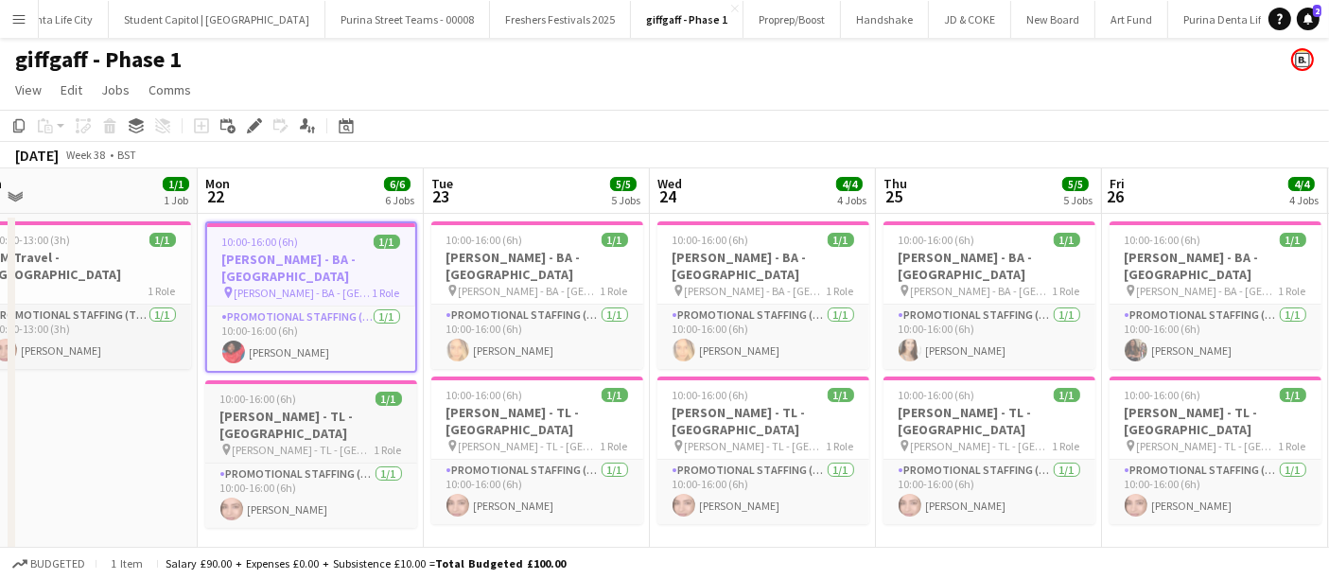
click at [347, 391] on div "10:00-16:00 (6h) 1/1" at bounding box center [311, 398] width 212 height 14
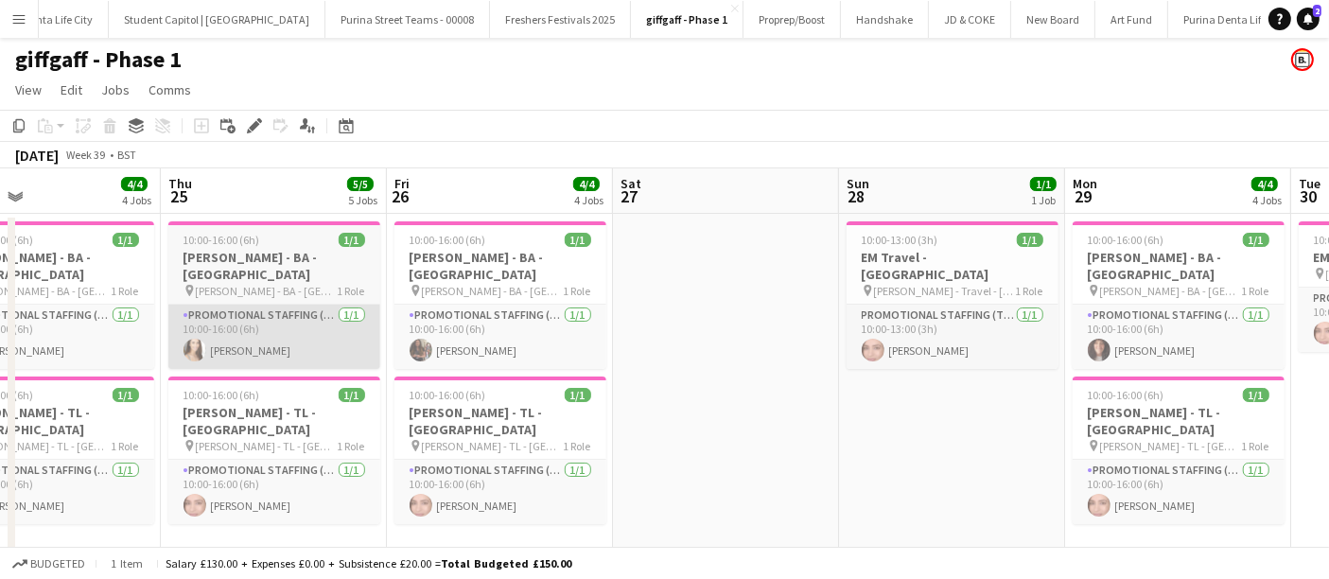
scroll to position [0, 638]
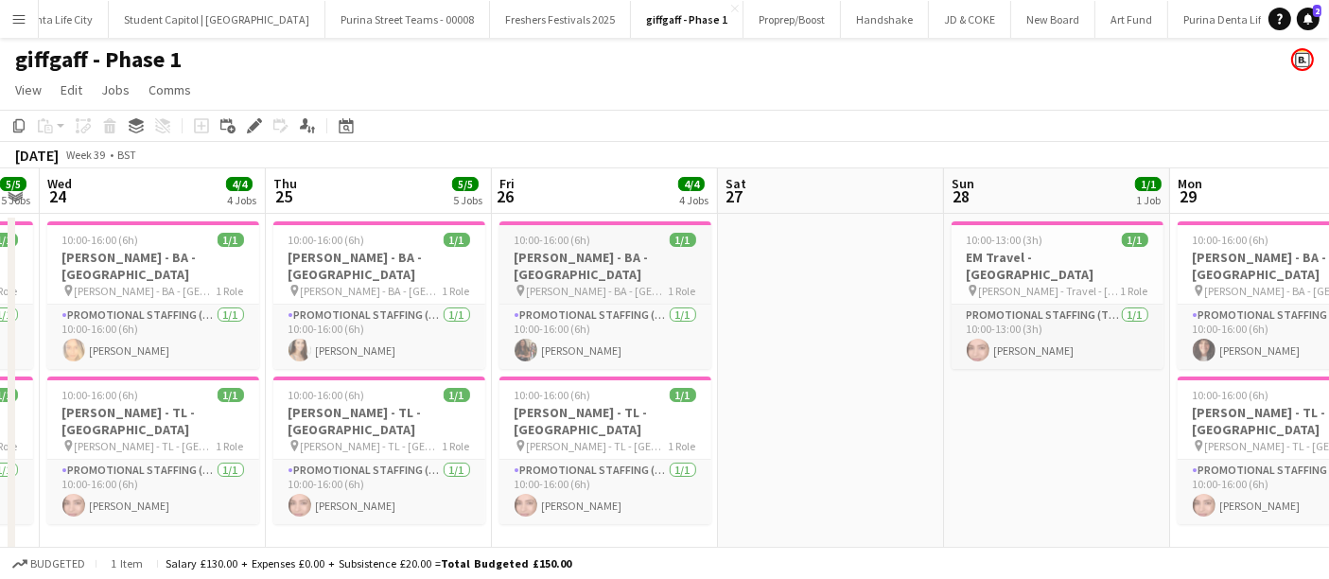
click at [658, 263] on h3 "[PERSON_NAME] - BA - [GEOGRAPHIC_DATA]" at bounding box center [605, 266] width 212 height 34
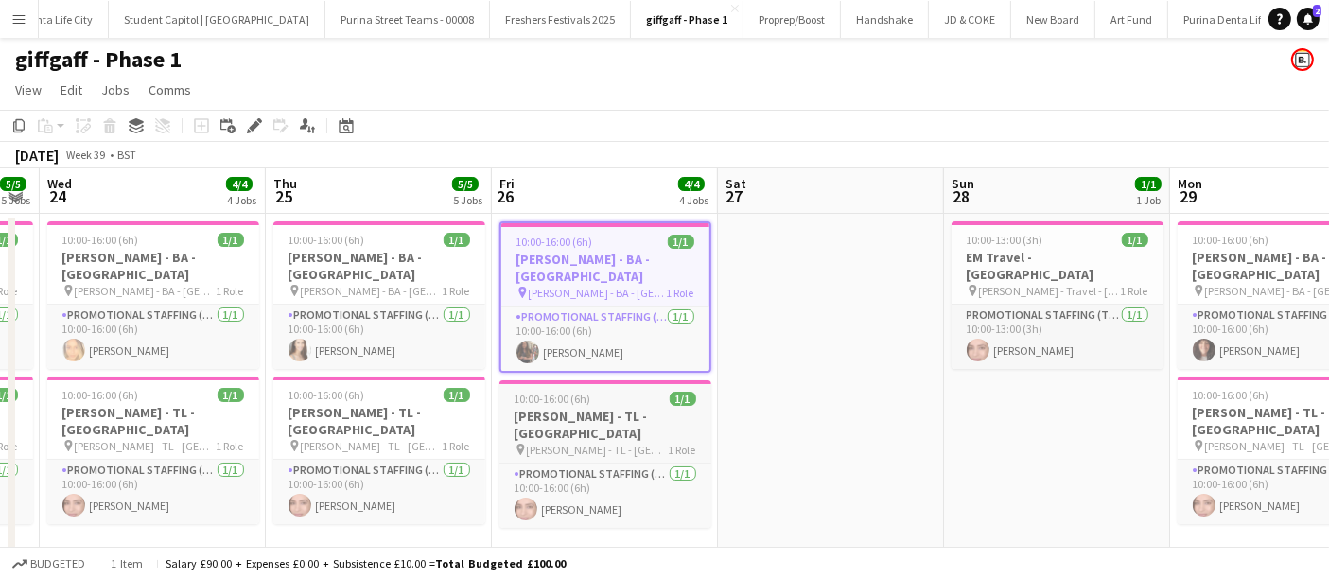
click at [642, 408] on h3 "[PERSON_NAME] - TL - [GEOGRAPHIC_DATA]" at bounding box center [605, 425] width 212 height 34
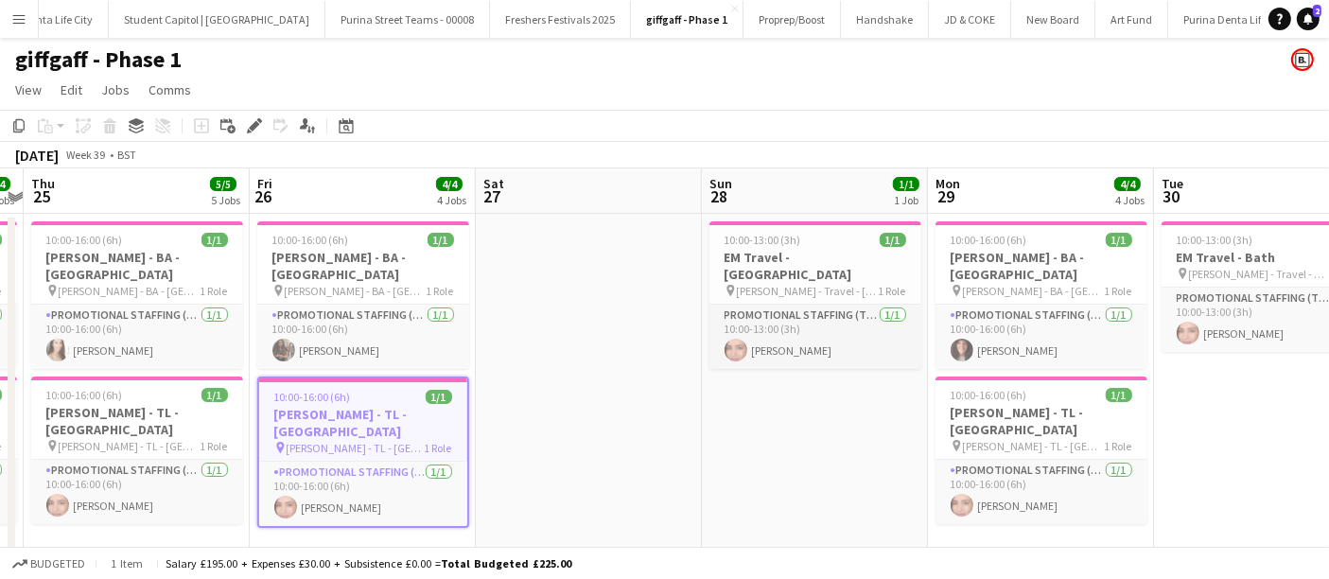
scroll to position [0, 664]
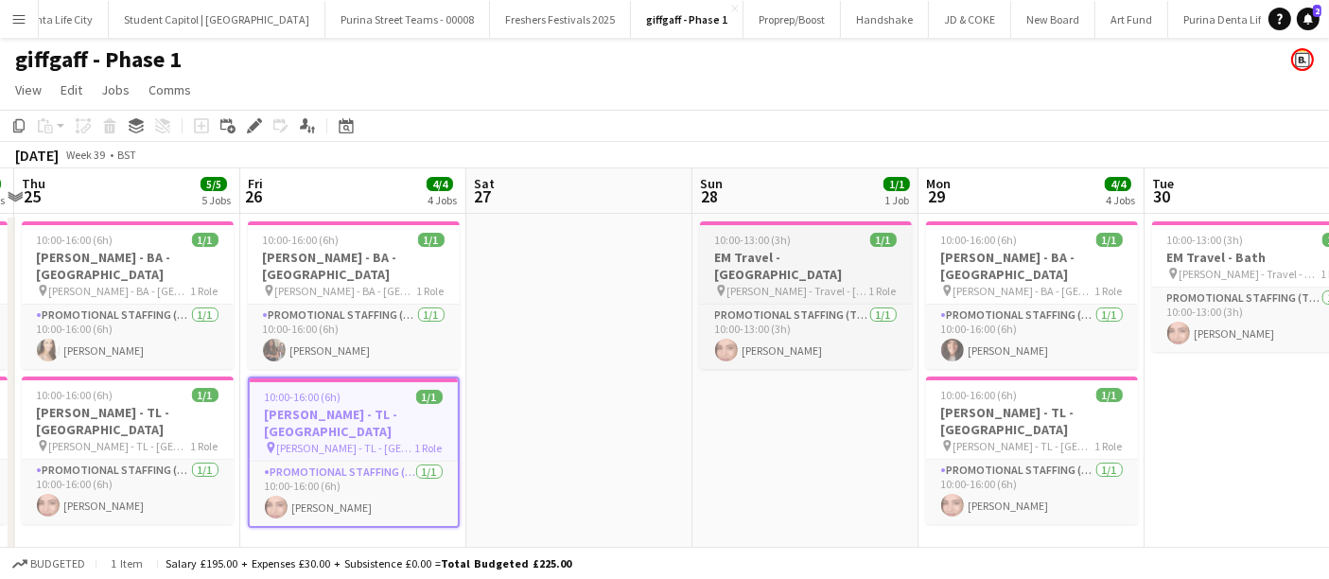
click at [836, 284] on span "[PERSON_NAME] - Travel - [GEOGRAPHIC_DATA]" at bounding box center [798, 291] width 142 height 14
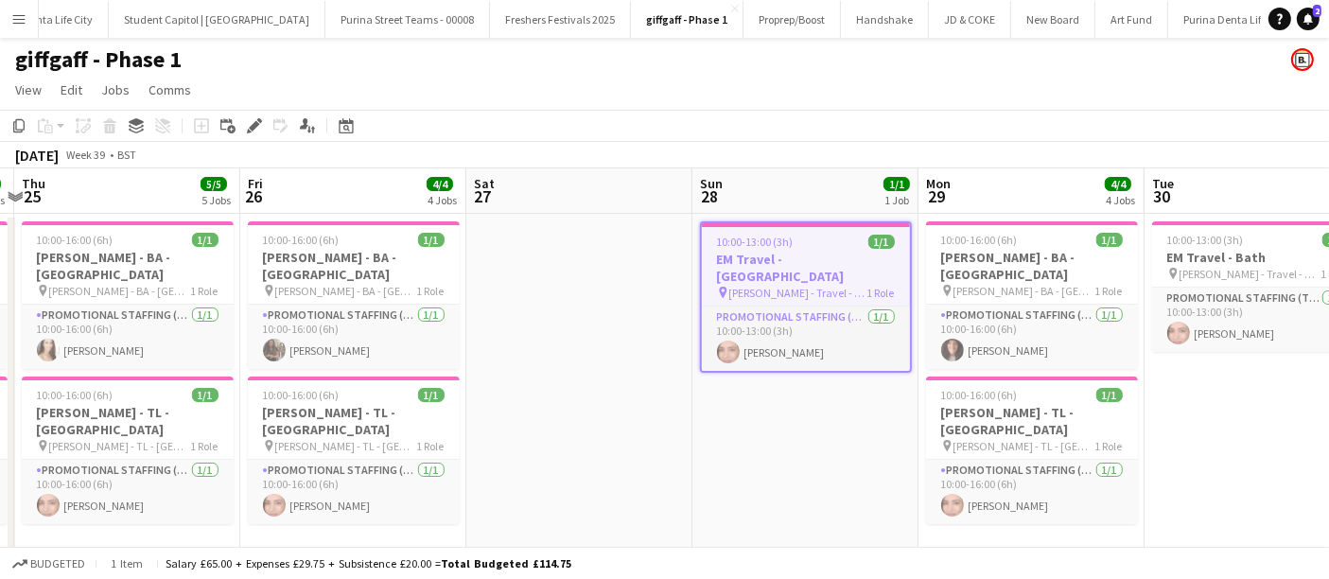
scroll to position [0, 607]
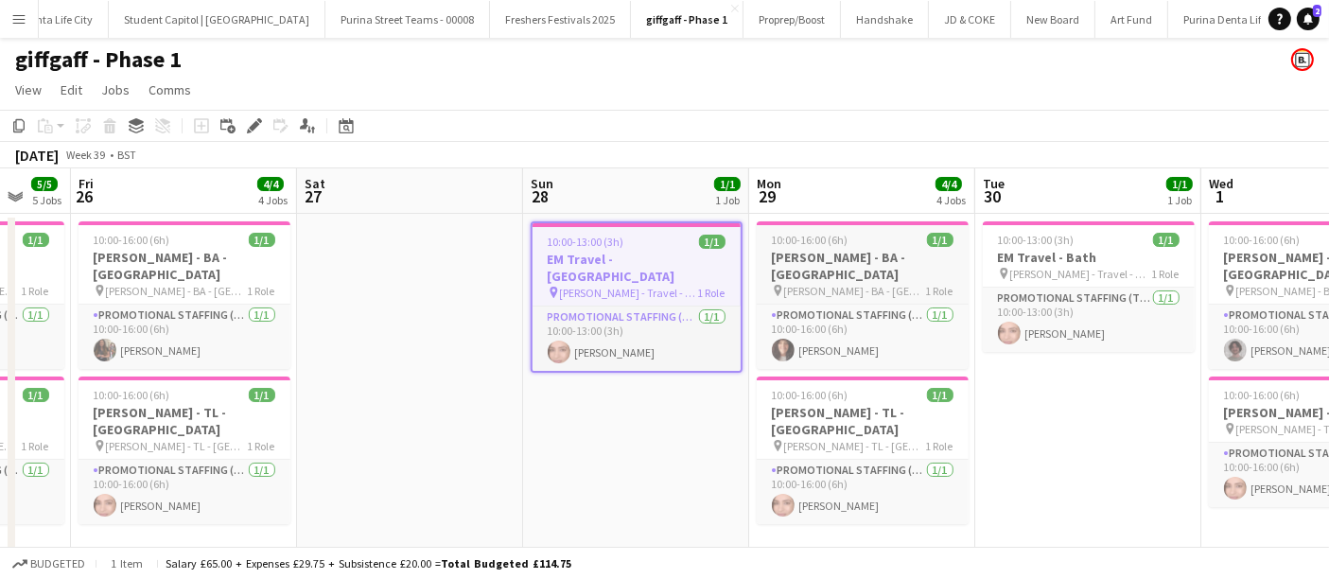
click at [903, 250] on h3 "[PERSON_NAME] - BA - [GEOGRAPHIC_DATA]" at bounding box center [862, 266] width 212 height 34
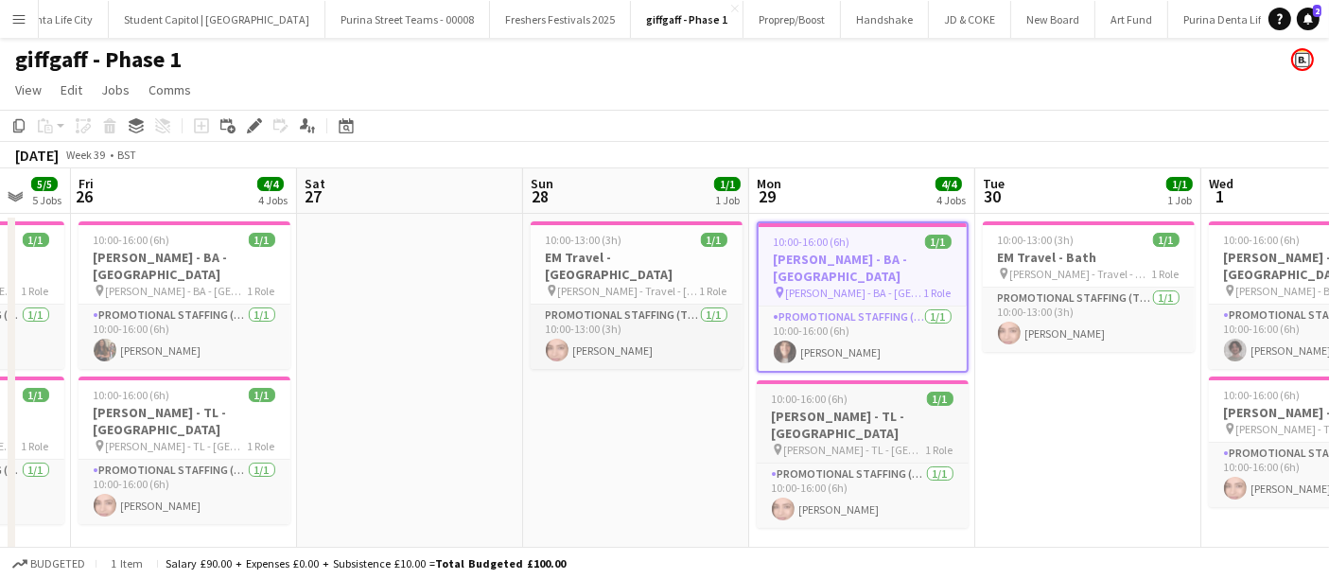
click at [886, 442] on div "pin [PERSON_NAME] - TL - [GEOGRAPHIC_DATA] 1 Role" at bounding box center [862, 449] width 212 height 15
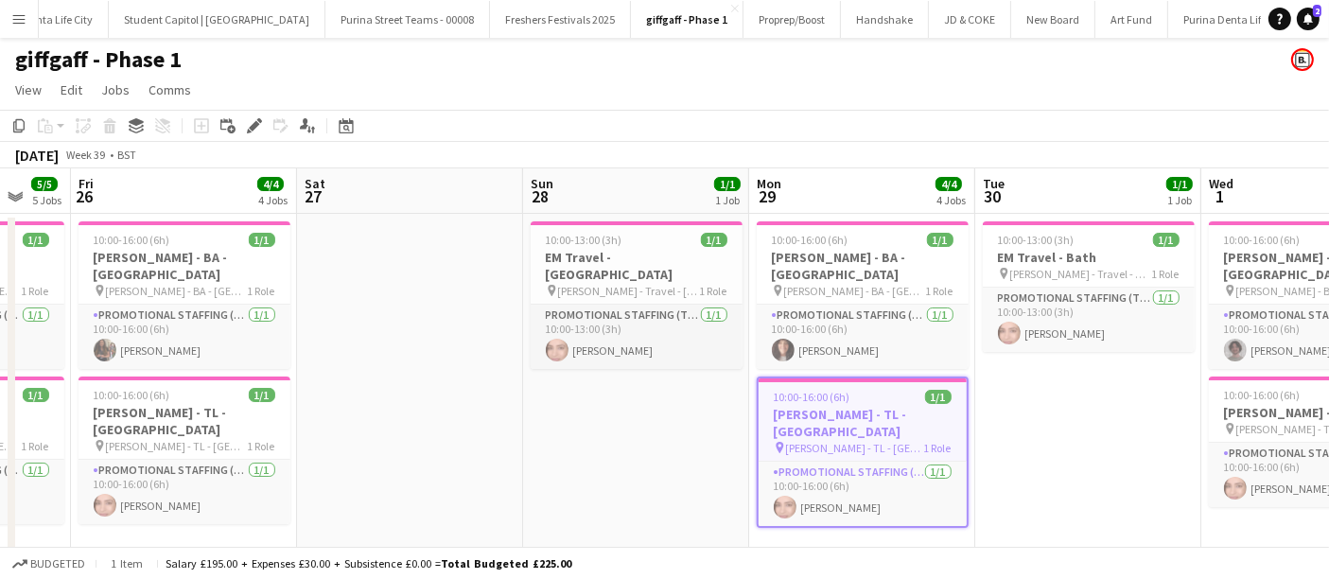
click at [902, 283] on div "pin [PERSON_NAME] - BA - [GEOGRAPHIC_DATA] 1 Role" at bounding box center [862, 290] width 212 height 15
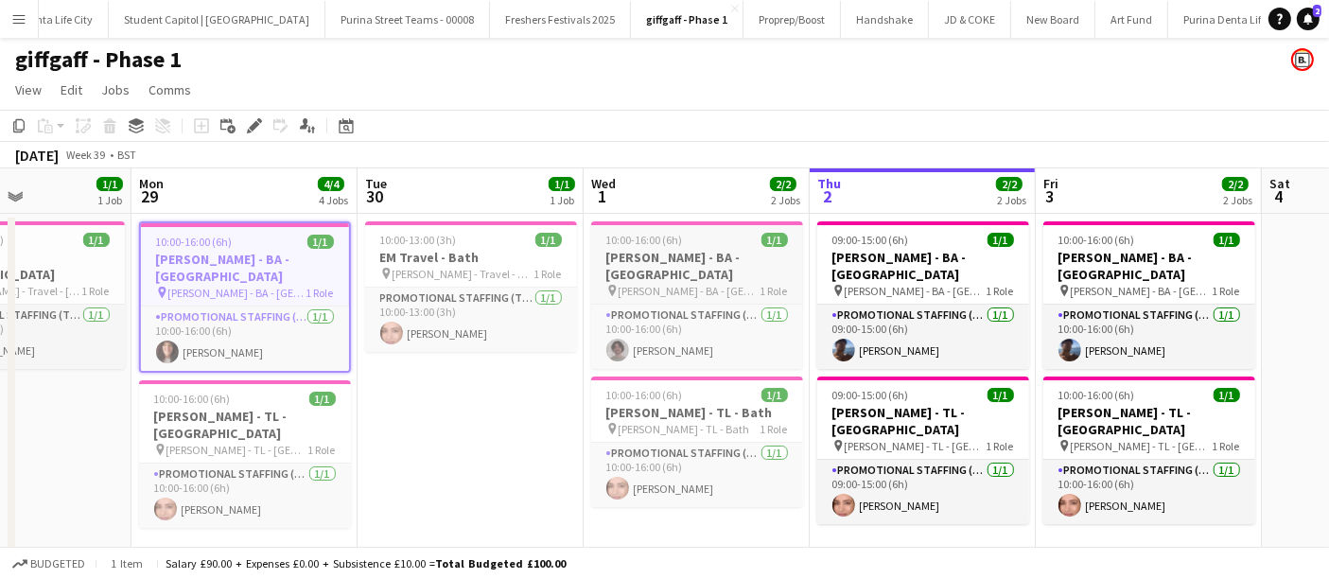
scroll to position [0, 566]
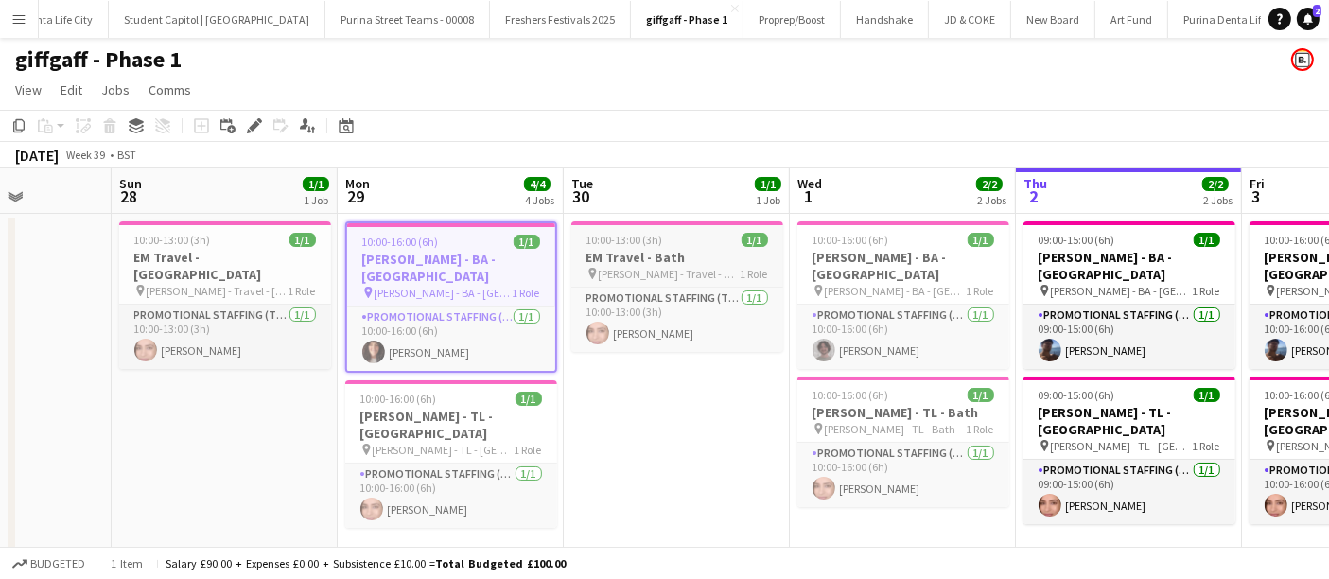
click at [737, 253] on h3 "EM Travel - Bath" at bounding box center [677, 257] width 212 height 17
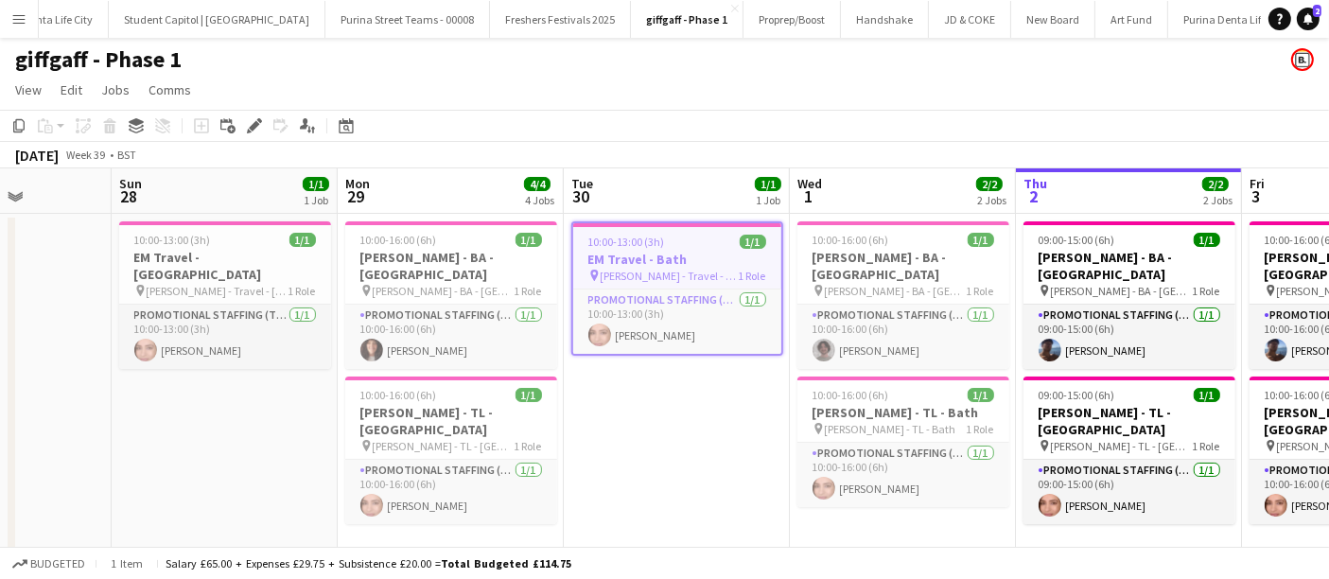
click at [920, 285] on app-job-card "10:00-16:00 (6h) 1/1 [PERSON_NAME] - BA - Bath pin [PERSON_NAME] - BA - Bath 1 …" at bounding box center [903, 295] width 212 height 148
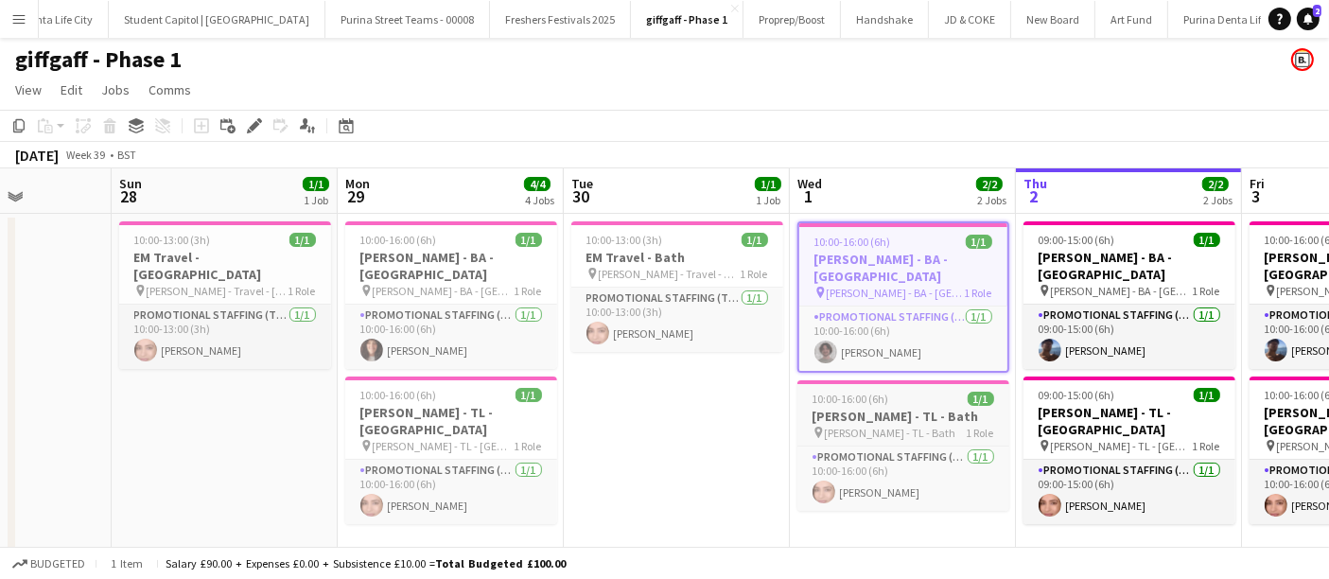
click at [907, 408] on h3 "[PERSON_NAME] - TL - Bath" at bounding box center [903, 416] width 212 height 17
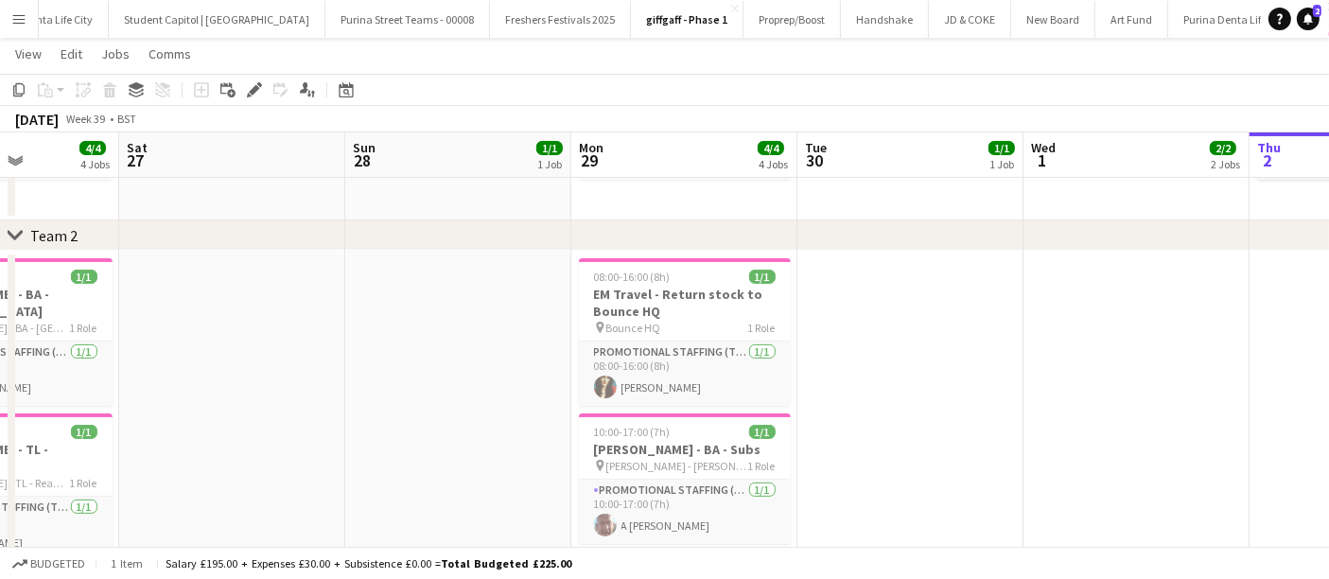
scroll to position [0, 559]
click at [718, 316] on h3 "EM Travel - Return stock to Bounce HQ" at bounding box center [685, 303] width 212 height 34
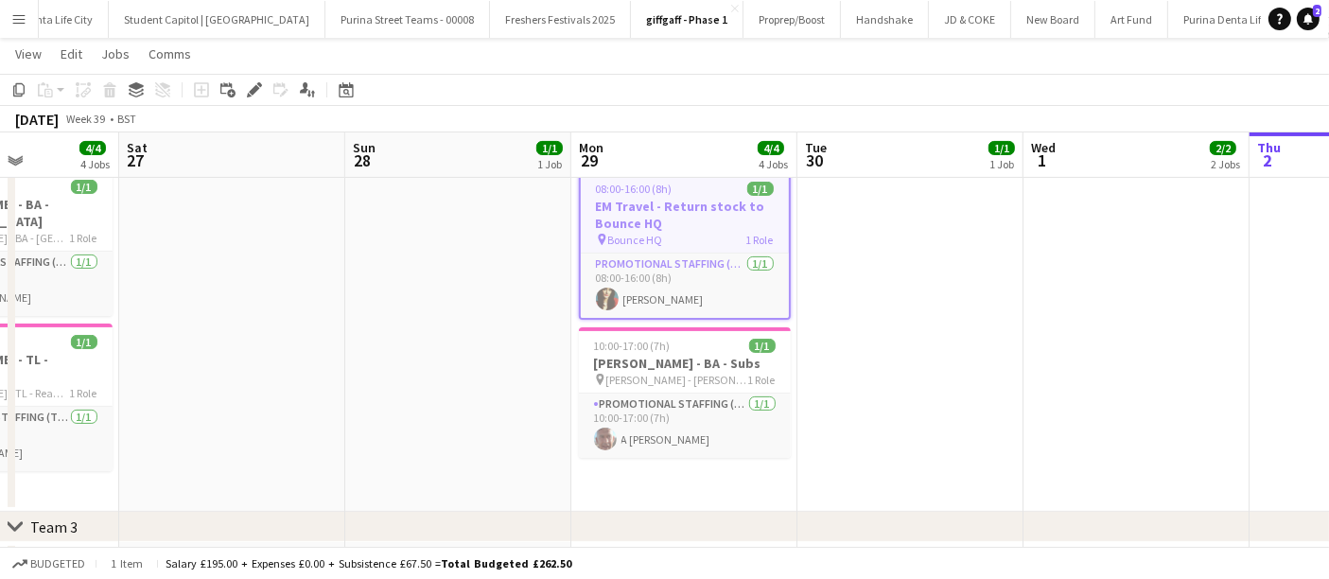
scroll to position [432, 0]
click at [967, 356] on app-date-cell at bounding box center [910, 336] width 226 height 351
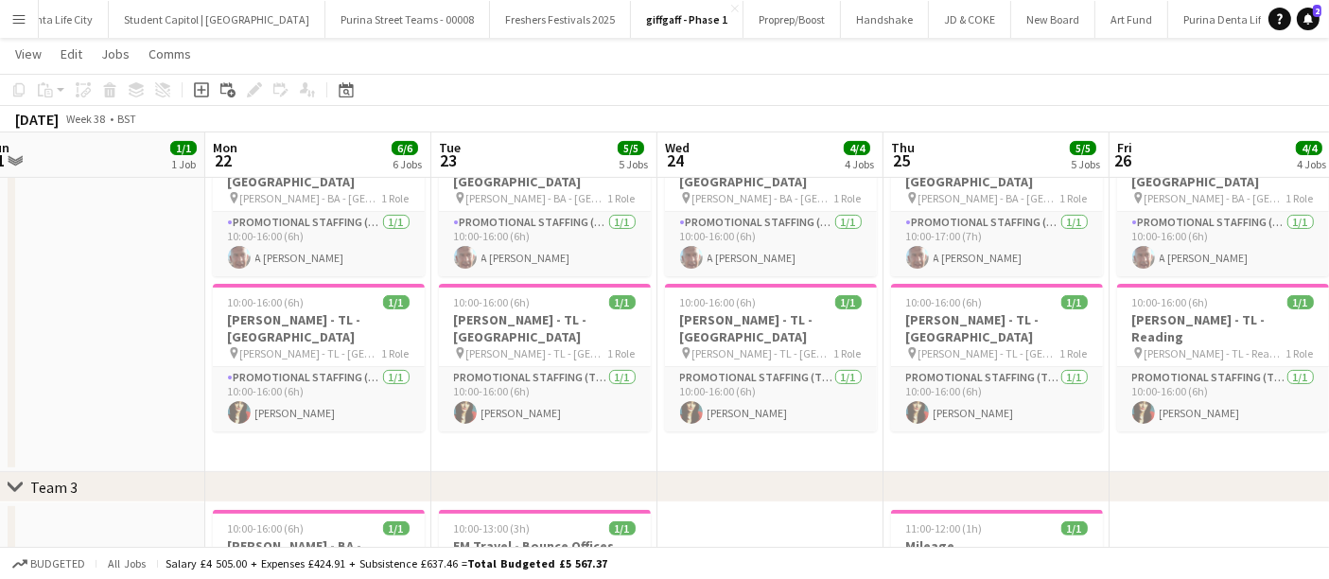
scroll to position [0, 472]
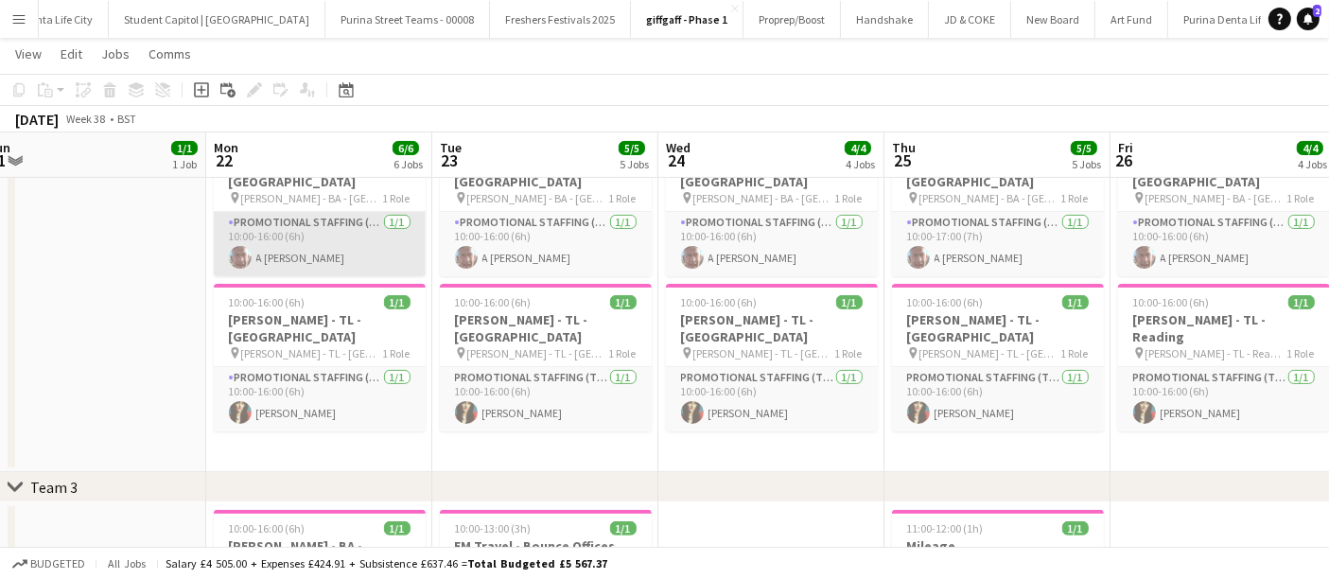
click at [348, 237] on app-card-role "Promotional Staffing (Brand Ambassadors) [DATE] 10:00-16:00 (6h) A [PERSON_NAME]" at bounding box center [320, 244] width 212 height 64
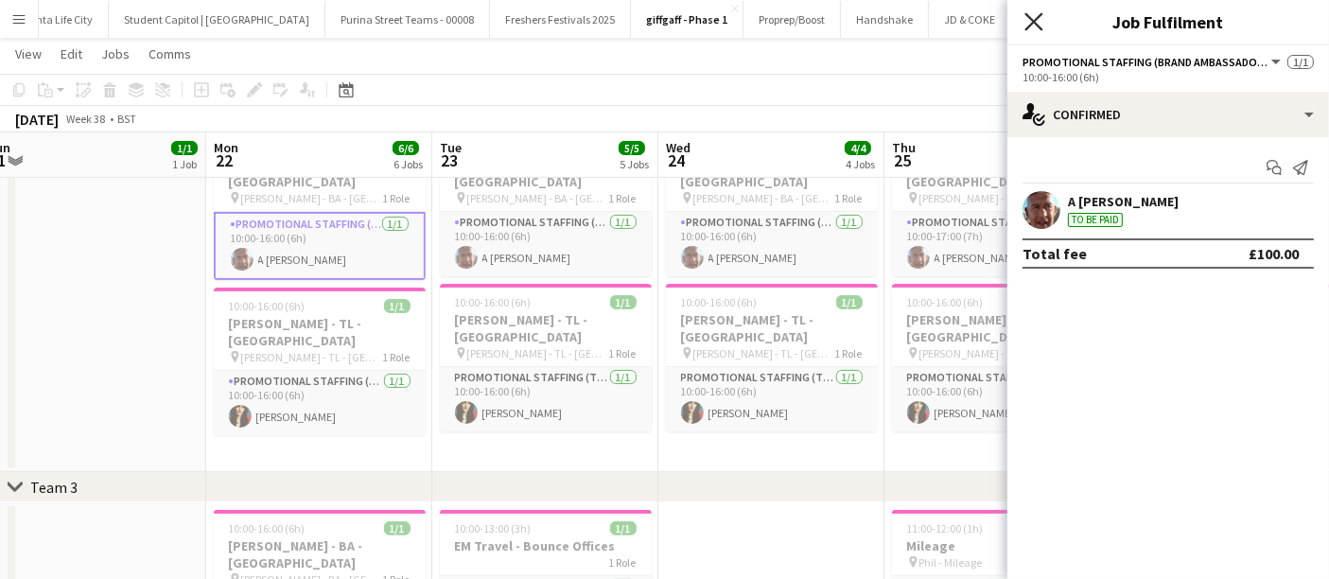
click at [1040, 26] on icon at bounding box center [1033, 21] width 18 height 18
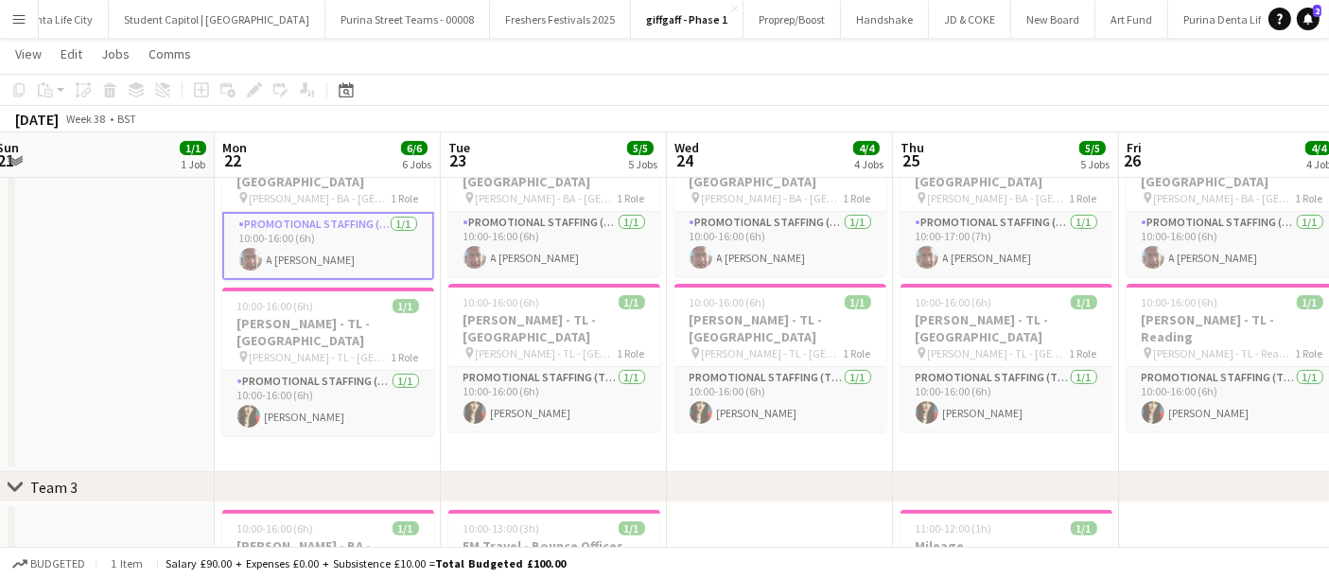
scroll to position [0, 464]
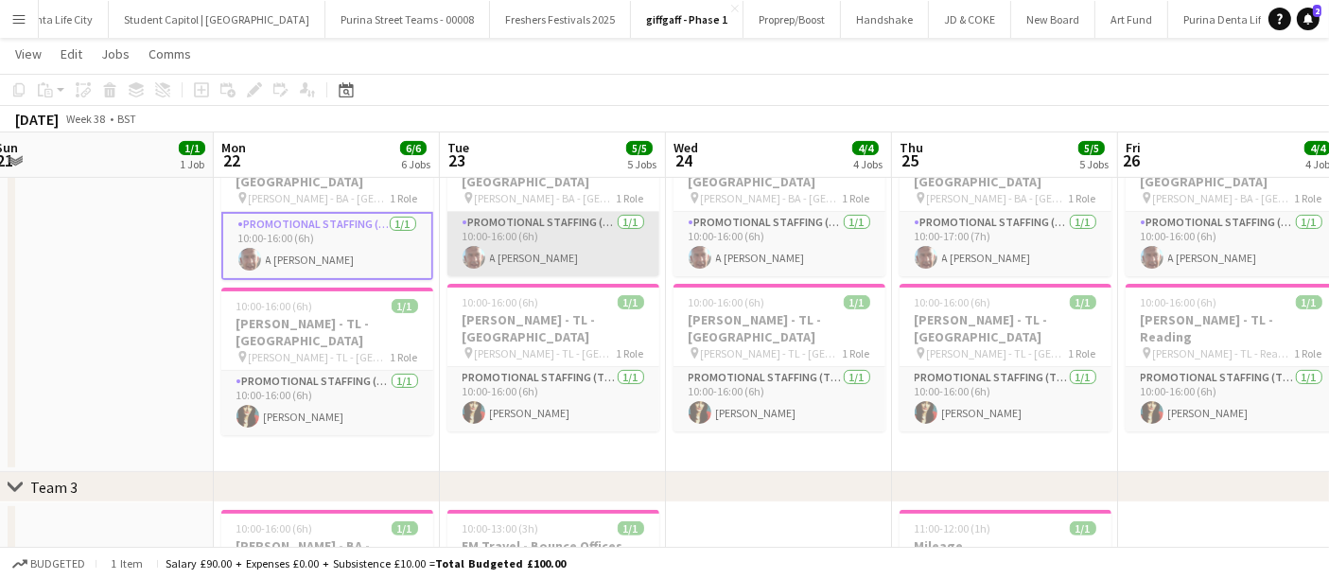
click at [564, 218] on app-card-role "Promotional Staffing (Brand Ambassadors) [DATE] 10:00-16:00 (6h) A [PERSON_NAME]" at bounding box center [553, 244] width 212 height 64
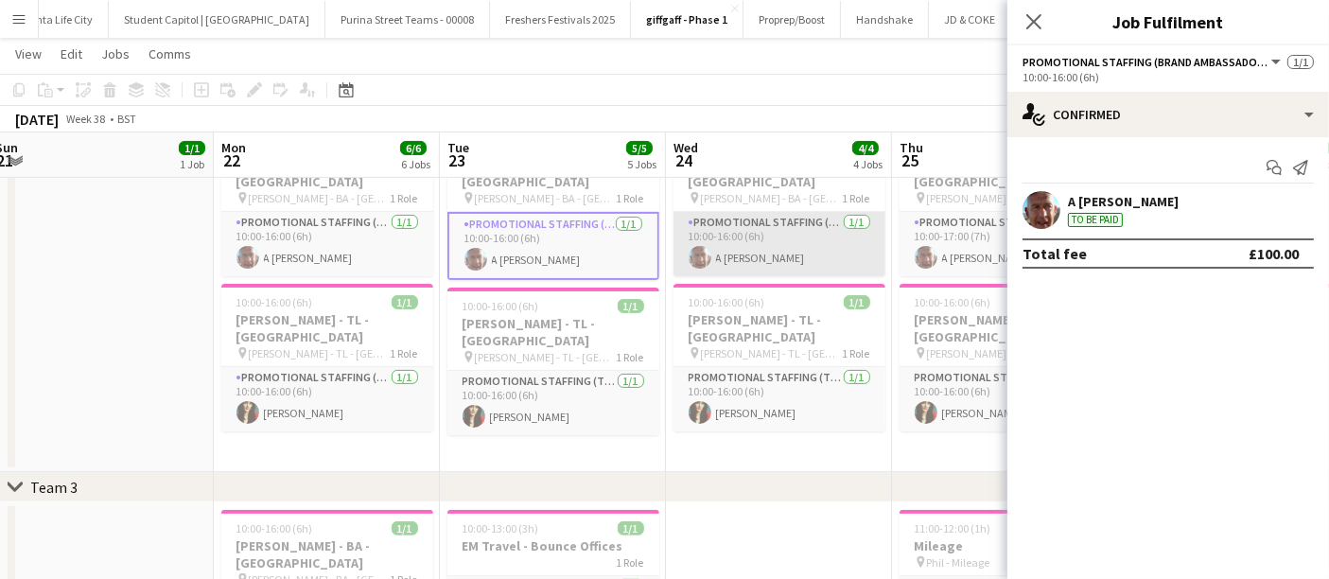
click at [790, 228] on app-card-role "Promotional Staffing (Brand Ambassadors) [DATE] 10:00-16:00 (6h) A [PERSON_NAME]" at bounding box center [779, 244] width 212 height 64
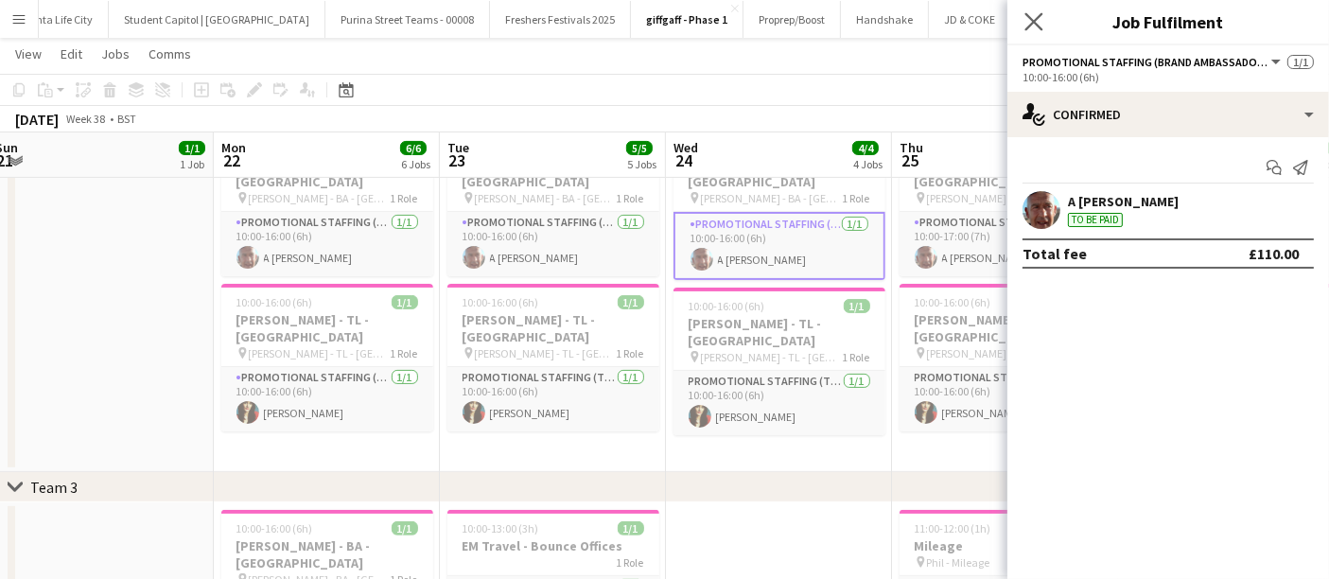
click at [1020, 30] on app-icon "Close pop-in" at bounding box center [1033, 22] width 27 height 27
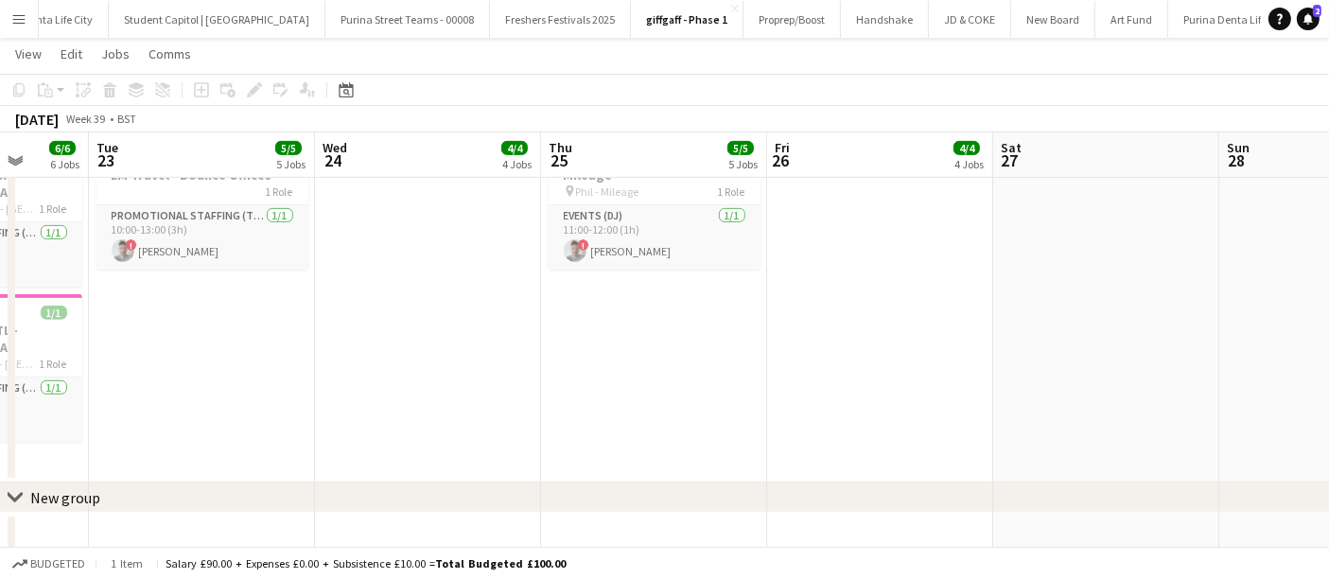
scroll to position [843, 0]
